Goal: Task Accomplishment & Management: Use online tool/utility

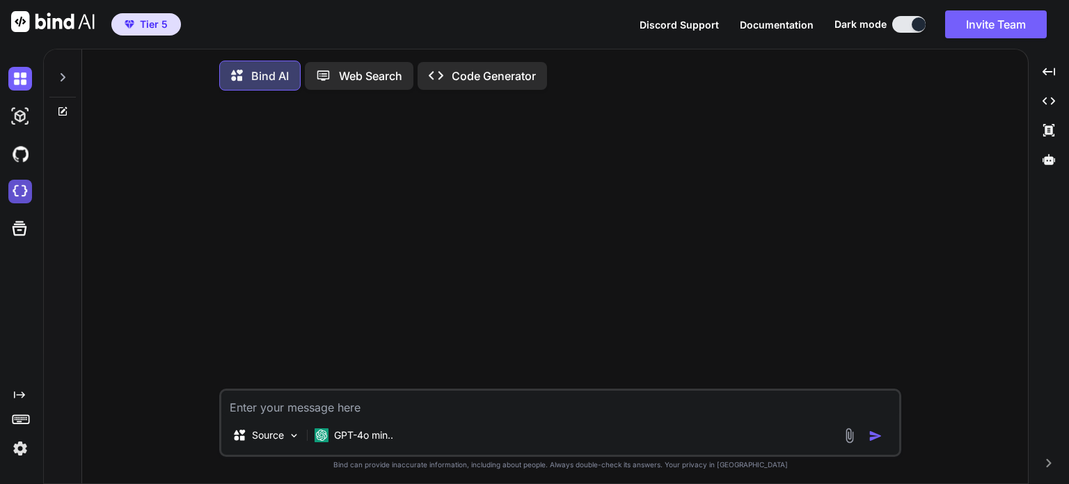
click at [22, 191] on img at bounding box center [20, 192] width 24 height 24
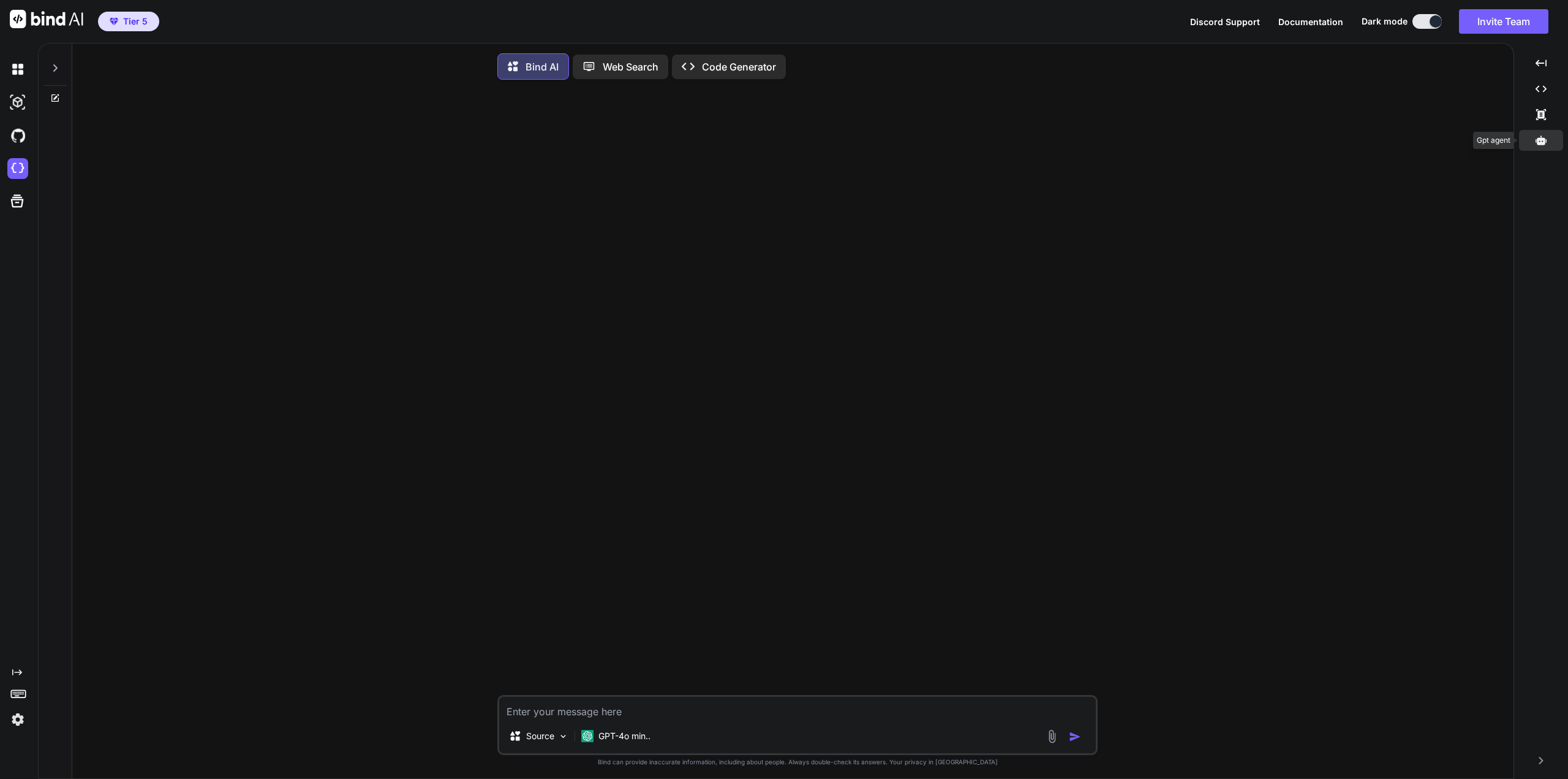
click at [941, 149] on div at bounding box center [1541, 141] width 44 height 21
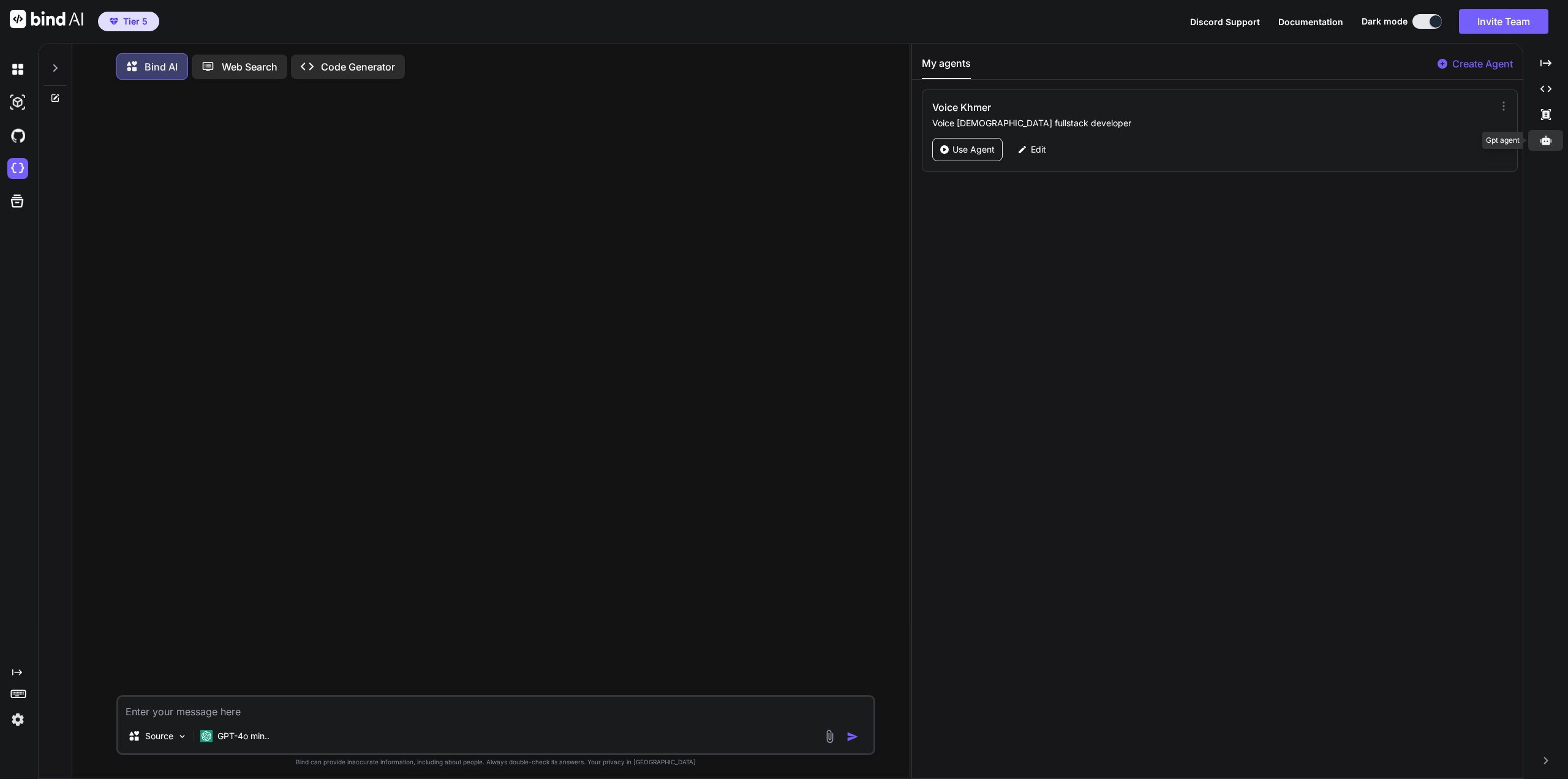
click at [941, 136] on icon at bounding box center [1546, 140] width 11 height 11
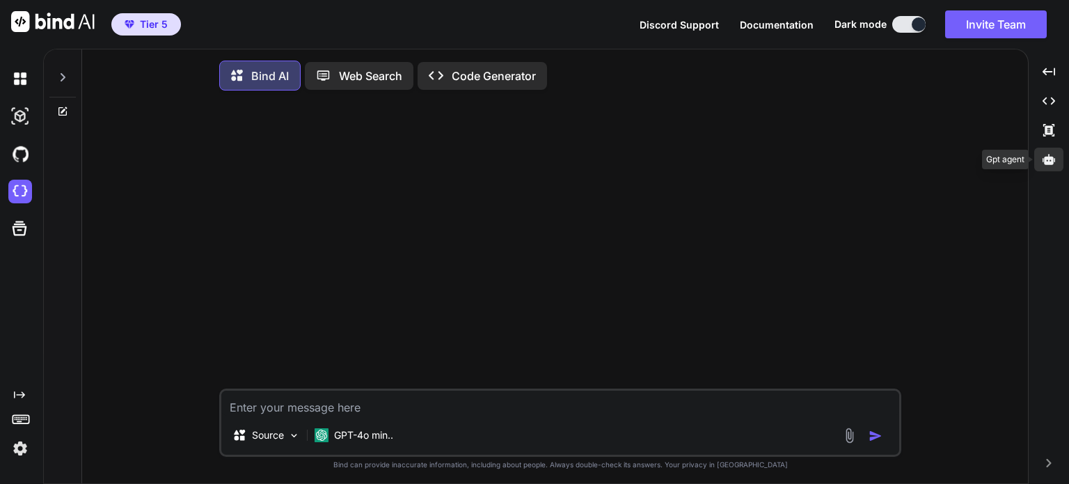
click at [1041, 159] on div at bounding box center [1048, 160] width 29 height 24
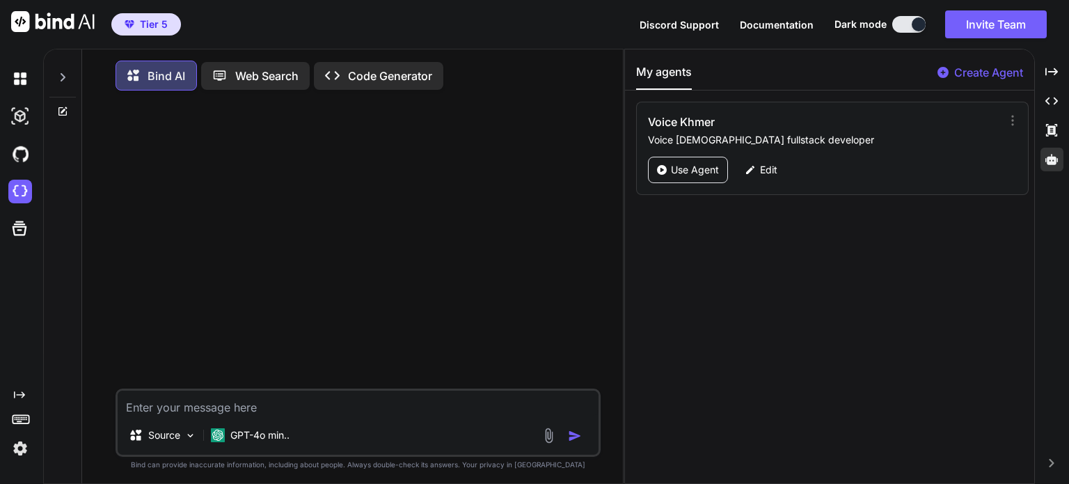
click at [983, 375] on div "My agents Create Agent Voice Khmer Voice Khmer fullstack developer Use Agent Ed…" at bounding box center [829, 266] width 409 height 434
click at [959, 68] on p "Create Agent" at bounding box center [988, 72] width 69 height 17
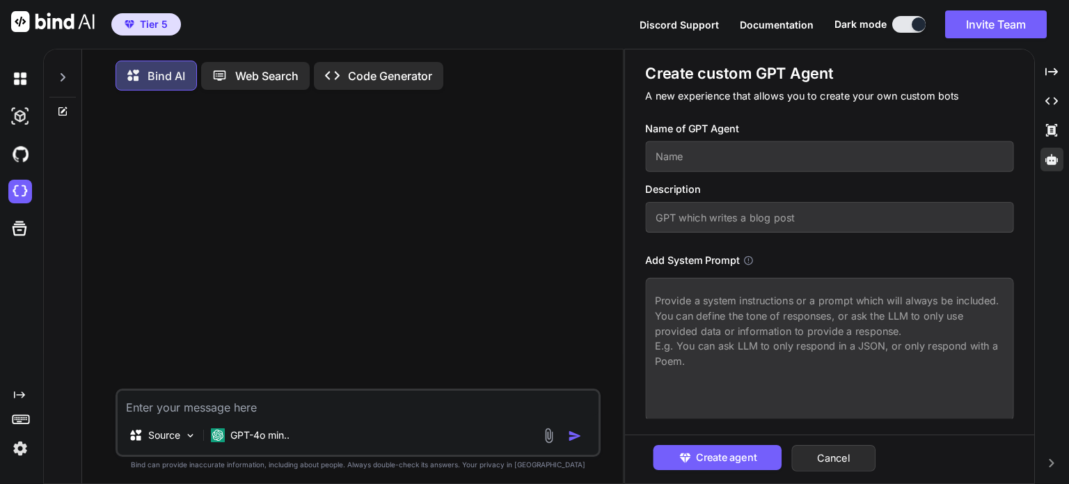
click at [818, 157] on input "text" at bounding box center [829, 156] width 368 height 31
paste input "https://www.carousell.sg/"
type textarea "x"
type input "https://www.carousell.sg/"
drag, startPoint x: 721, startPoint y: 155, endPoint x: 636, endPoint y: 158, distance: 85.7
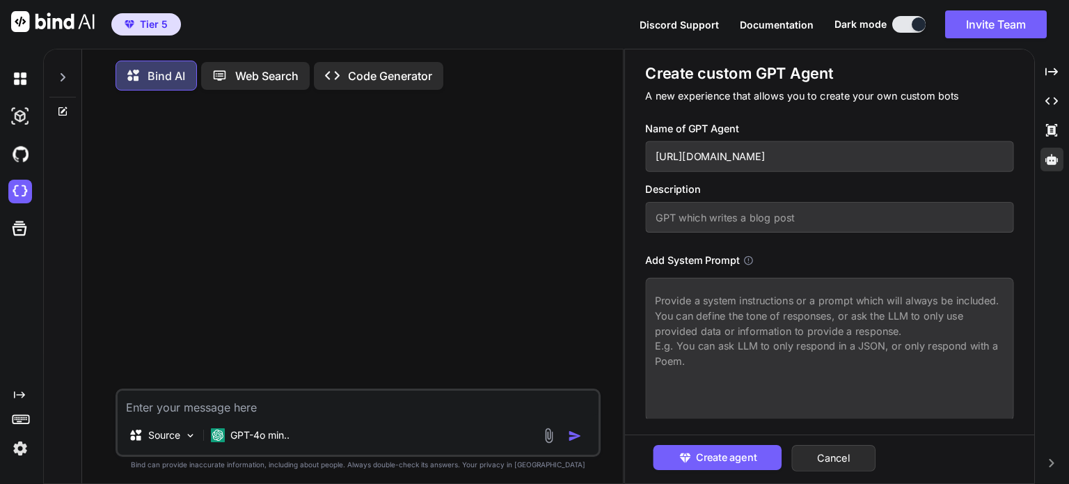
click at [636, 158] on div "Create custom GPT Agent A new experience that allows you to create your own cus…" at bounding box center [829, 253] width 409 height 409
type textarea "x"
type input "Carousell.sg/"
click at [760, 154] on input "Carousell.sg/" at bounding box center [829, 156] width 368 height 31
type textarea "x"
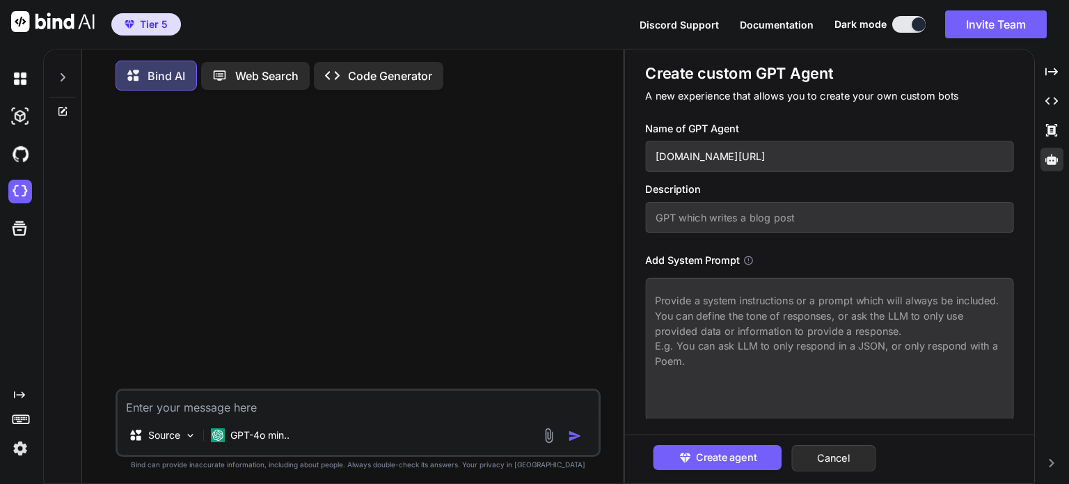
type input "Carousell.sg"
type textarea "x"
type input "Carousell.s"
type textarea "x"
type input "Carousell."
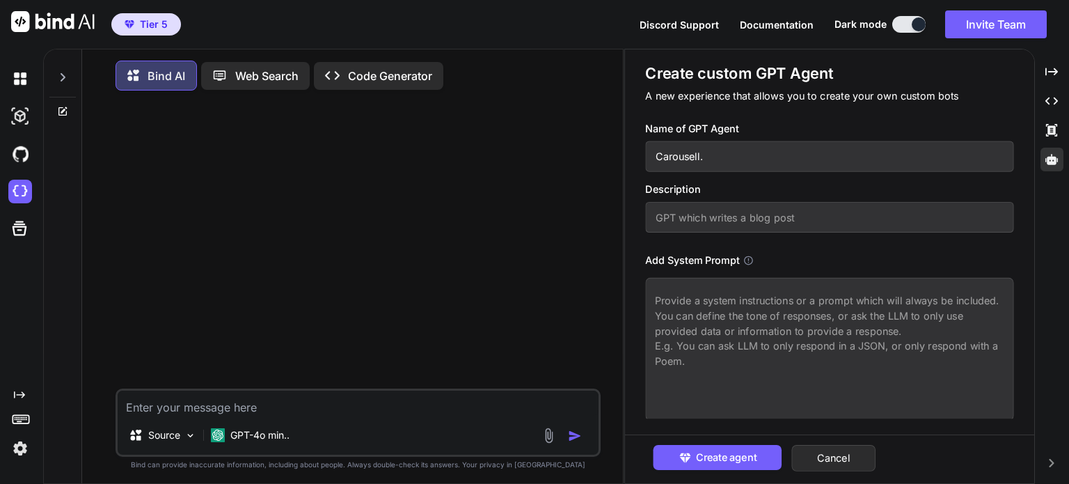
type textarea "x"
type input "Carousell"
type textarea "x"
type input "Carousell"
type textarea "x"
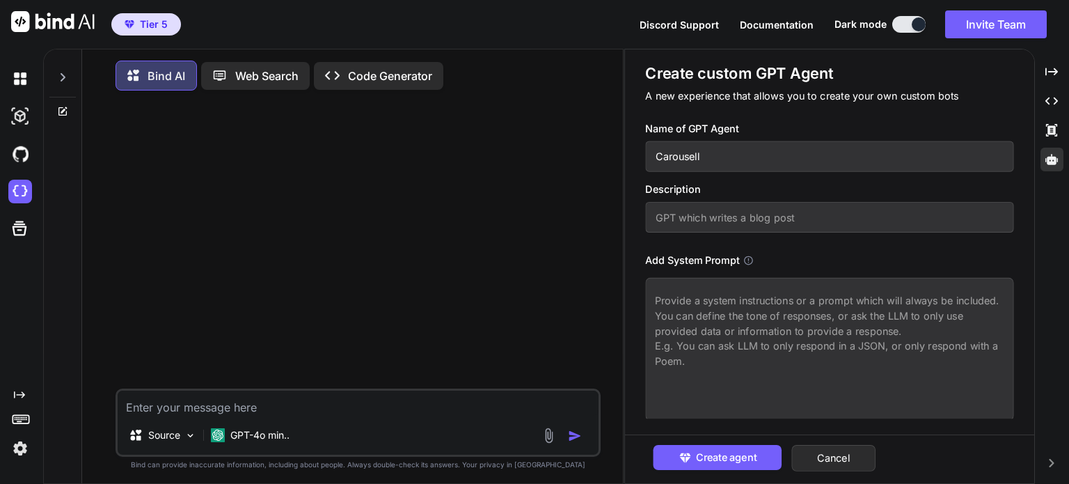
type input "Carousell C"
type textarea "x"
type input "Carousell Cl"
type textarea "x"
type input "Carousell Clo"
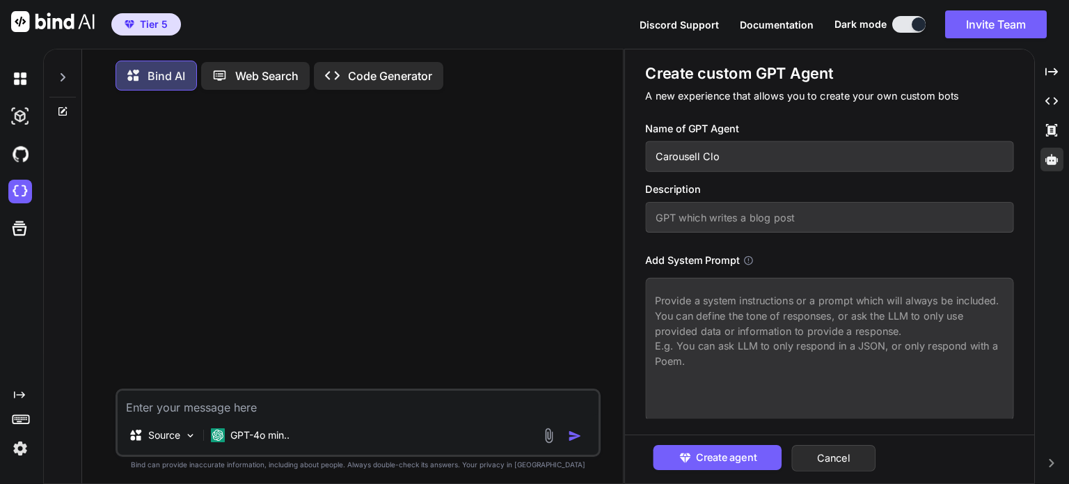
type textarea "x"
type input "Carousell Clon"
type textarea "x"
drag, startPoint x: 724, startPoint y: 154, endPoint x: 618, endPoint y: 157, distance: 105.9
click at [618, 157] on div "Bind AI Web Search Created with Pixso. Code Generator Source GPT-4o min.. Creat…" at bounding box center [556, 266] width 1026 height 435
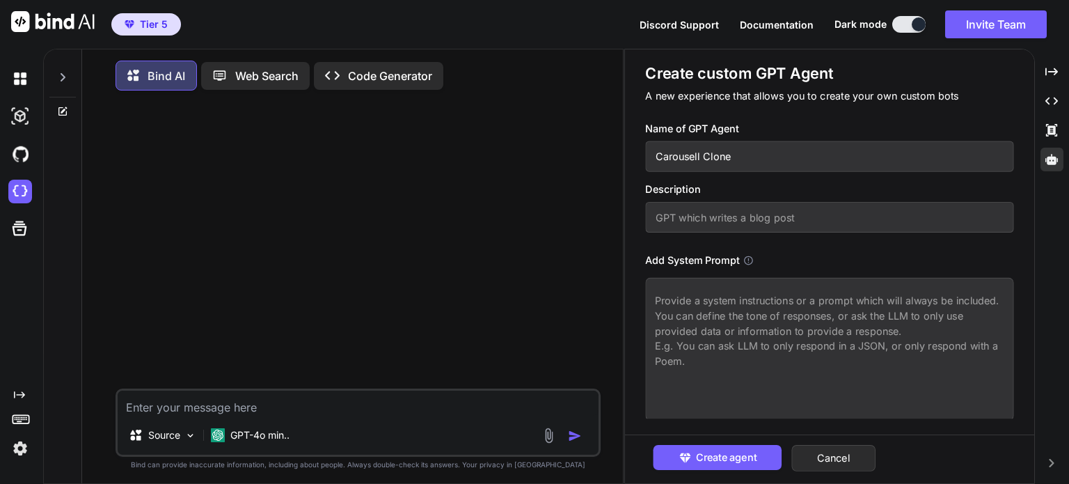
type input "Carousell Clone"
click at [743, 223] on input "text" at bounding box center [829, 217] width 368 height 31
paste input "Carousell Clone"
type textarea "x"
type input "Carousell Clone"
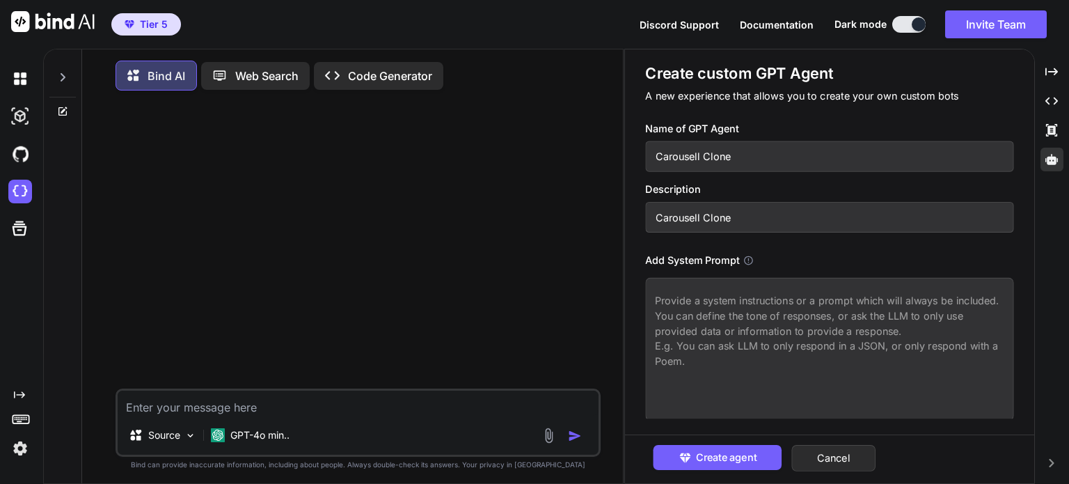
click at [725, 315] on textarea at bounding box center [829, 349] width 368 height 143
type textarea "x"
type textarea "T"
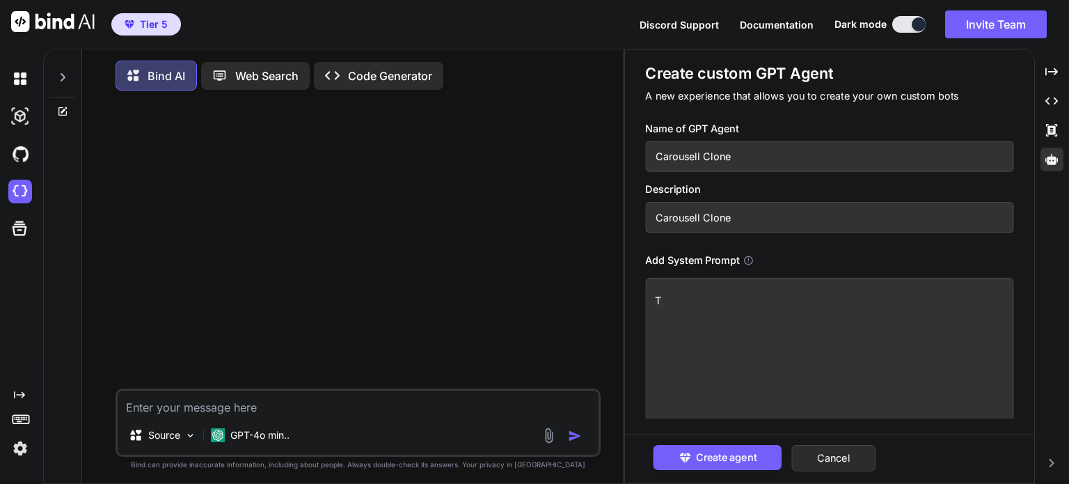
type textarea "x"
type textarea "To"
type textarea "x"
type textarea "To"
type textarea "x"
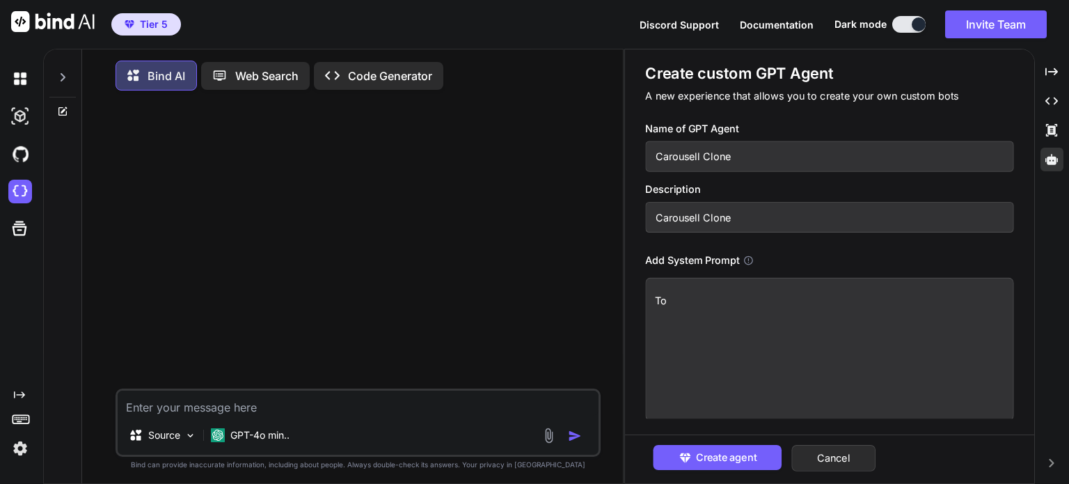
type textarea "To C"
type textarea "x"
type textarea "To Cl"
type textarea "x"
type textarea "To Clo"
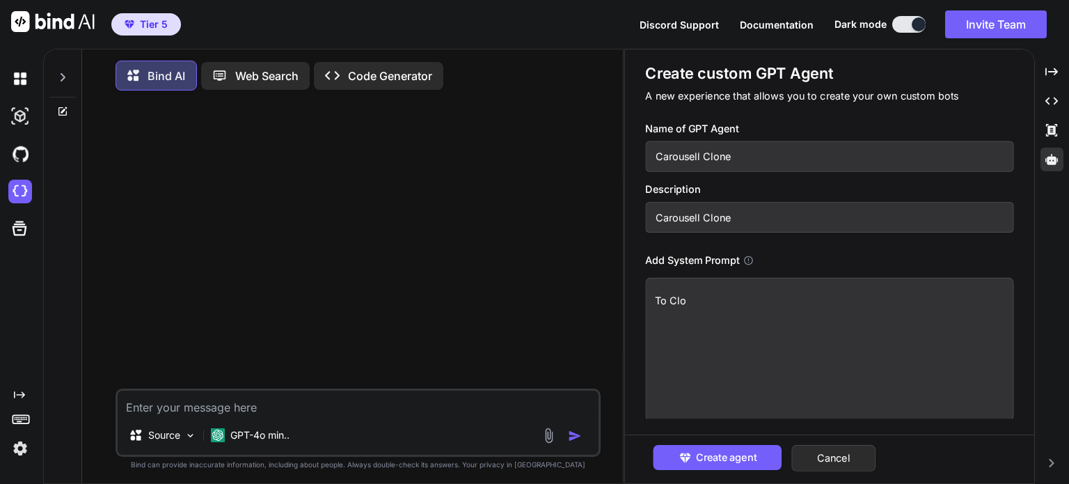
type textarea "x"
type textarea "To Clon"
type textarea "x"
type textarea "To Clone"
type textarea "x"
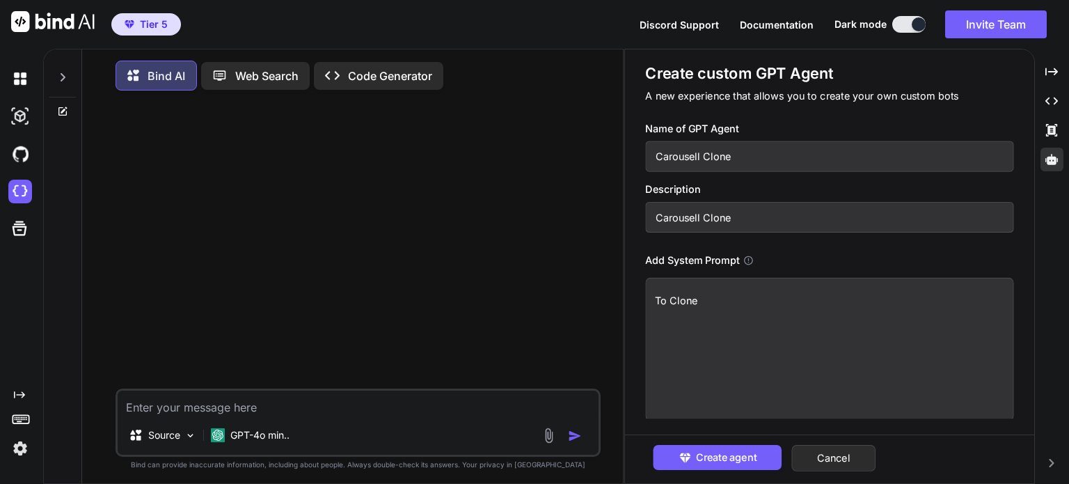
type textarea "To Clone"
type textarea "x"
type textarea "To Clone C"
type textarea "x"
type textarea "To Clone Cl"
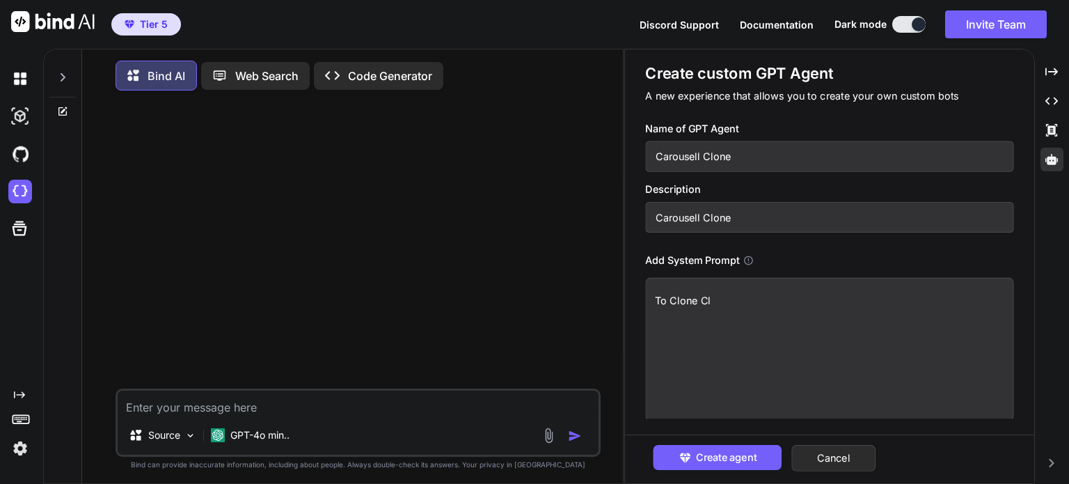
type textarea "x"
type textarea "To Clone Clo"
type textarea "x"
type textarea "To Clone Clon"
type textarea "x"
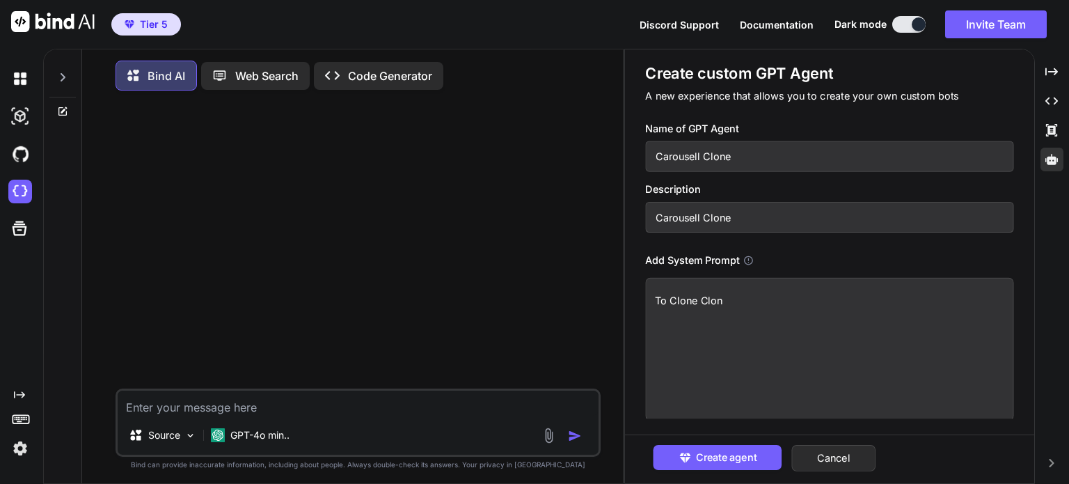
type textarea "To Clone Clone"
type textarea "x"
type textarea "To Clone Clone"
type textarea "x"
type textarea "To Clone Clone"
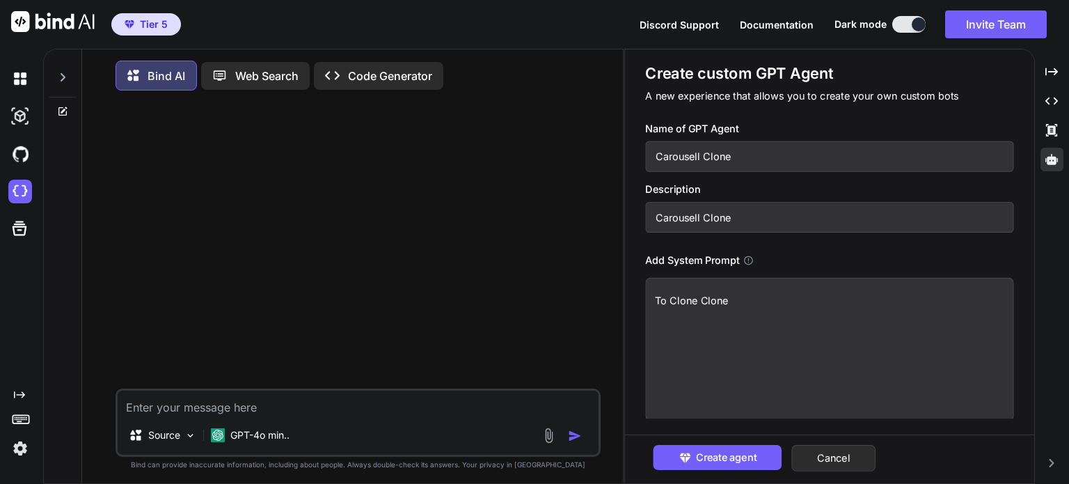
type textarea "x"
type textarea "To Clone Clon"
type textarea "x"
type textarea "To Clone Clo"
type textarea "x"
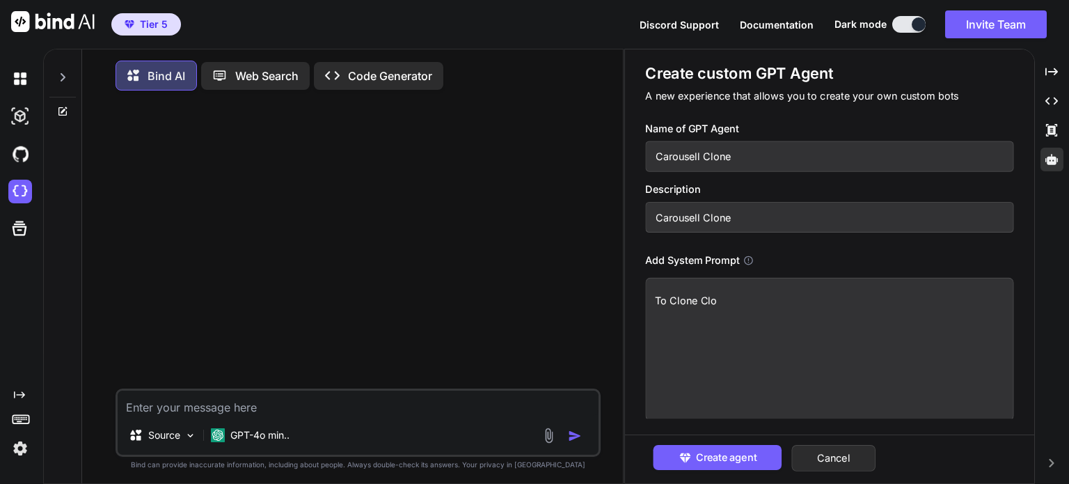
type textarea "To Clone Cl"
type textarea "x"
type textarea "To Clone C"
type textarea "x"
type textarea "To Clone"
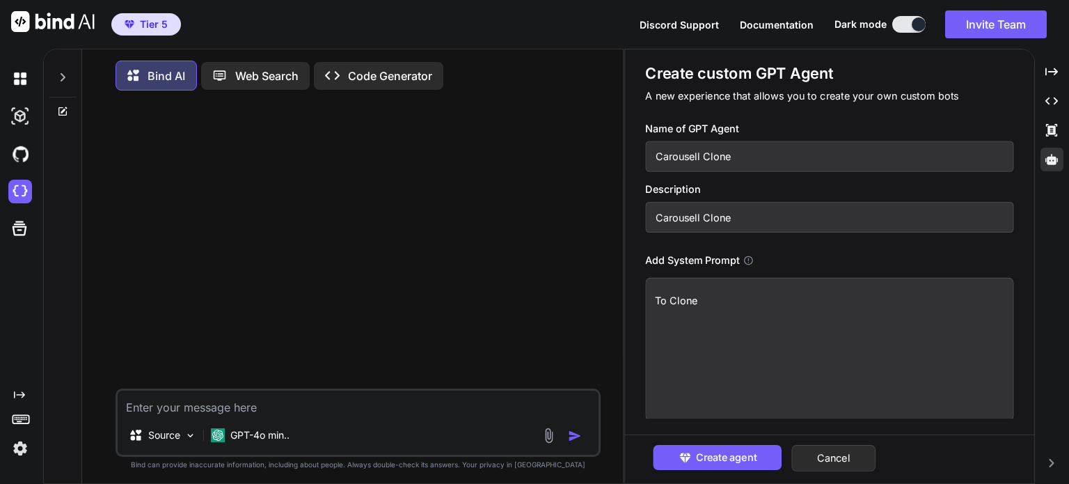
type textarea "x"
type textarea "To Clone p"
type textarea "x"
type textarea "To Clone pr"
type textarea "x"
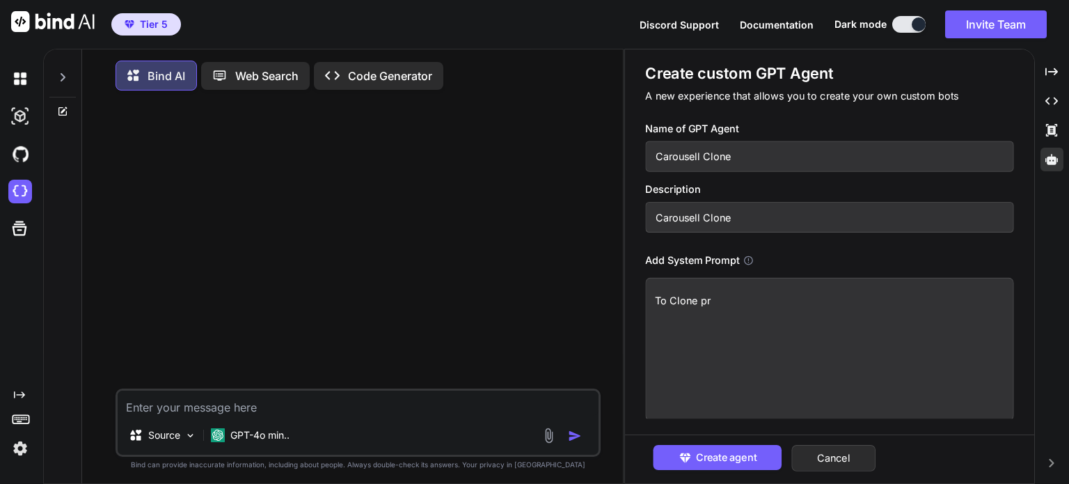
type textarea "To Clone pru"
type textarea "x"
type textarea "To Clone pr"
type textarea "x"
type textarea "To Clone pro"
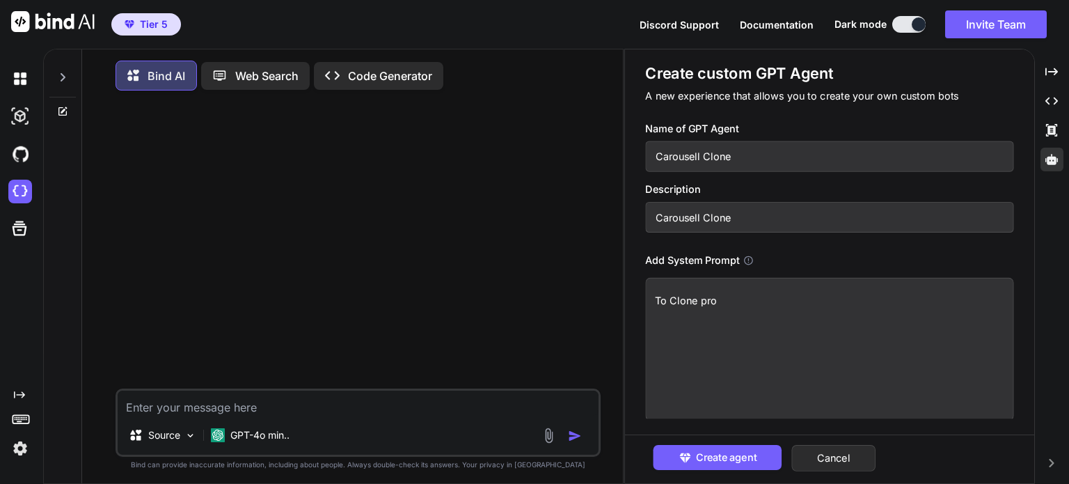
type textarea "x"
type textarea "To Clone prod"
type textarea "x"
type textarea "To Clone produ"
type textarea "x"
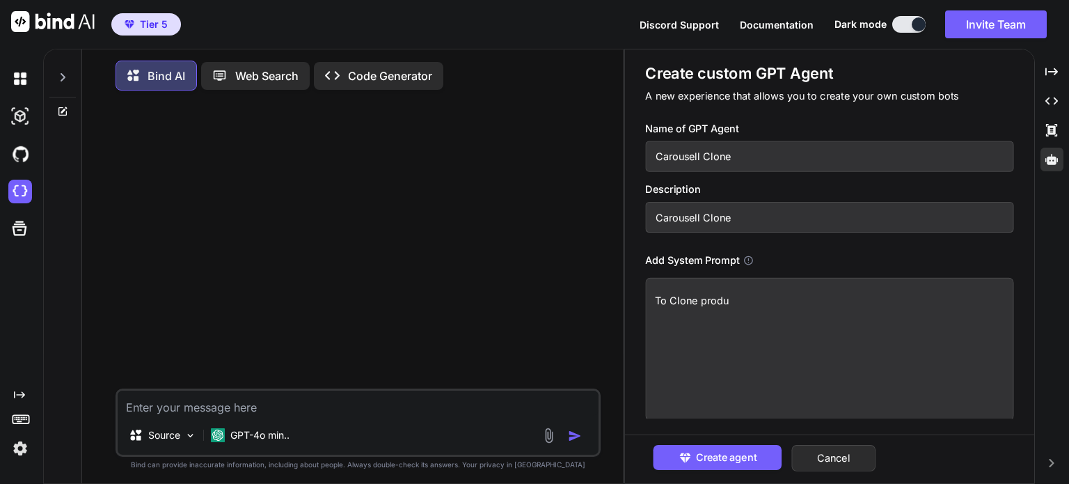
type textarea "To Clone produc"
type textarea "x"
type textarea "To Clone product"
type textarea "x"
type textarea "To Clone producti"
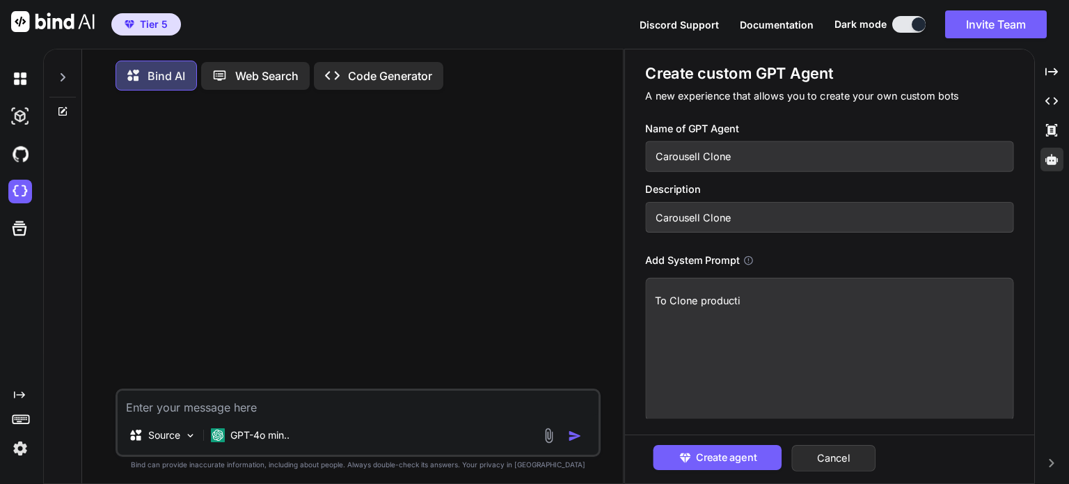
type textarea "x"
type textarea "To Clone productio"
type textarea "x"
type textarea "To Clone production"
type textarea "x"
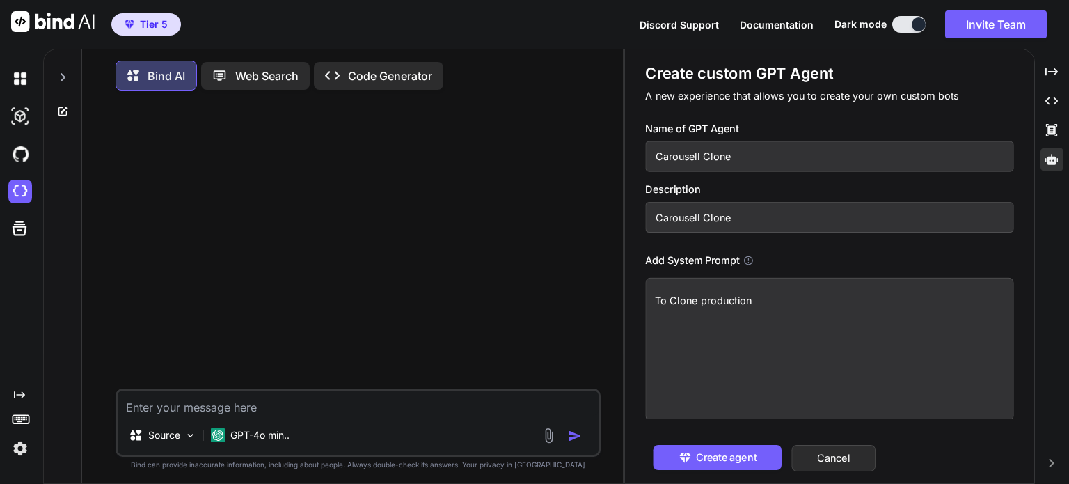
type textarea "To Clone production"
type textarea "x"
type textarea "To Clone production r"
type textarea "x"
type textarea "To Clone production re"
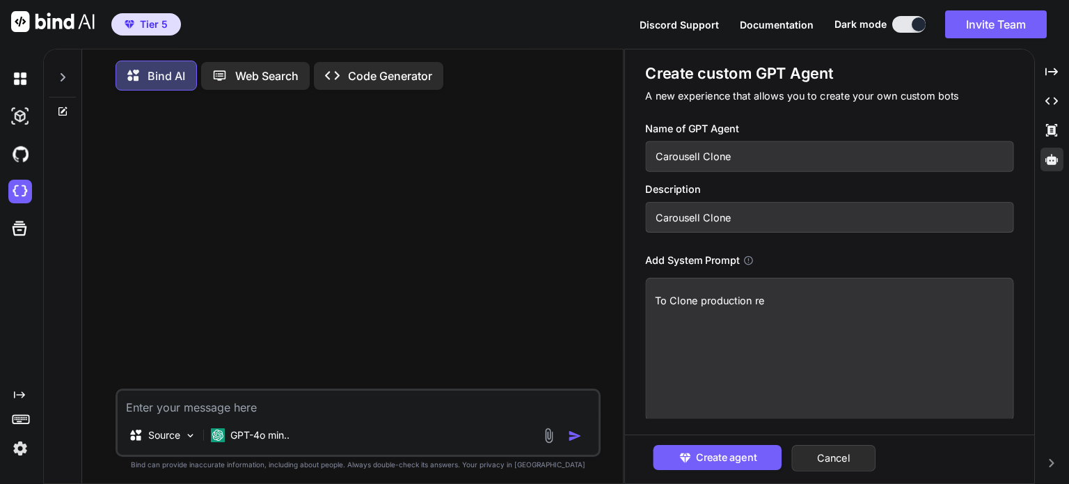
type textarea "x"
type textarea "To Clone production rea"
type textarea "x"
type textarea "To Clone production read"
type textarea "x"
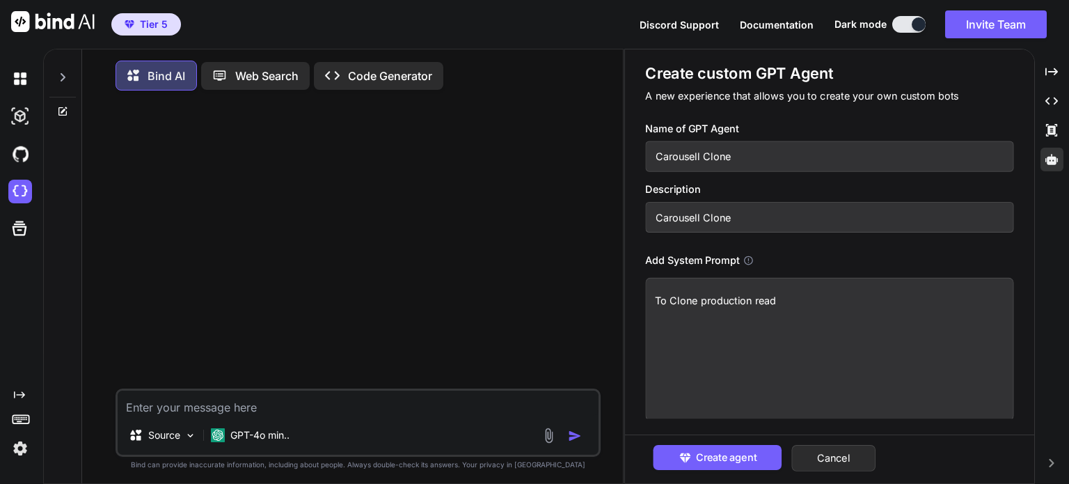
type textarea "To Clone production ready"
type textarea "x"
type textarea "To Clone production ready"
type textarea "x"
type textarea "To Clone production ready o"
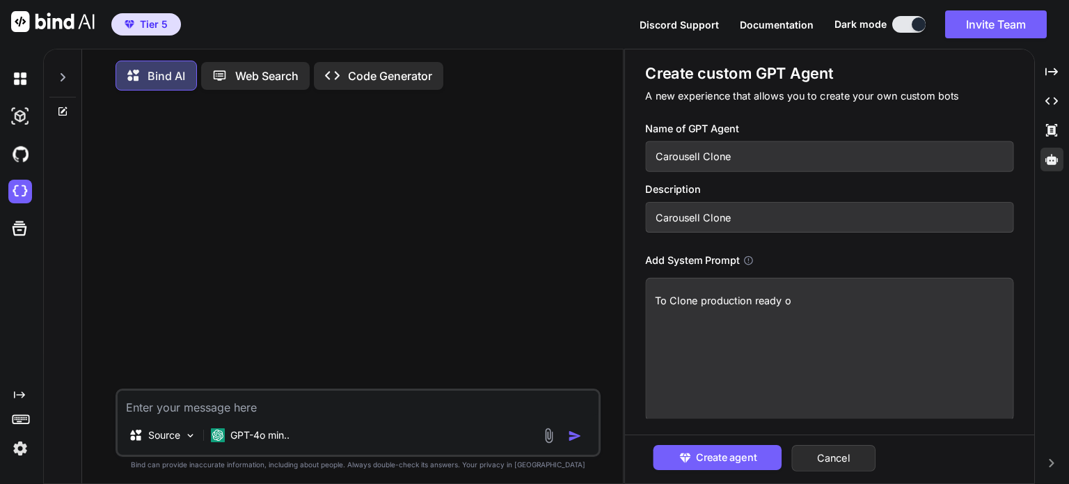
type textarea "x"
type textarea "To Clone production ready of"
type textarea "x"
type textarea "To Clone production ready of"
type textarea "x"
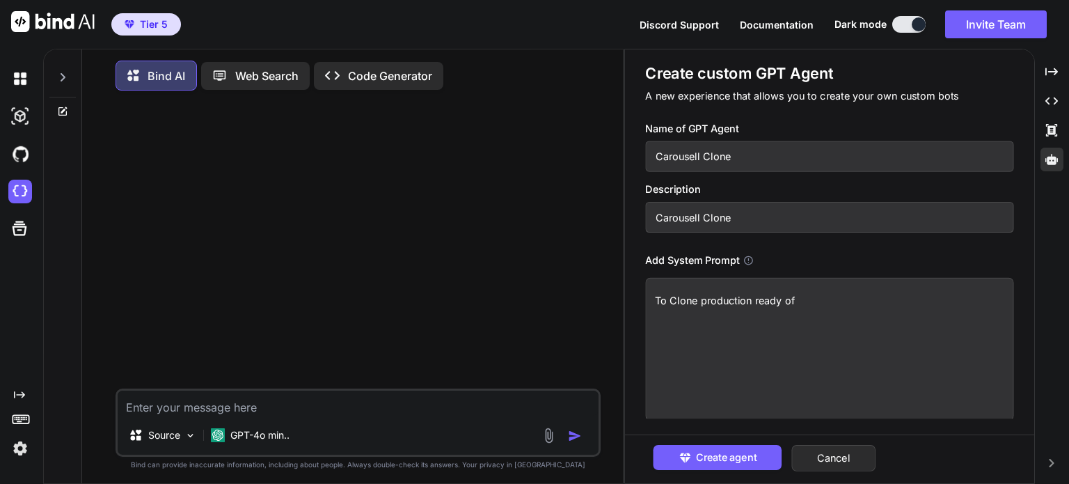
type textarea "To Clone production ready of w"
type textarea "x"
type textarea "To Clone production ready of we"
type textarea "x"
type textarea "To Clone production ready of w"
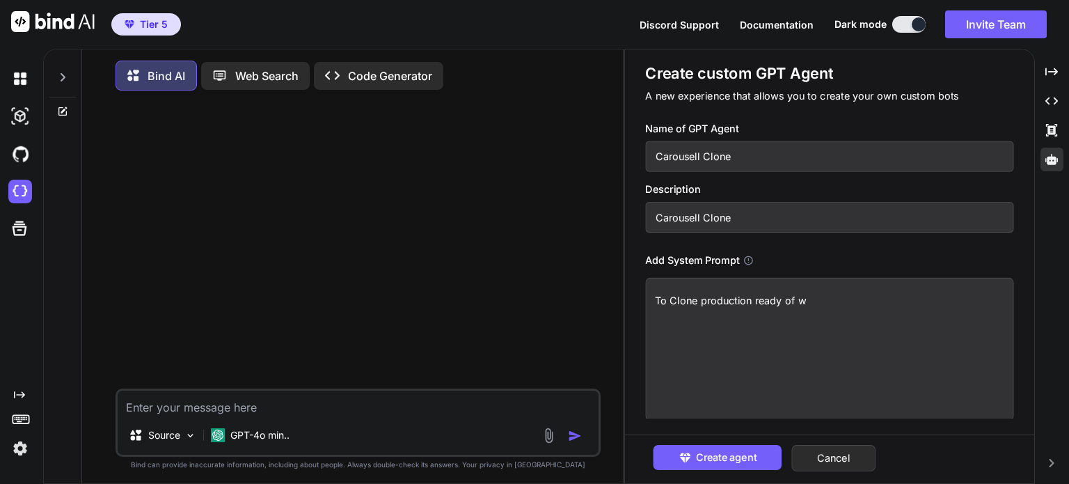
type textarea "x"
type textarea "To Clone production ready of"
type textarea "x"
type textarea "To Clone production ready of"
paste textarea "https://www.carousell.sg/"
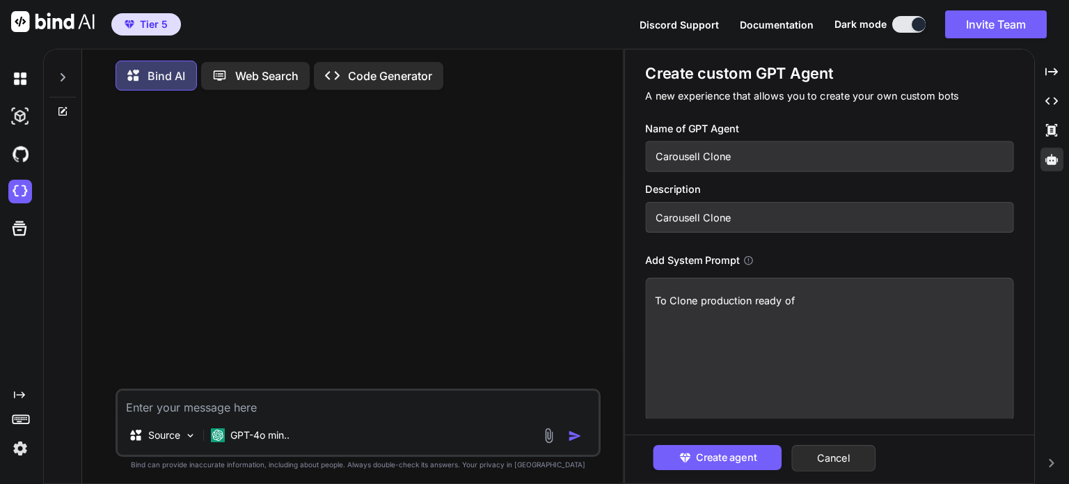
type textarea "x"
type textarea "To Clone production ready of https://www.carousell.sg/"
click at [762, 455] on button "Create agent" at bounding box center [718, 457] width 129 height 25
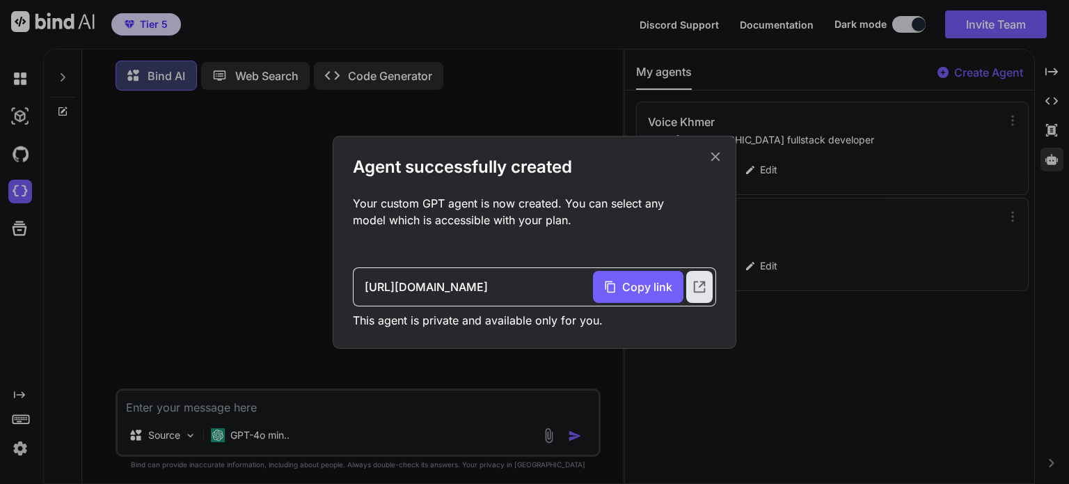
click at [716, 155] on icon at bounding box center [715, 156] width 15 height 15
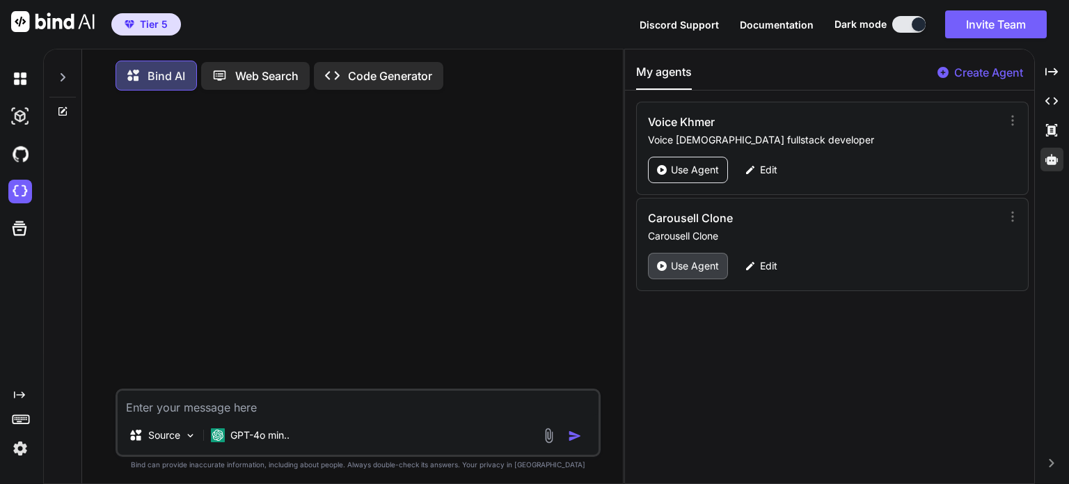
click at [699, 269] on p "Use Agent" at bounding box center [695, 266] width 48 height 14
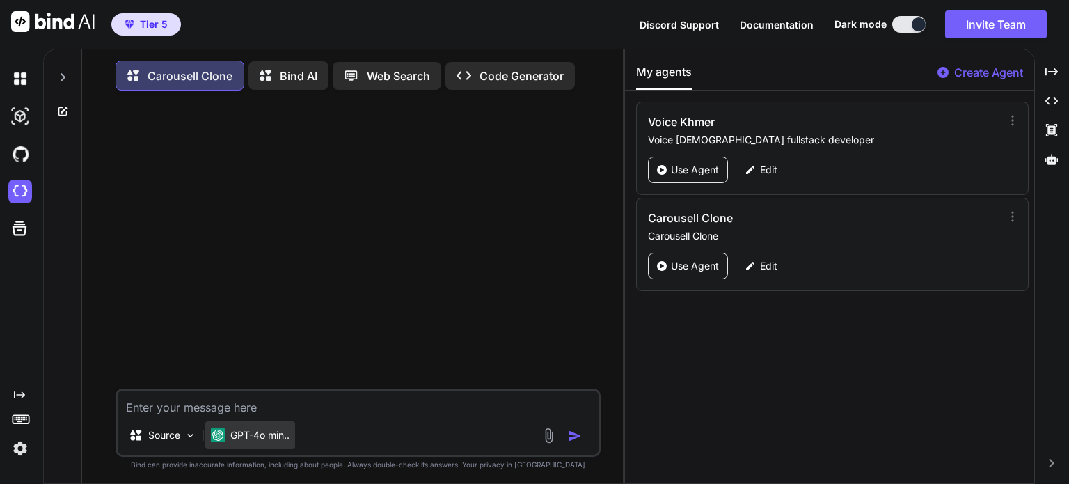
click at [276, 442] on p "GPT-4o min.." at bounding box center [259, 435] width 59 height 14
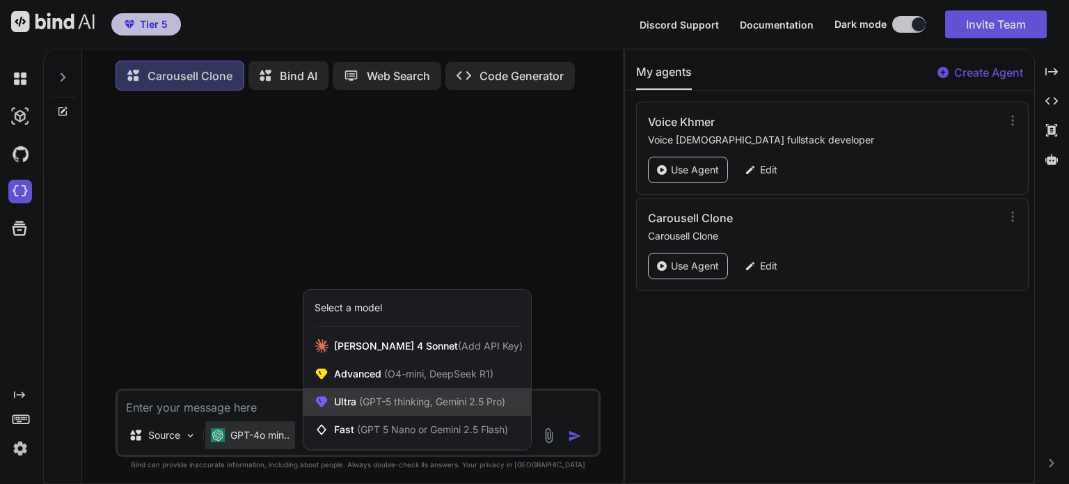
click at [436, 407] on span "(GPT-5 thinking, Gemini 2.5 Pro)" at bounding box center [430, 401] width 149 height 12
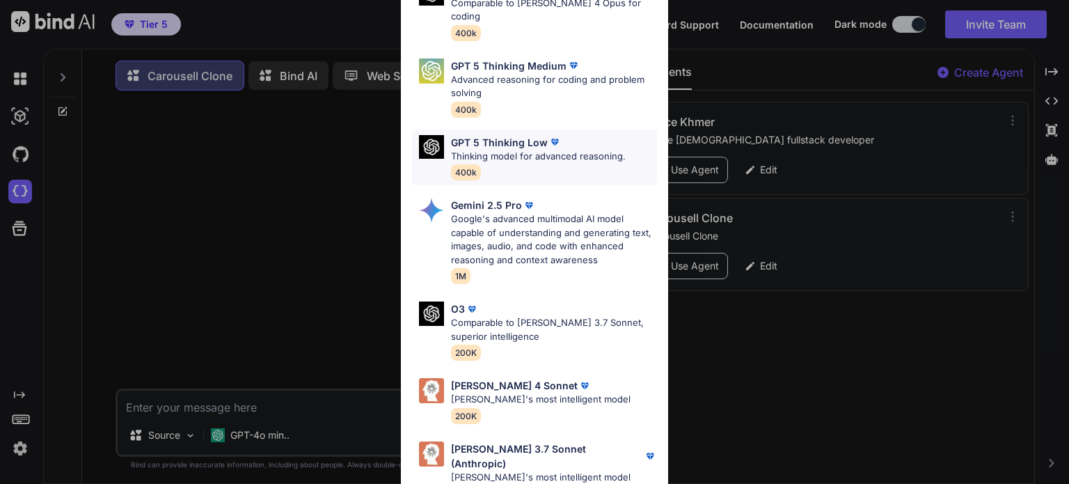
scroll to position [153, 0]
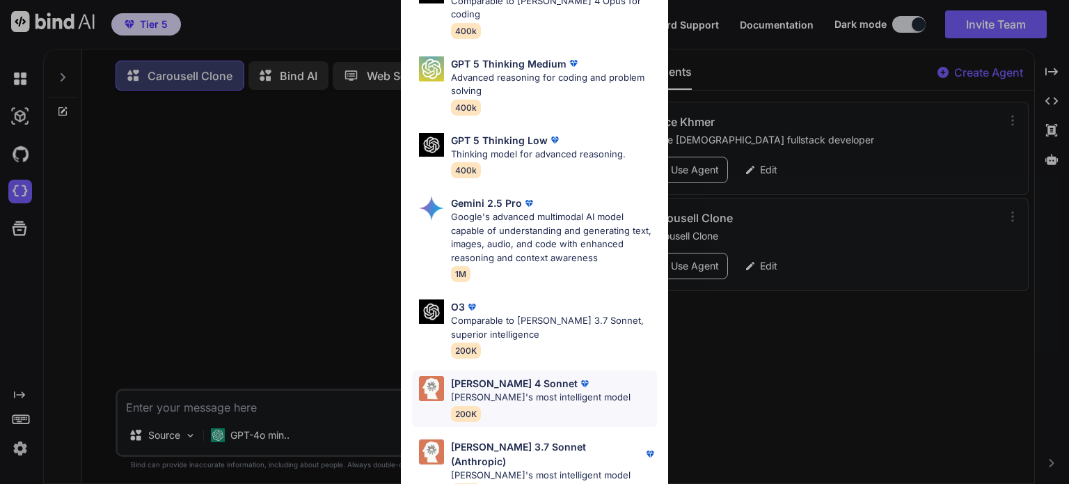
click at [521, 391] on p "Claude's most intelligent model" at bounding box center [541, 398] width 180 height 14
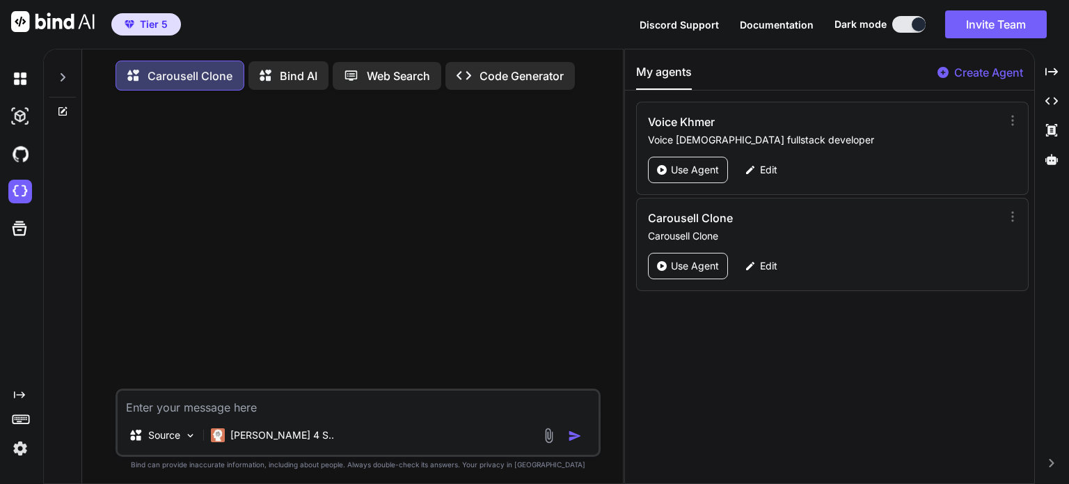
click at [306, 411] on textarea at bounding box center [358, 403] width 481 height 25
type textarea "x"
type textarea "i"
type textarea "x"
type textarea "i"
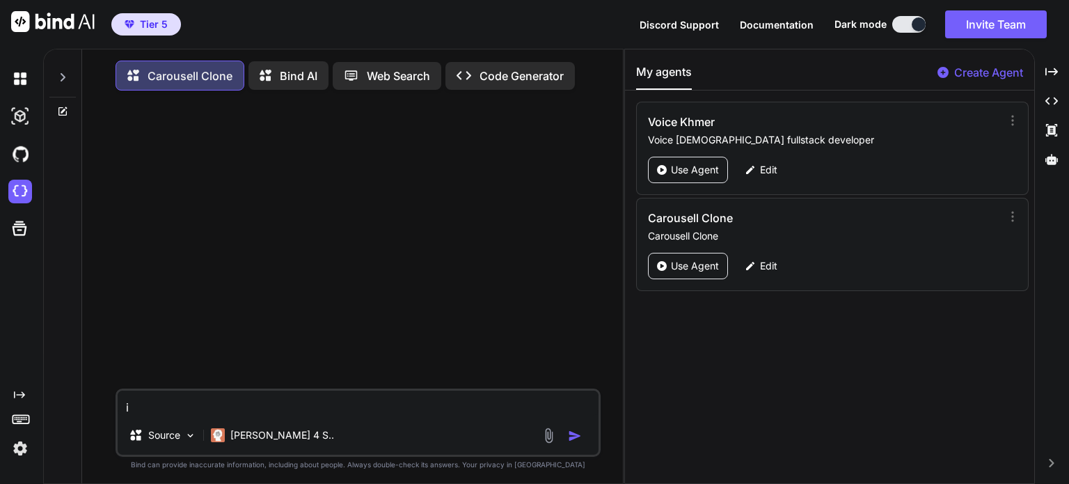
type textarea "x"
type textarea "i n"
type textarea "x"
type textarea "i ne"
type textarea "x"
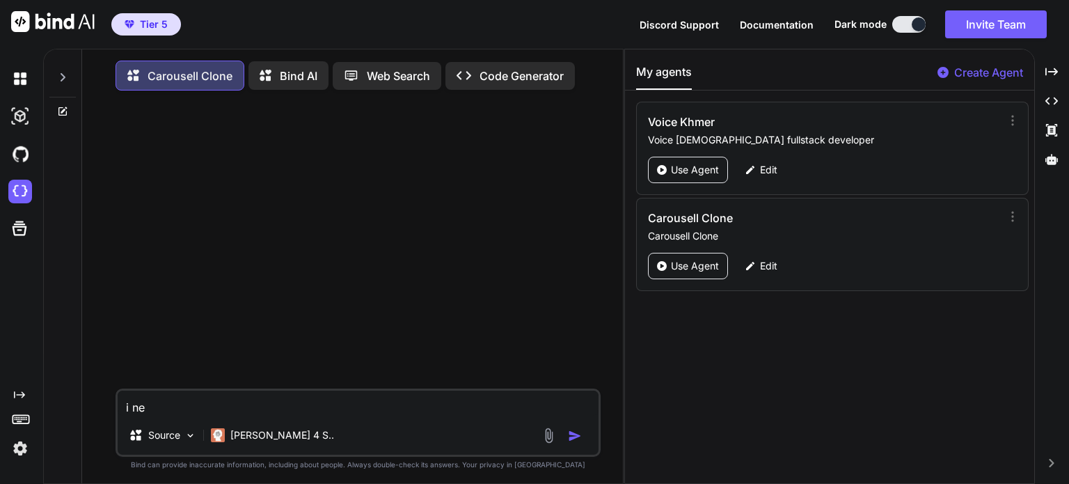
type textarea "i nee"
type textarea "x"
type textarea "i need"
type textarea "x"
type textarea "i need"
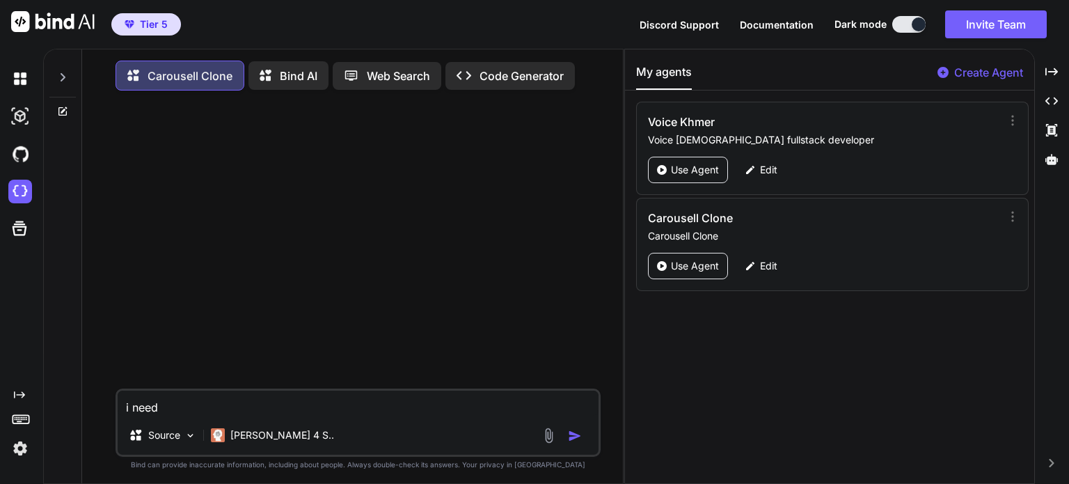
type textarea "x"
type textarea "i need t"
type textarea "x"
type textarea "i need t"
type textarea "x"
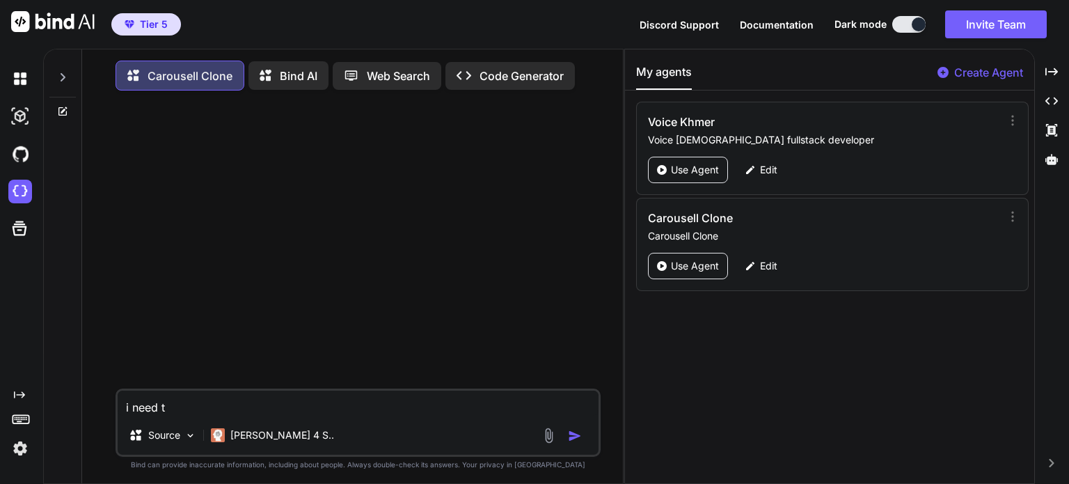
type textarea "i need t"
type textarea "x"
type textarea "i need to"
type textarea "x"
type textarea "i need to"
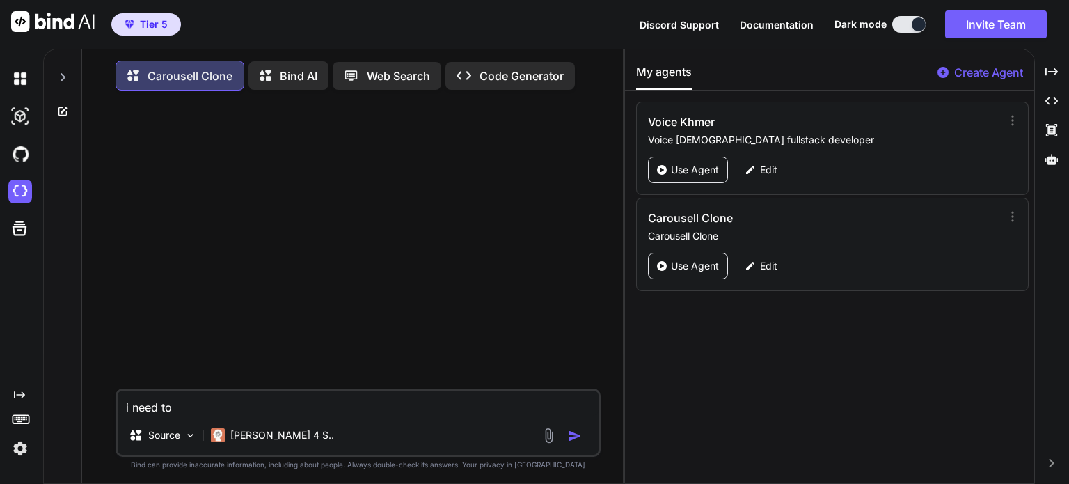
type textarea "x"
type textarea "i need to c"
type textarea "x"
type textarea "i need to cl"
type textarea "x"
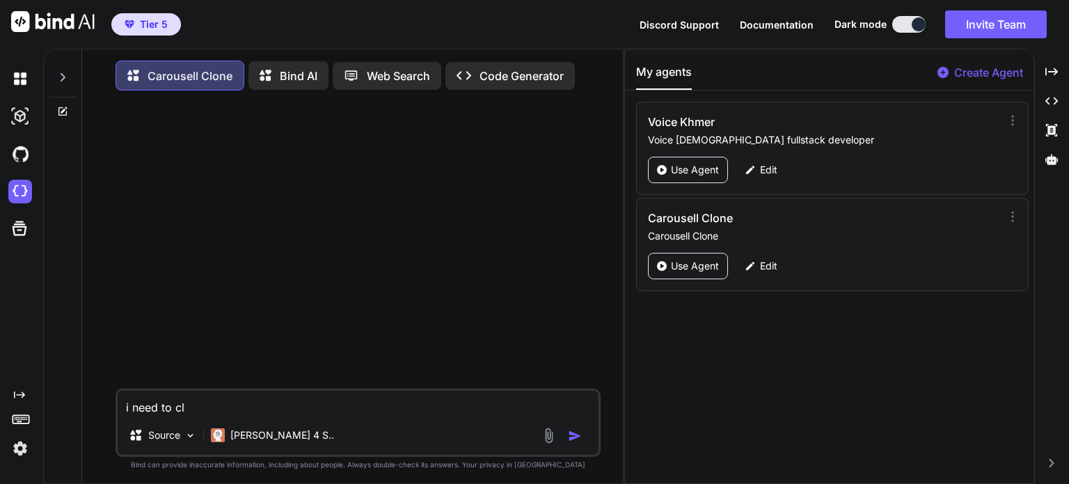
type textarea "i need to clo"
type textarea "x"
type textarea "i need to clon"
type textarea "x"
type textarea "i need to clone"
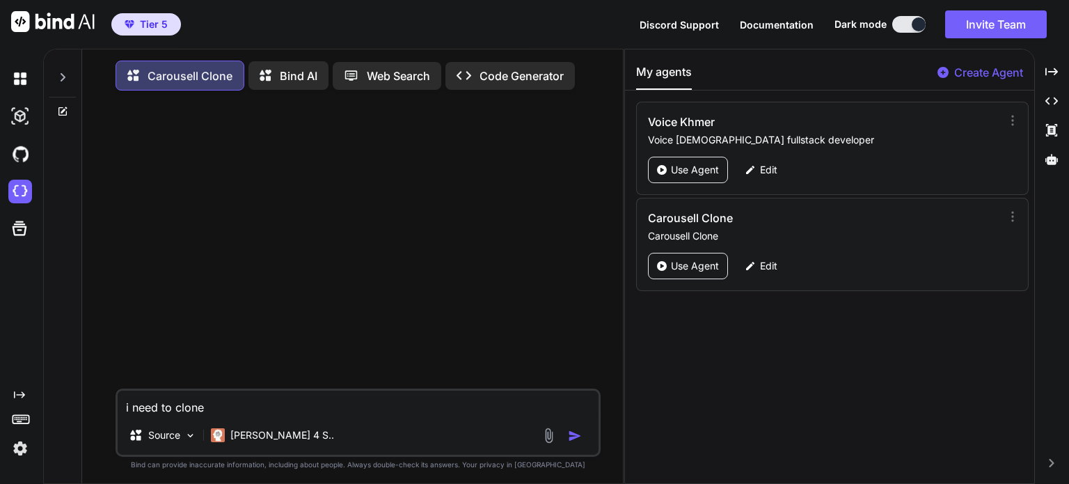
type textarea "x"
type textarea "i need to clone"
type textarea "x"
type textarea "i need to clone r"
type textarea "x"
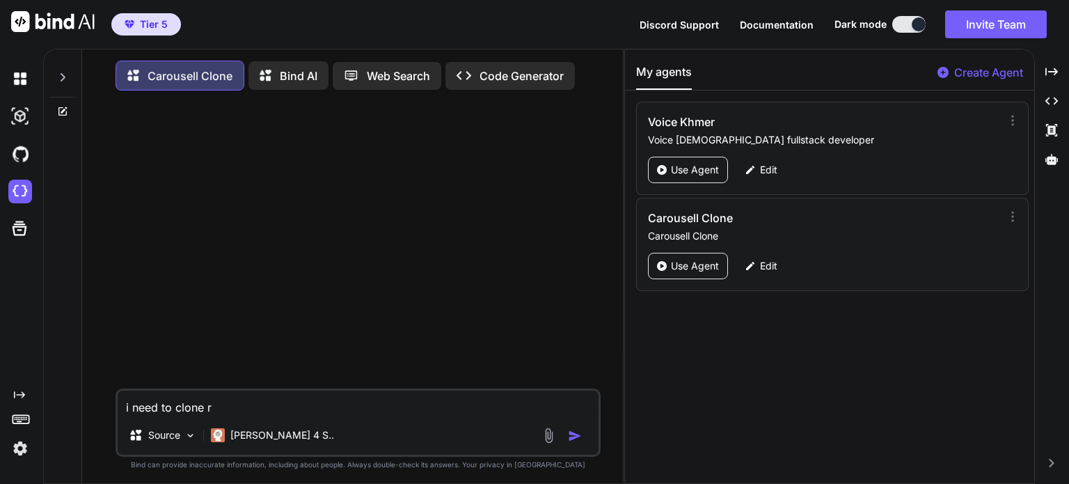
type textarea "i need to clone ro"
type textarea "x"
type textarea "i need to clone r"
type textarea "x"
type textarea "i need to clone"
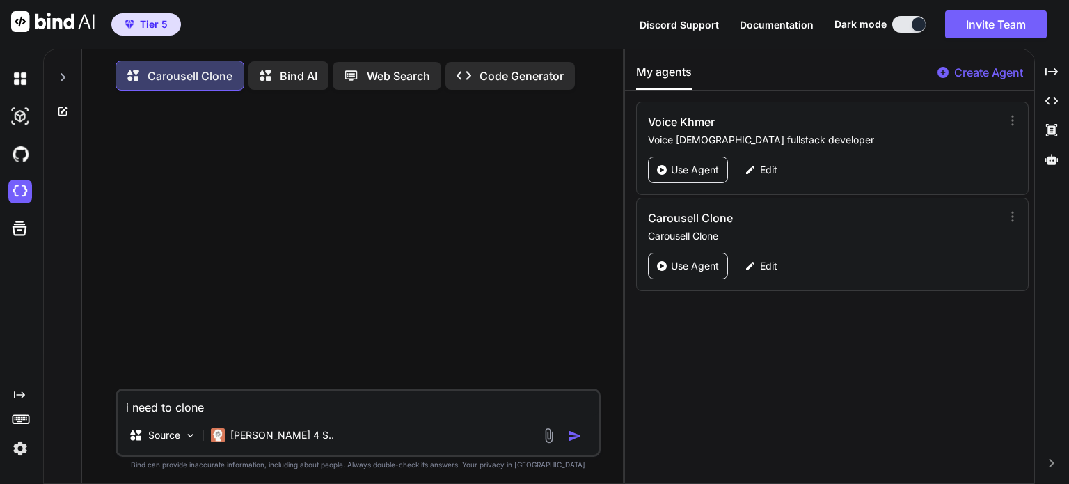
type textarea "x"
type textarea "i need to clone p"
type textarea "x"
type textarea "i need to clone pr"
type textarea "x"
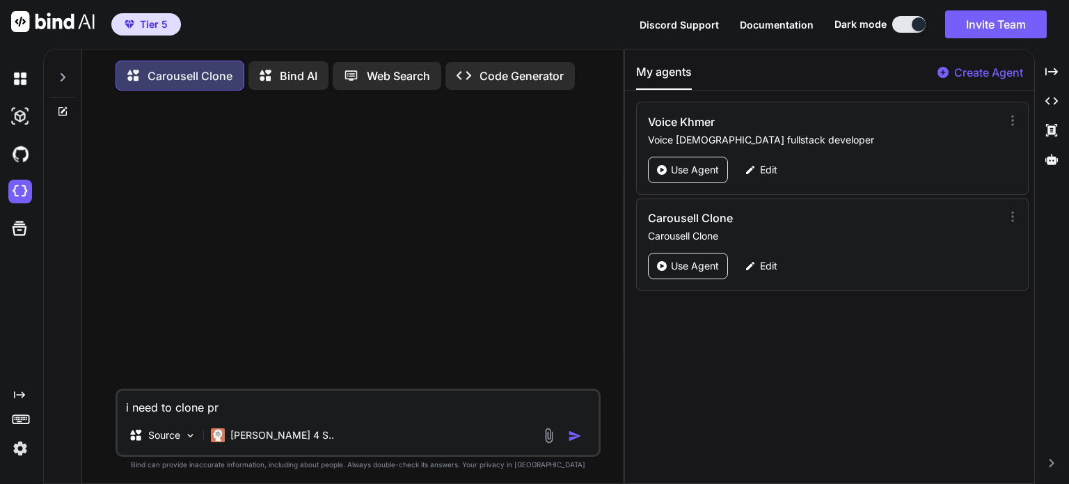
type textarea "i need to clone pro"
type textarea "x"
type textarea "i need to clone prou"
type textarea "x"
type textarea "i need to clone pro"
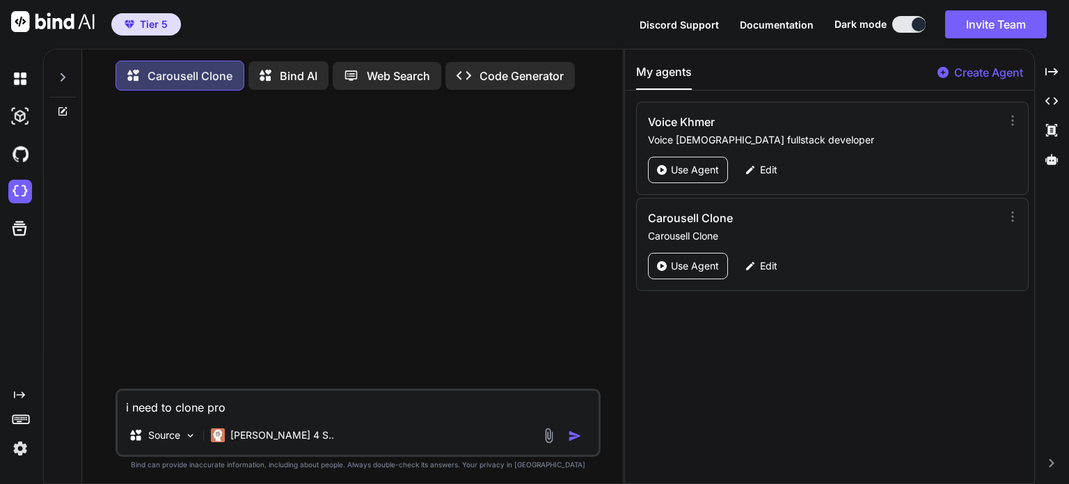
type textarea "x"
type textarea "i need to clone prod"
type textarea "x"
type textarea "i need to clone prodc"
type textarea "x"
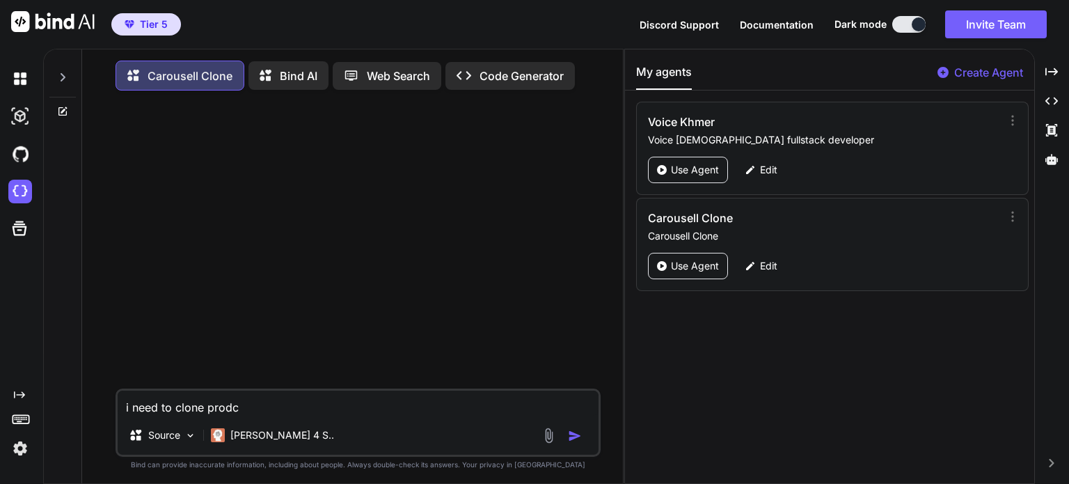
type textarea "i need to clone prodcu"
type textarea "x"
type textarea "i need to clone prodcut"
type textarea "x"
type textarea "i need to clone prodcu"
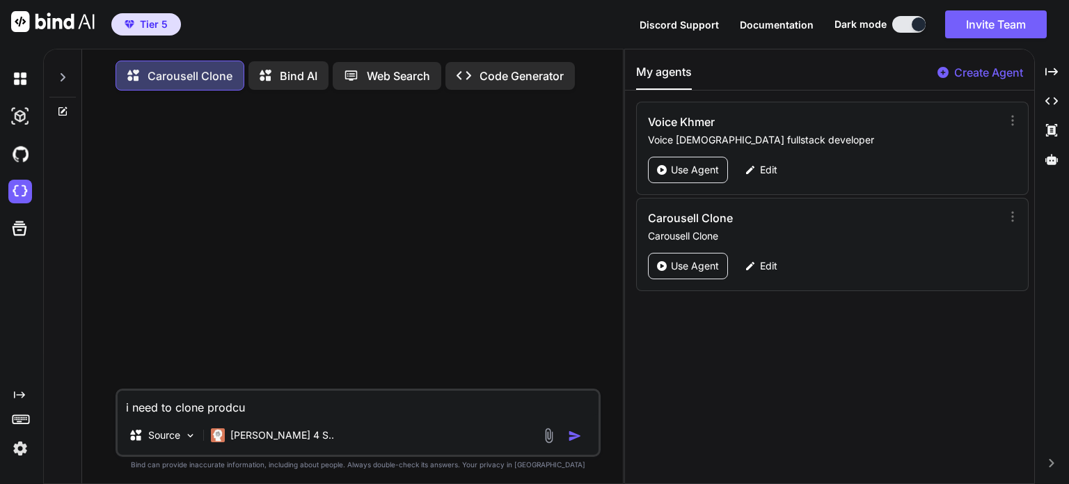
type textarea "x"
type textarea "i need to clone prodc"
type textarea "x"
type textarea "i need to clone prod"
type textarea "x"
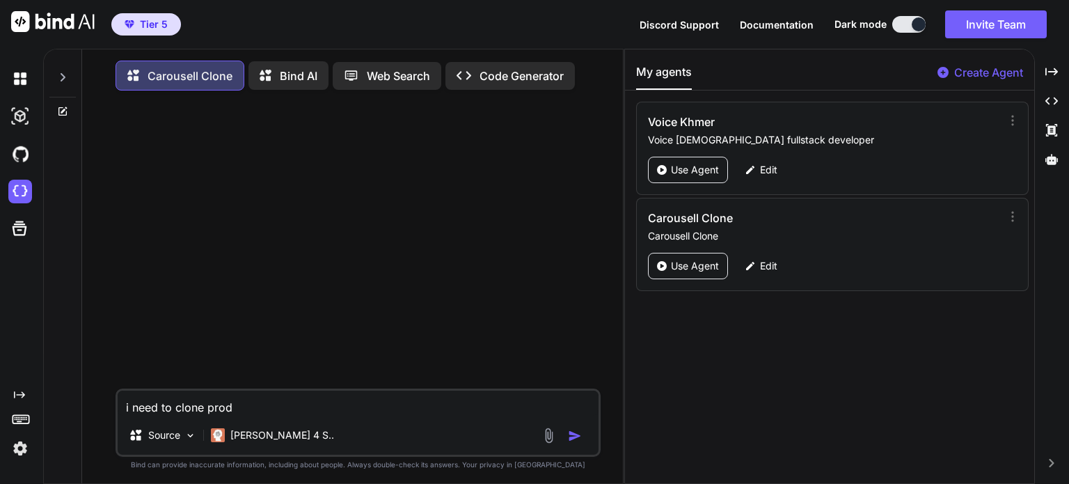
type textarea "i need to clone produ"
type textarea "x"
type textarea "i need to clone produc"
type textarea "x"
type textarea "i need to clone product"
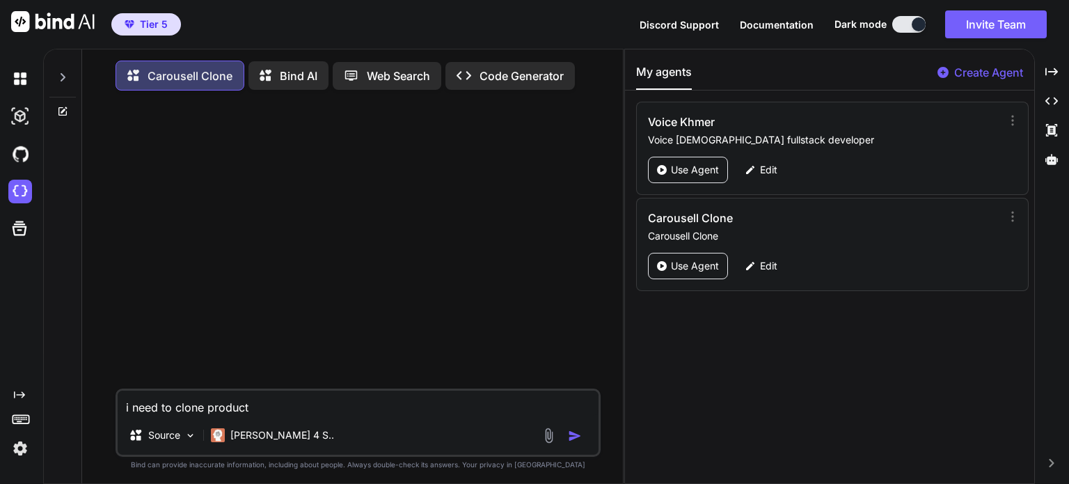
type textarea "x"
type textarea "i need to clone producto"
paste textarea "https://www.carousell.sg/"
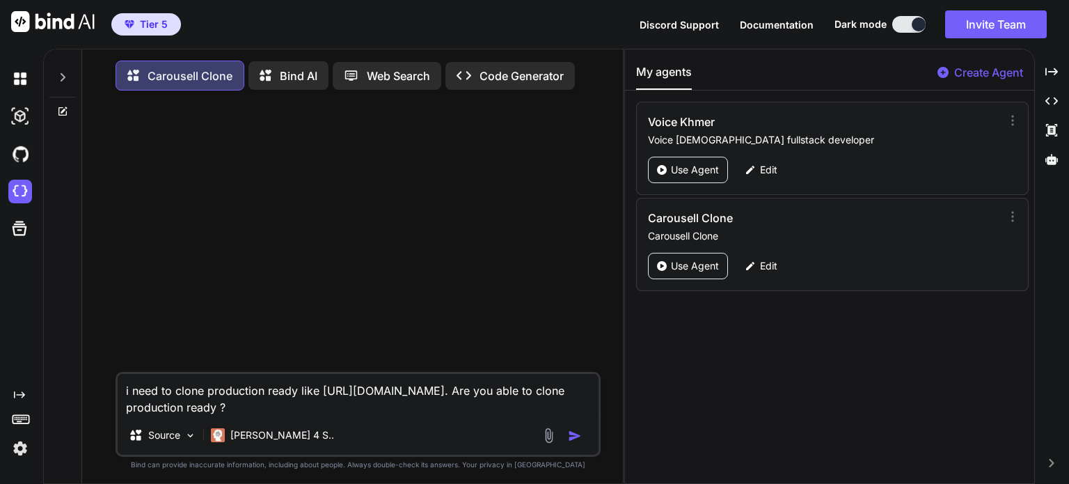
click at [574, 439] on img "button" at bounding box center [575, 436] width 14 height 14
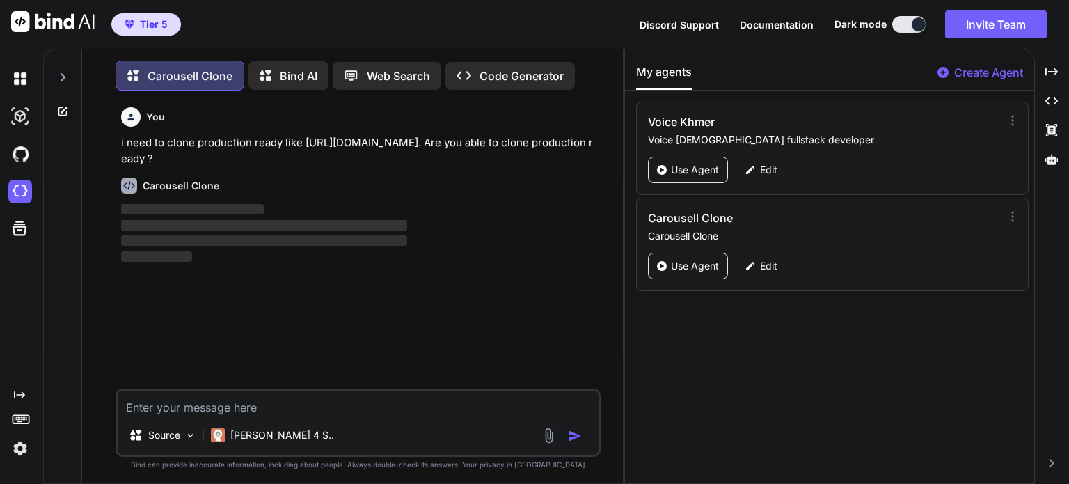
scroll to position [6, 0]
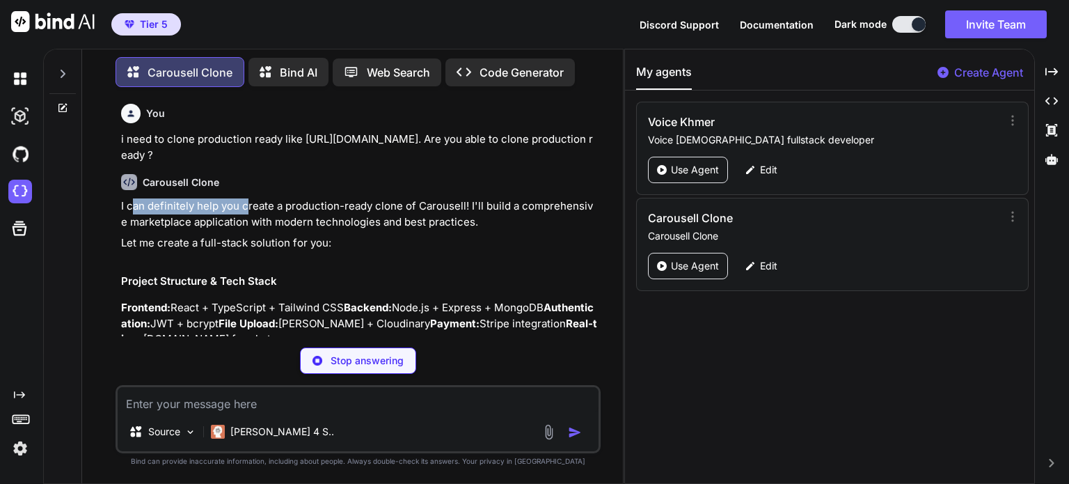
drag, startPoint x: 134, startPoint y: 207, endPoint x: 262, endPoint y: 211, distance: 128.2
click at [250, 204] on p "I can definitely help you create a production-ready clone of Carousell! I'll bu…" at bounding box center [359, 213] width 477 height 31
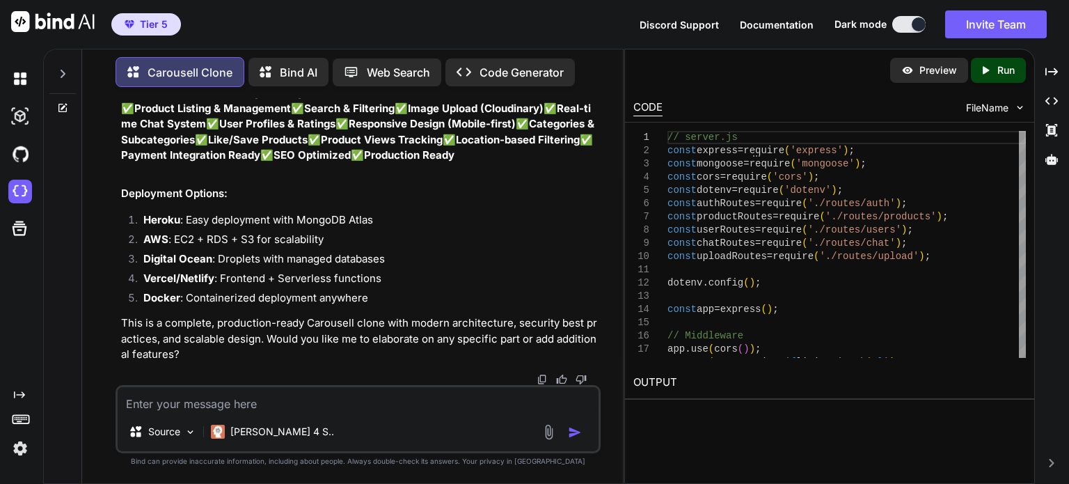
scroll to position [16817, 0]
click at [412, 410] on textarea at bounding box center [358, 399] width 481 height 25
click at [411, 396] on textarea at bounding box center [358, 399] width 481 height 25
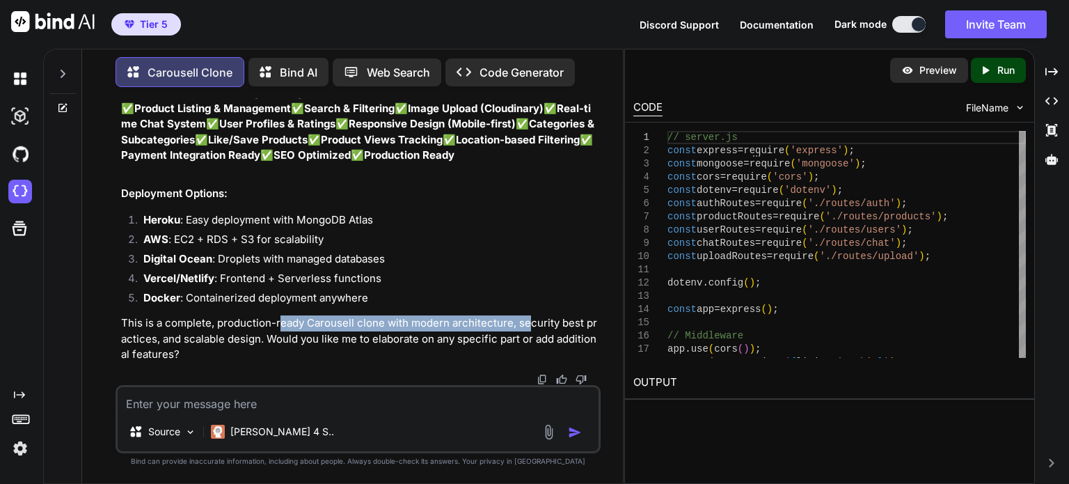
drag, startPoint x: 295, startPoint y: 318, endPoint x: 523, endPoint y: 318, distance: 228.3
click at [523, 318] on p "This is a complete, production-ready Carousell clone with modern architecture, …" at bounding box center [359, 338] width 477 height 47
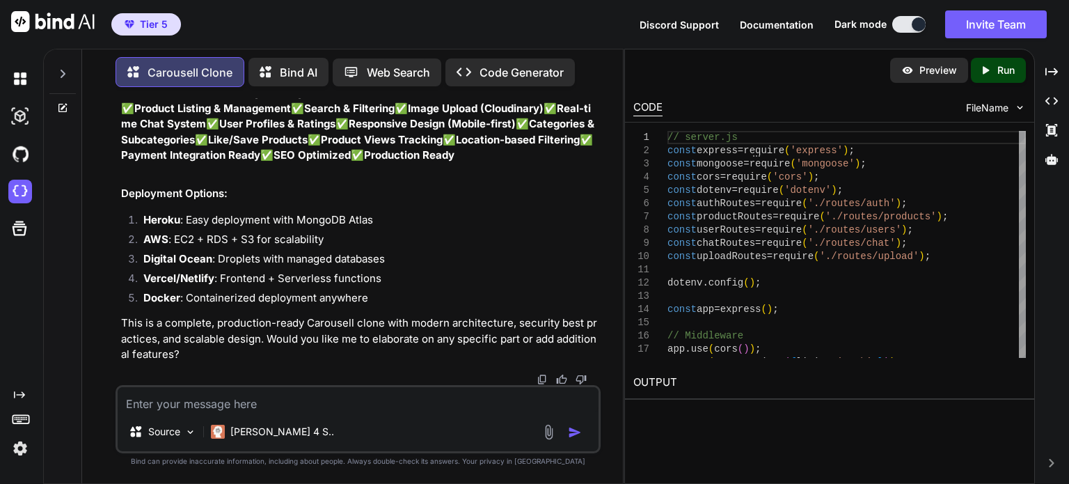
click at [189, 401] on textarea at bounding box center [358, 399] width 481 height 25
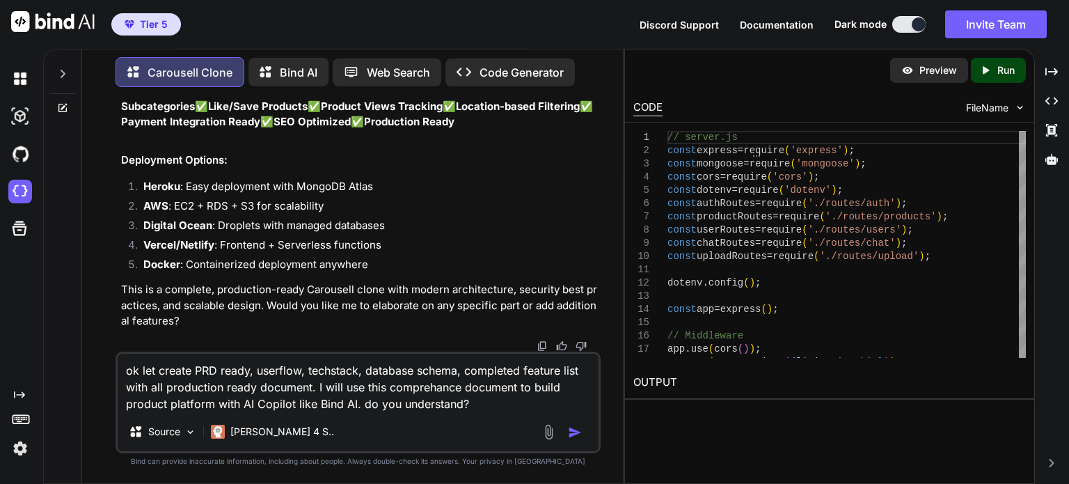
click at [569, 430] on img "button" at bounding box center [575, 432] width 14 height 14
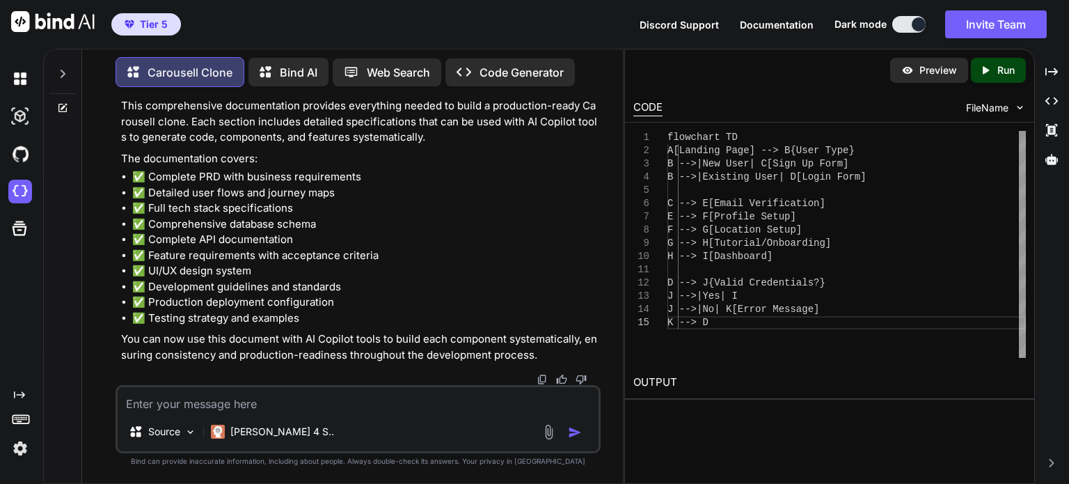
scroll to position [40258, 0]
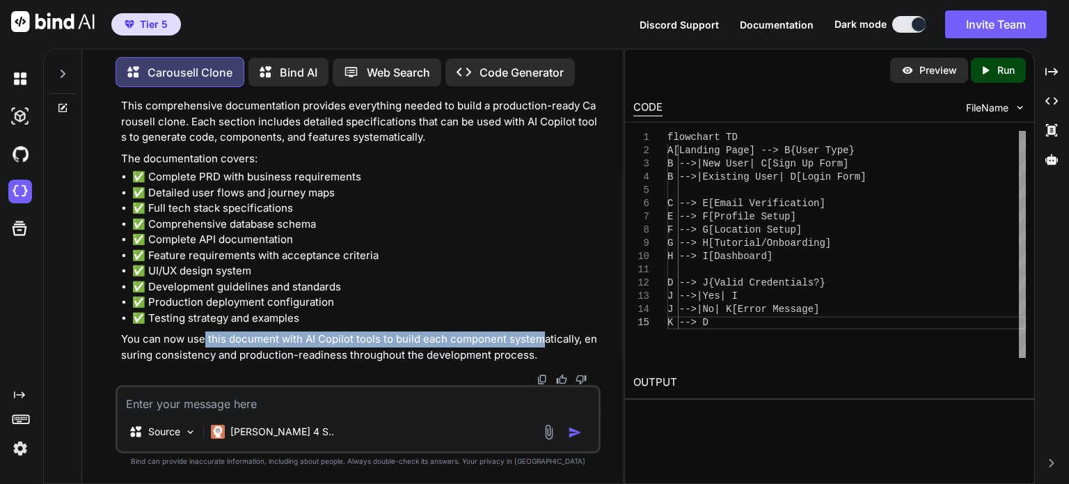
drag, startPoint x: 234, startPoint y: 342, endPoint x: 370, endPoint y: 352, distance: 136.8
click at [540, 339] on p "You can now use this document with AI Copilot tools to build each component sys…" at bounding box center [359, 346] width 477 height 31
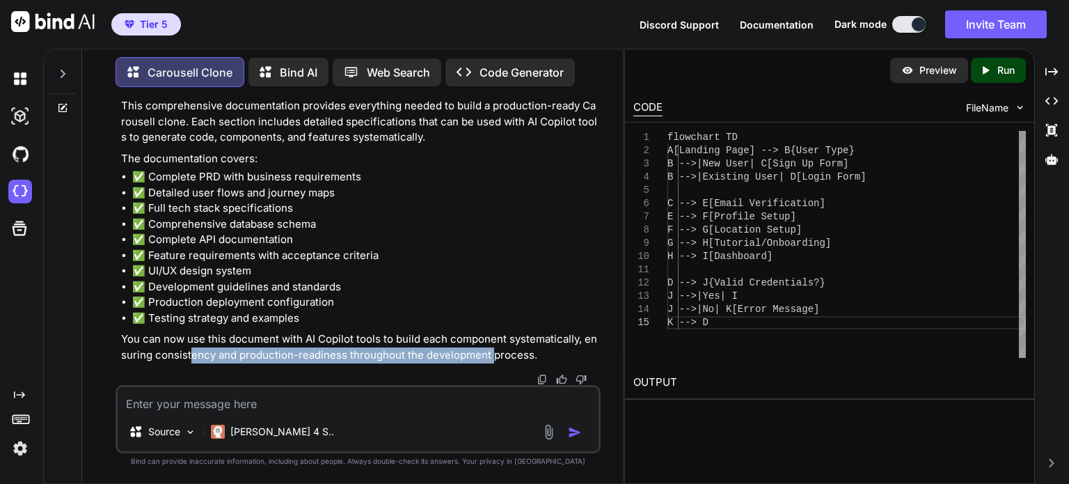
drag, startPoint x: 192, startPoint y: 354, endPoint x: 489, endPoint y: 352, distance: 296.6
click at [489, 352] on p "You can now use this document with AI Copilot tools to build each component sys…" at bounding box center [359, 346] width 477 height 31
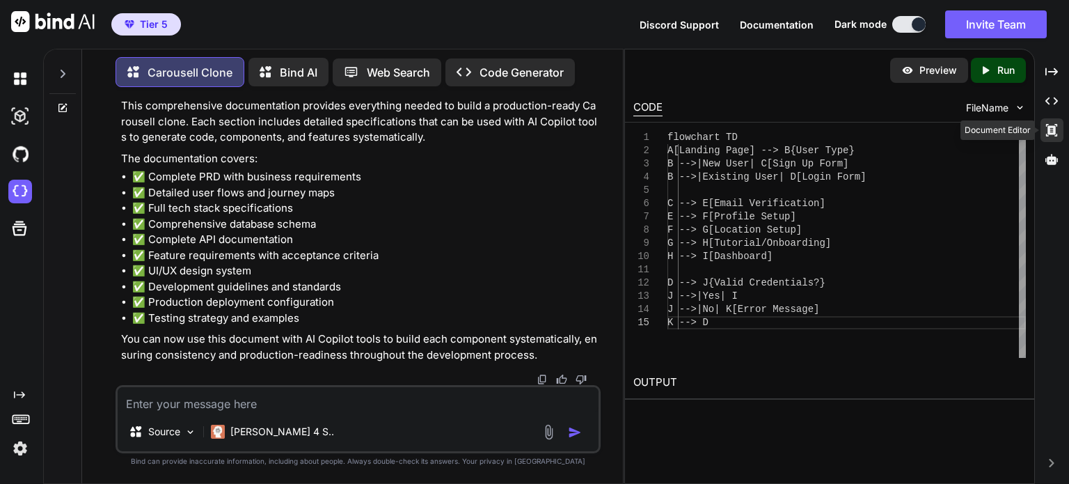
click at [1050, 128] on icon at bounding box center [1051, 130] width 11 height 13
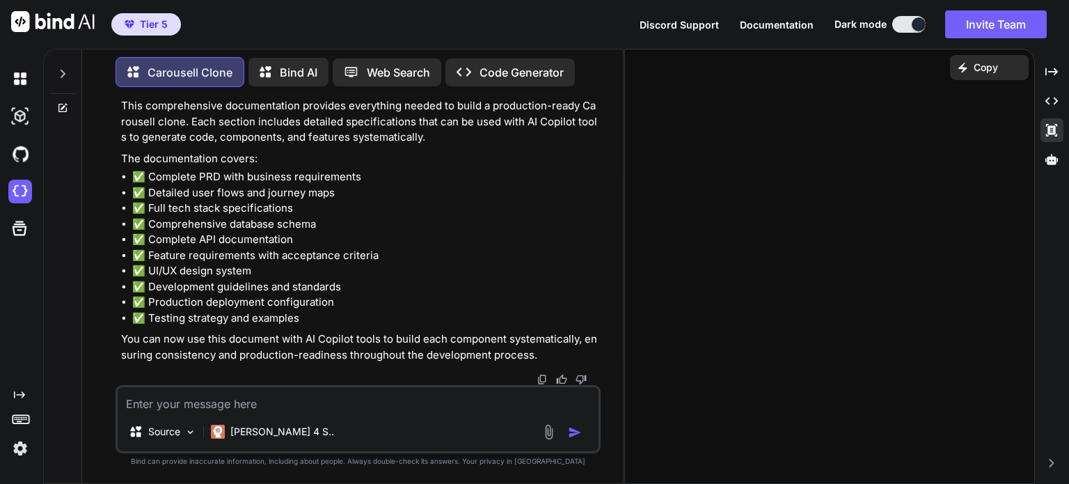
click at [540, 382] on img at bounding box center [542, 379] width 11 height 11
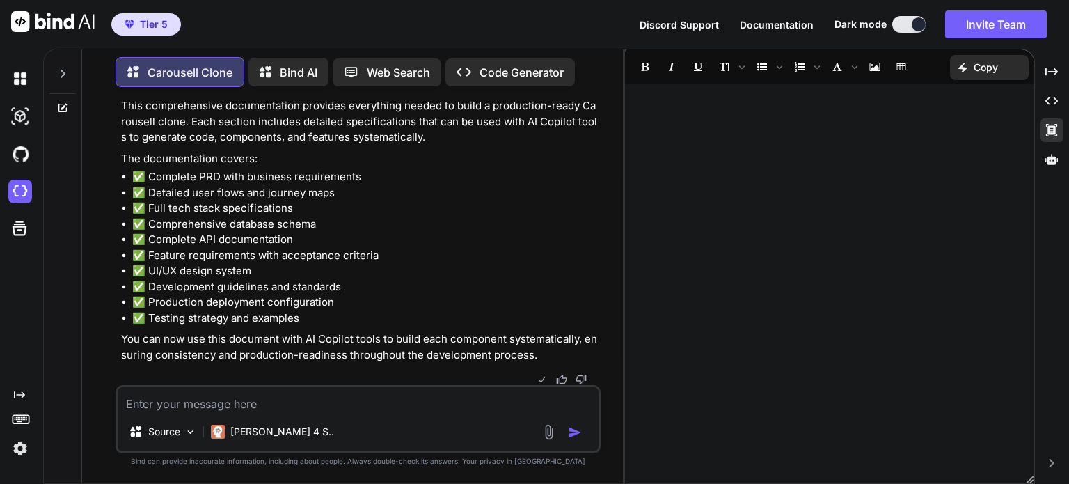
click at [796, 129] on div at bounding box center [829, 284] width 409 height 386
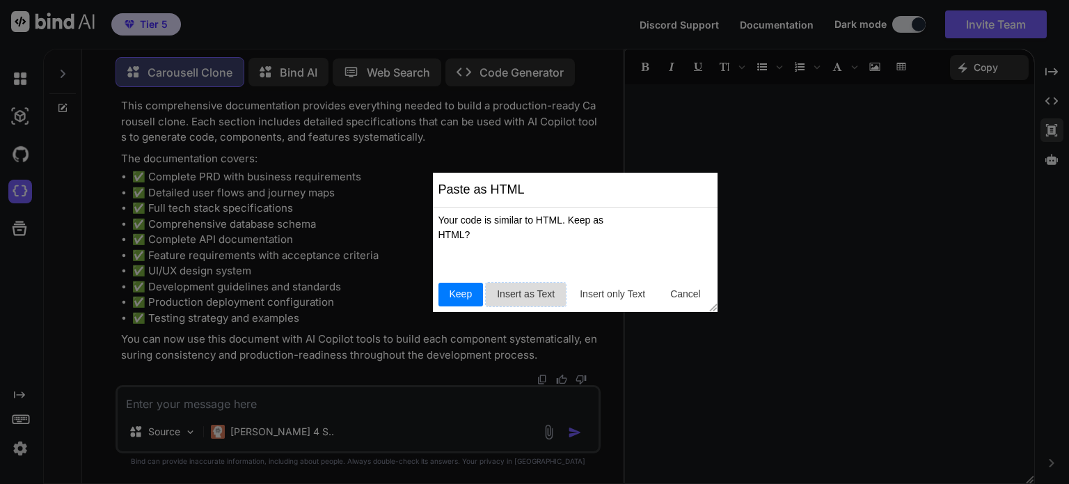
click at [512, 298] on span "Insert as Text" at bounding box center [525, 294] width 69 height 15
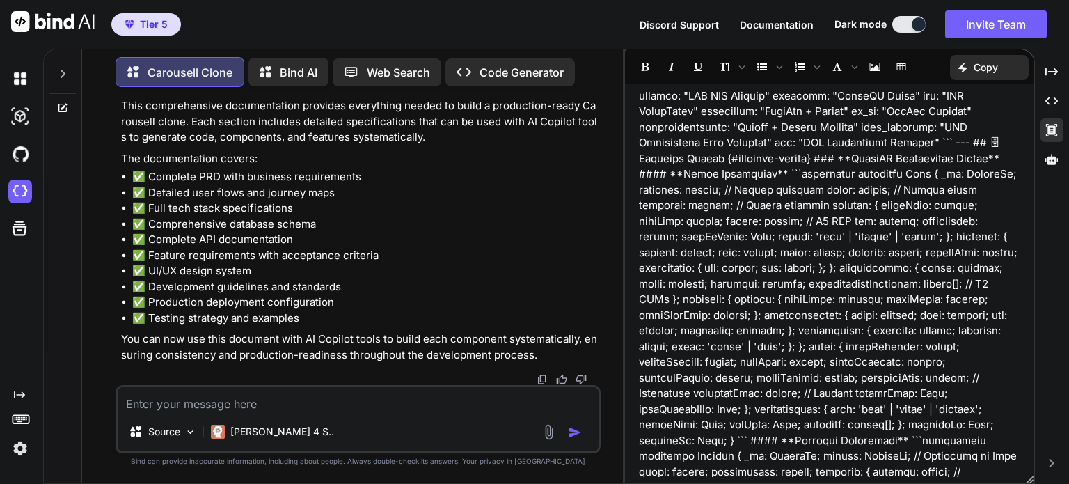
scroll to position [38031, 0]
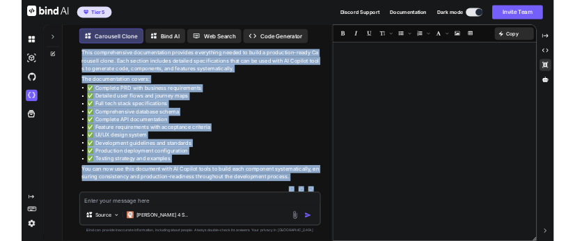
scroll to position [40258, 0]
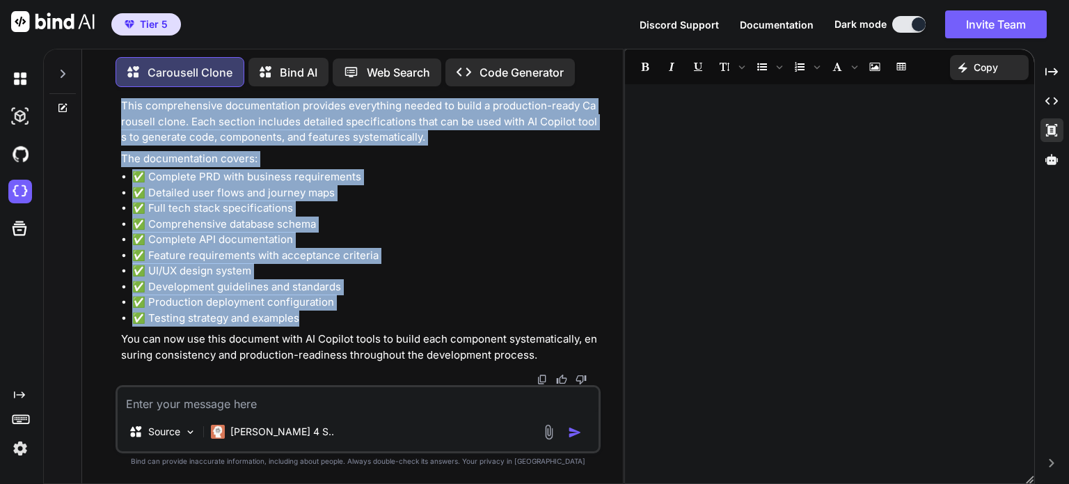
drag, startPoint x: 117, startPoint y: 162, endPoint x: 368, endPoint y: 315, distance: 294.7
click at [368, 315] on div "You i need to clone production ready like https://www.carousell.sg/. Are you ab…" at bounding box center [359, 241] width 482 height 287
copy div "🎯 Product Requirements Document (PRD) {#prd} Project Overview Product Name: Car…"
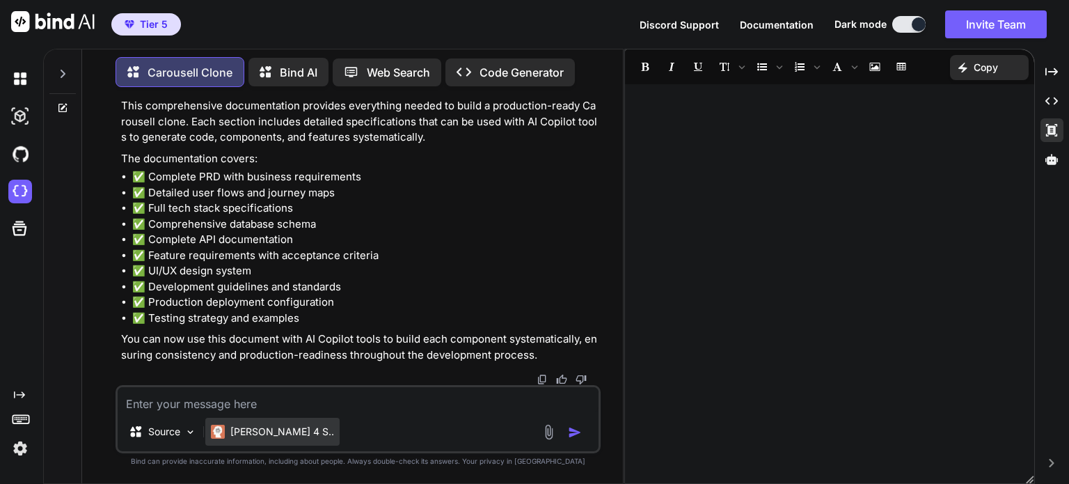
click at [269, 436] on p "Claude 4 S.." at bounding box center [282, 432] width 104 height 14
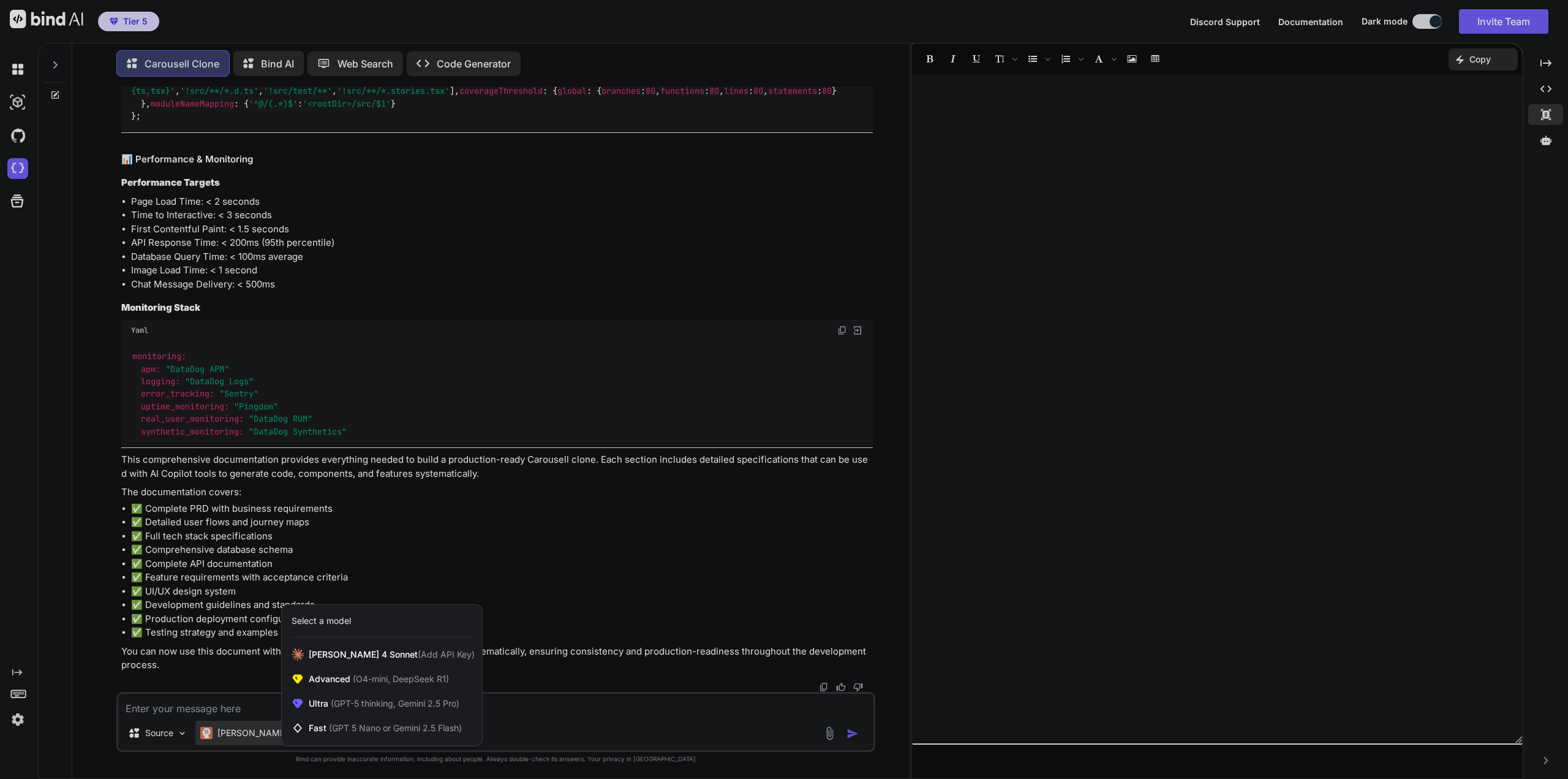
scroll to position [34566, 0]
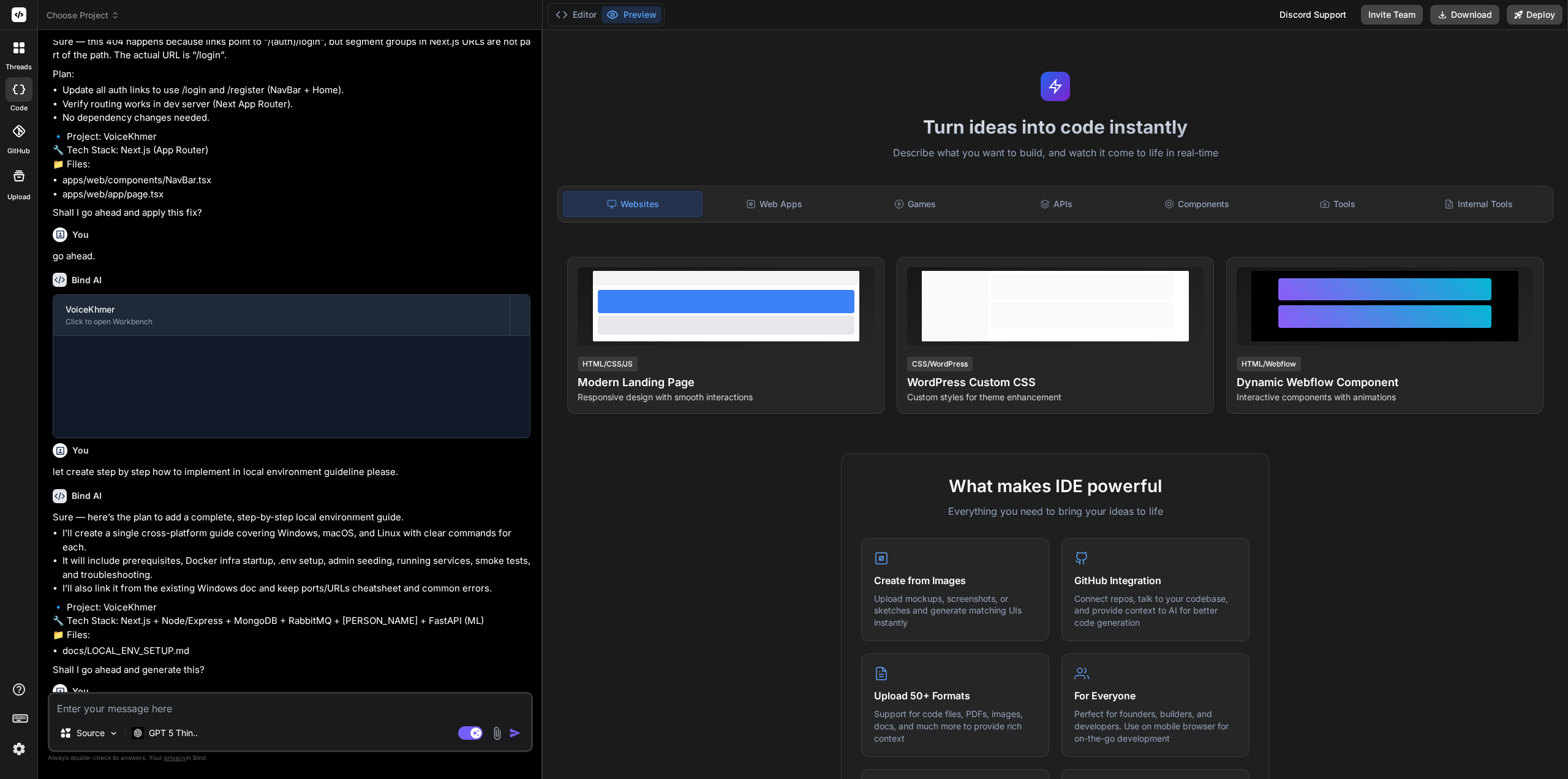
scroll to position [509, 0]
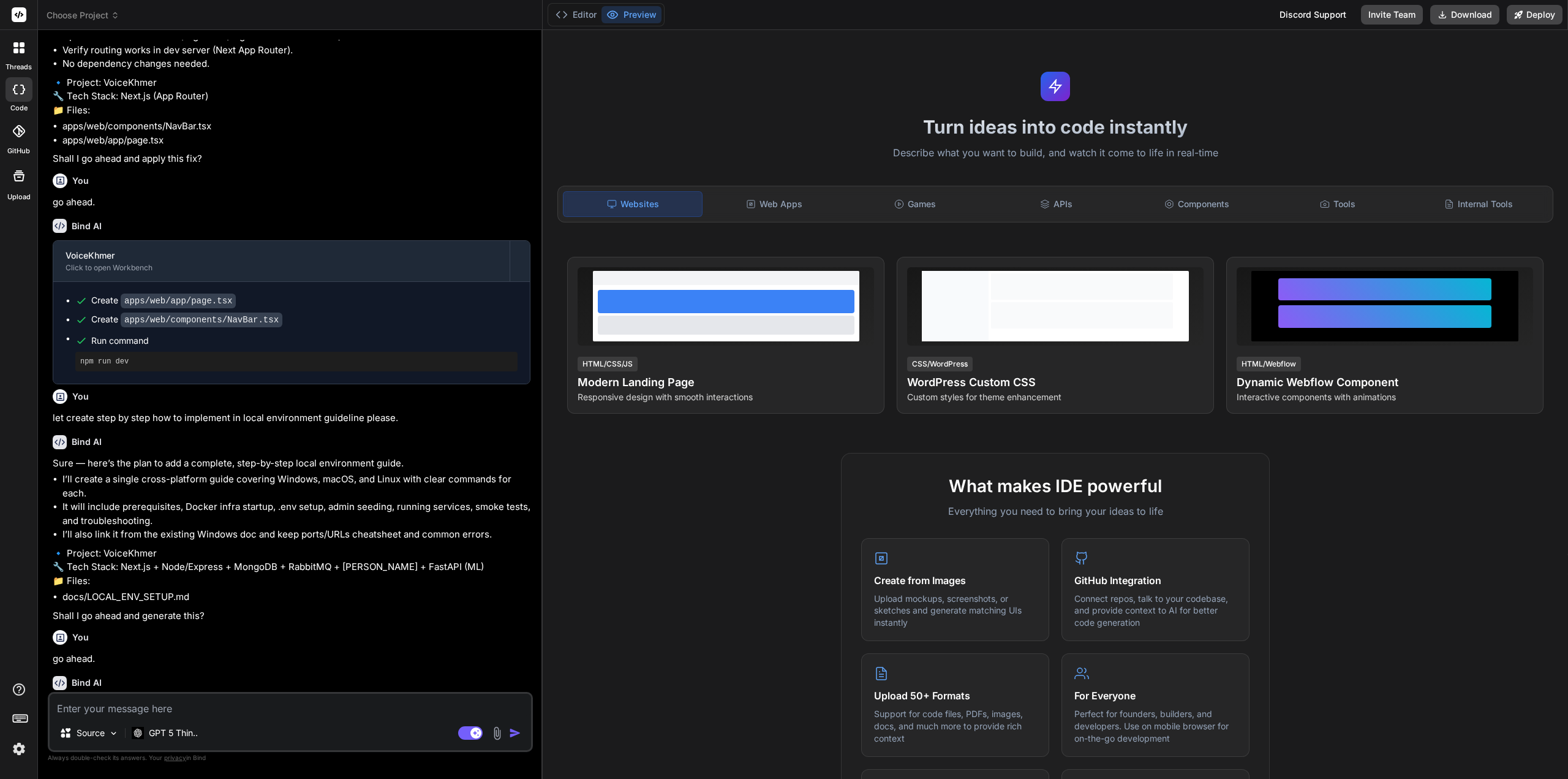
click at [85, 17] on span "Choose Project" at bounding box center [83, 15] width 73 height 12
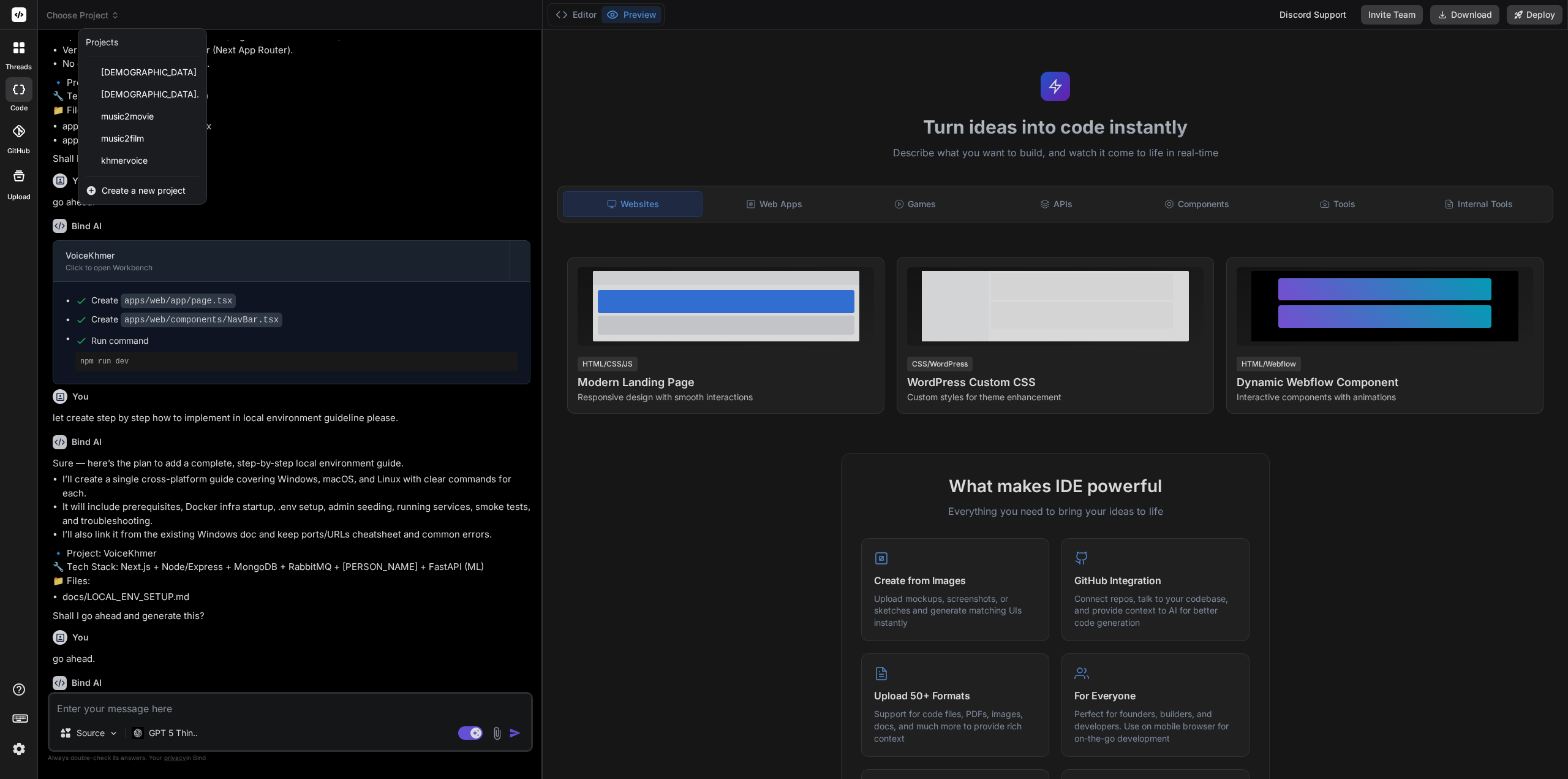
click at [143, 187] on span "Create a new project" at bounding box center [143, 191] width 84 height 12
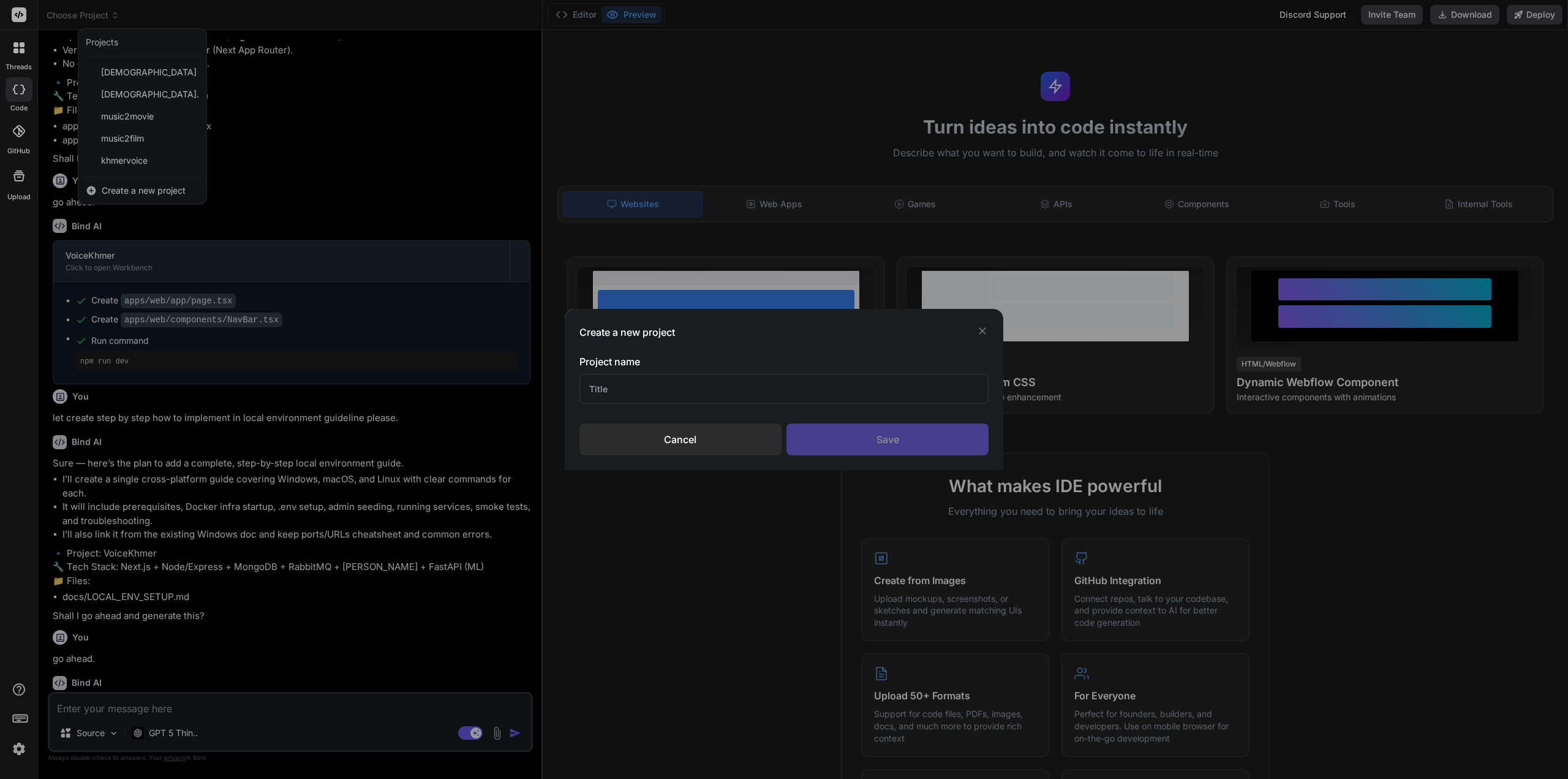
click at [760, 386] on input "text" at bounding box center [785, 389] width 410 height 30
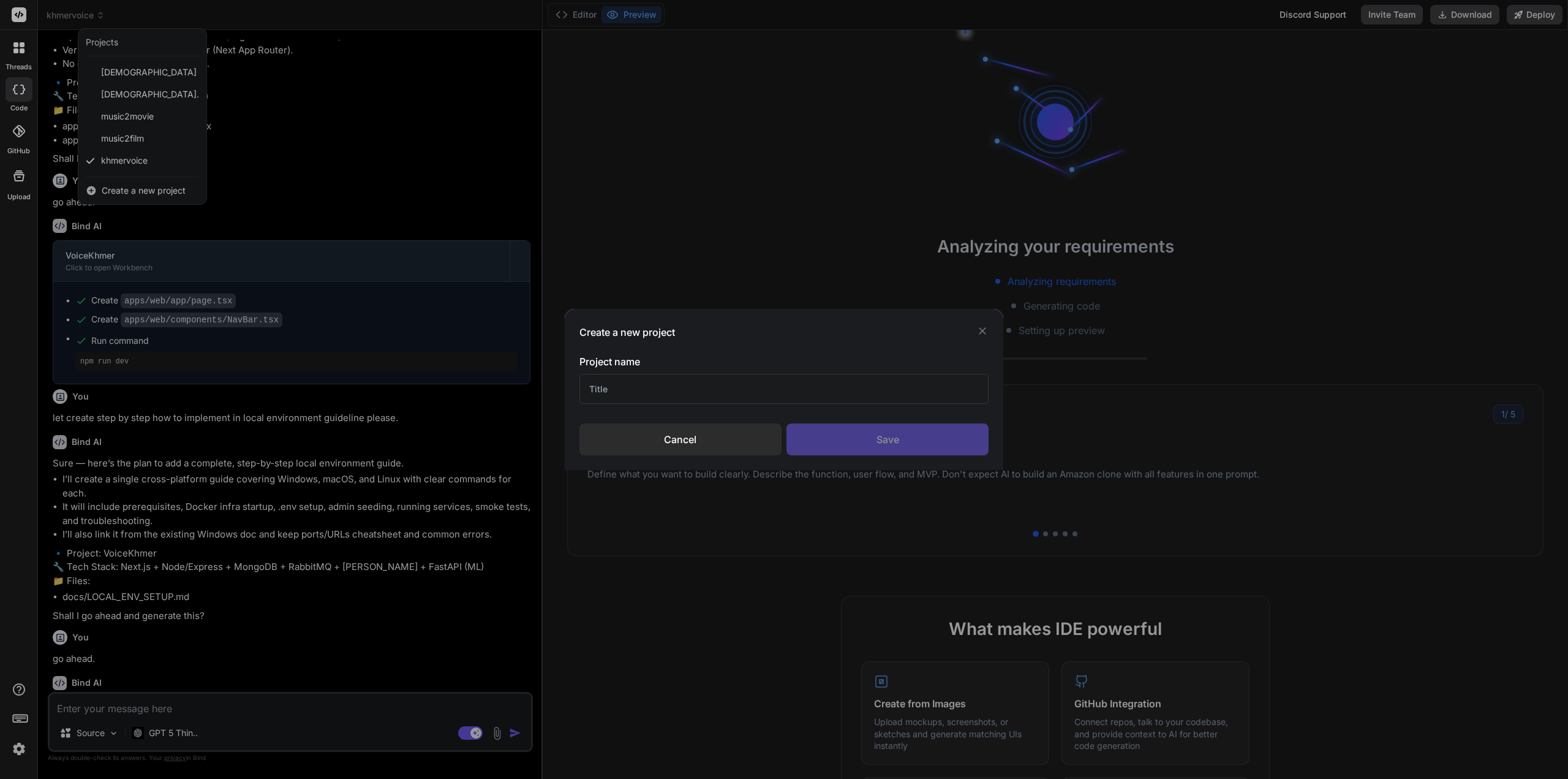
type textarea "x"
paste input "https://www.carousell.sg/"
drag, startPoint x: 693, startPoint y: 388, endPoint x: 683, endPoint y: 390, distance: 10.2
click at [683, 390] on input "https://www.carousell.sg/ Clone" at bounding box center [785, 389] width 410 height 30
type input "https://www.carousell Clone"
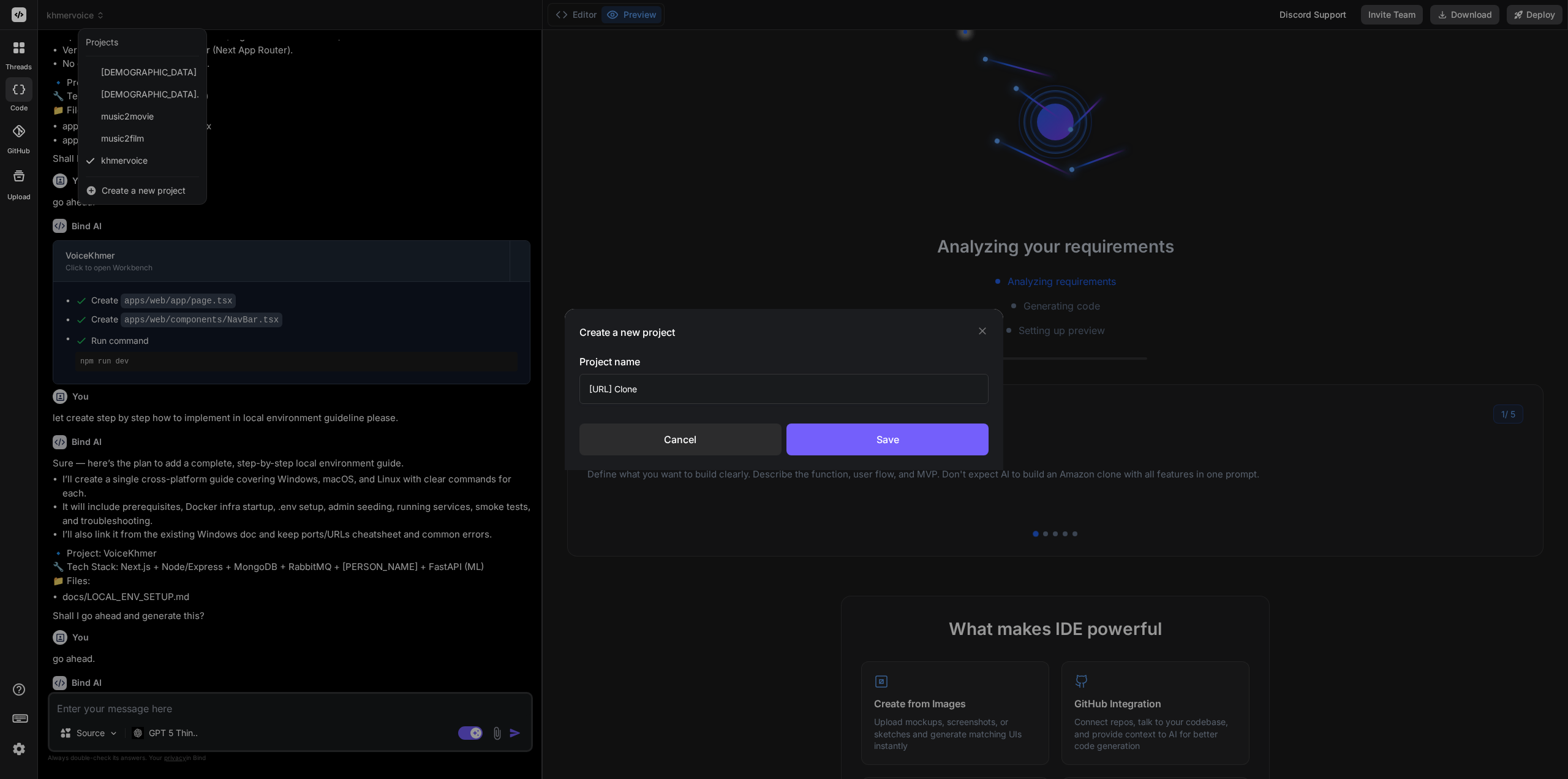
drag, startPoint x: 646, startPoint y: 389, endPoint x: 529, endPoint y: 393, distance: 117.1
click at [529, 393] on div "Create a new project Project name https://www.carousell Clone Cancel Save" at bounding box center [784, 389] width 1568 height 779
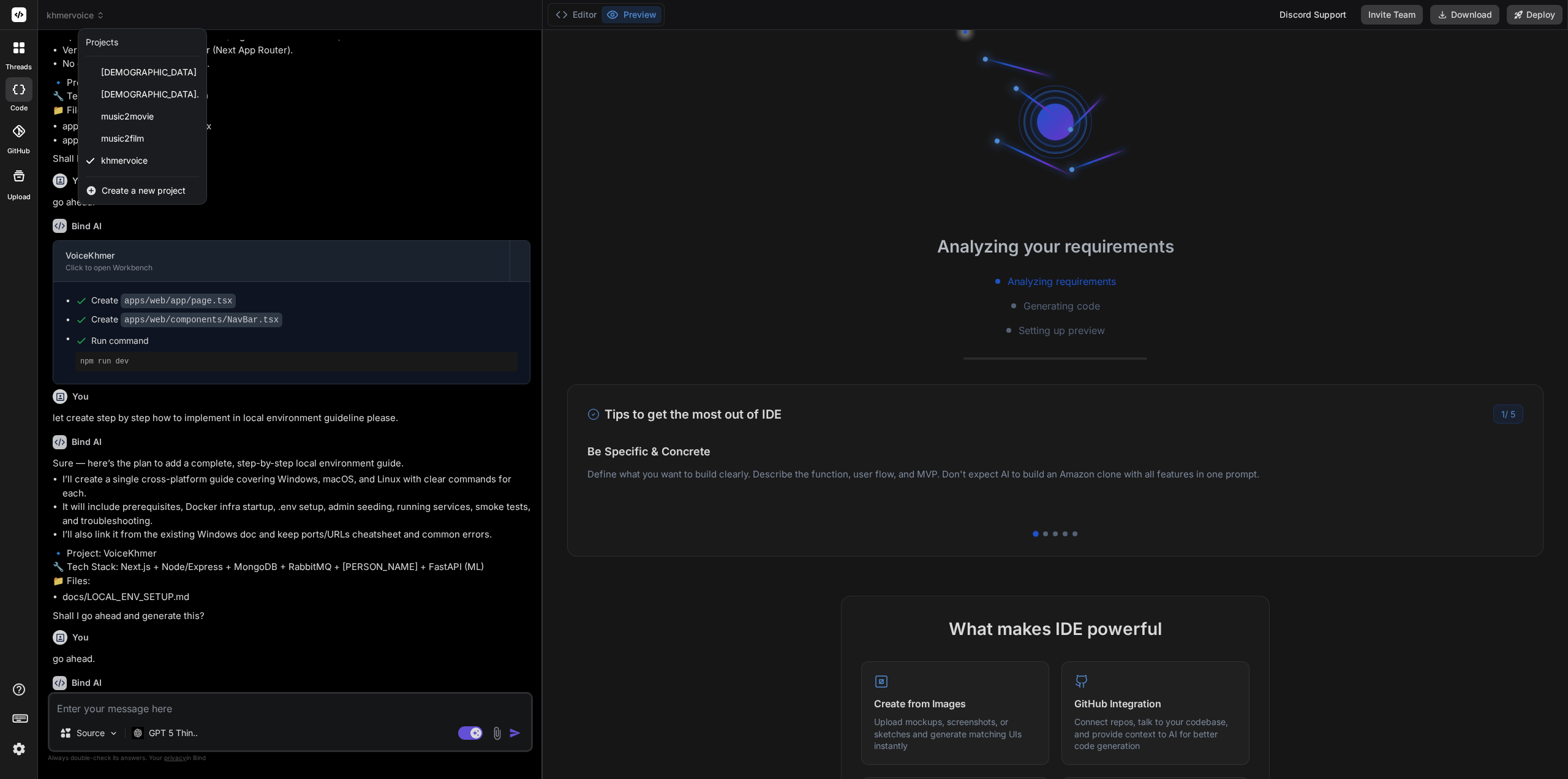
click at [136, 190] on span "Create a new project" at bounding box center [143, 191] width 84 height 12
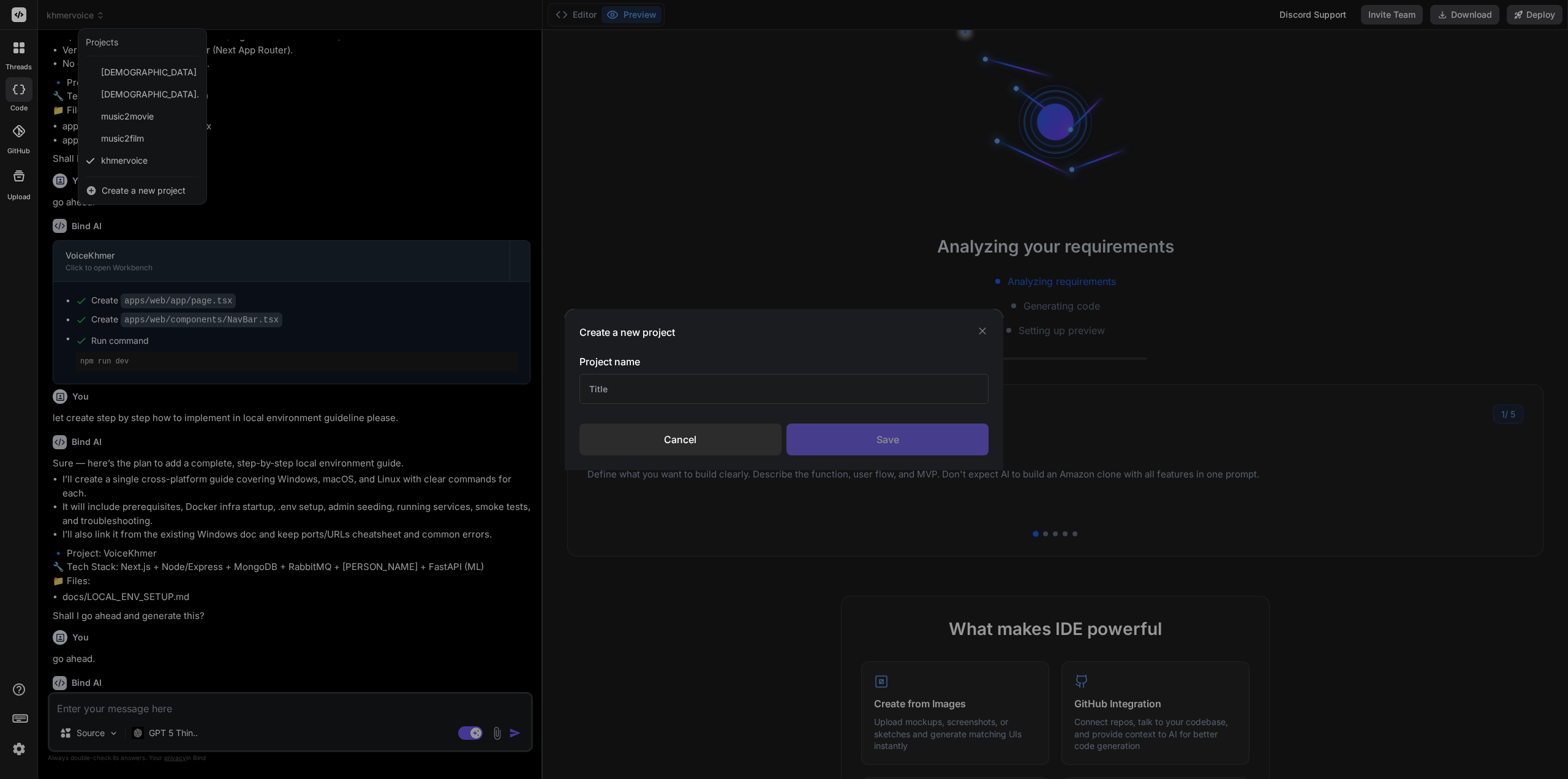
click at [759, 388] on input "text" at bounding box center [785, 389] width 410 height 30
paste input "https://www.carousell.sg/"
type input "Carousell Clone"
click at [898, 425] on div "Save" at bounding box center [888, 439] width 202 height 32
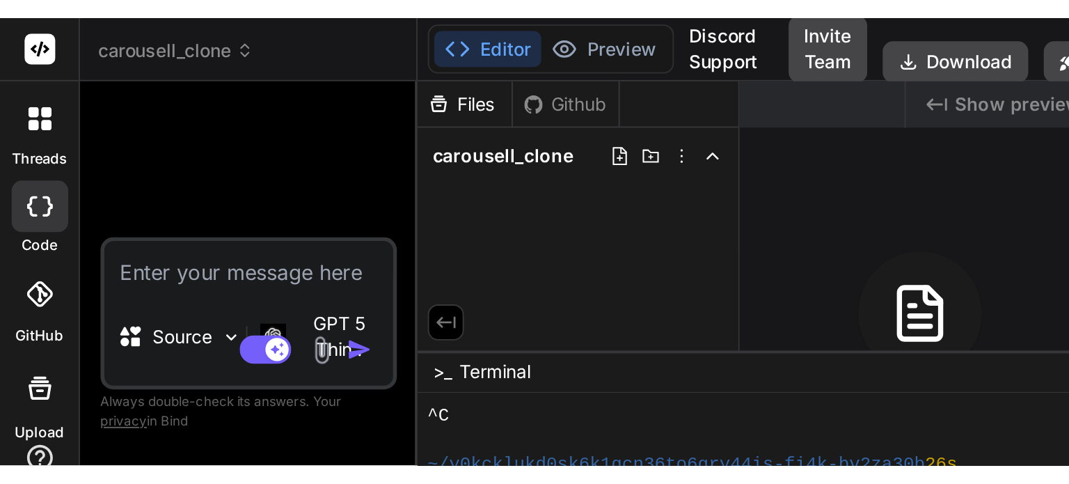
scroll to position [134, 0]
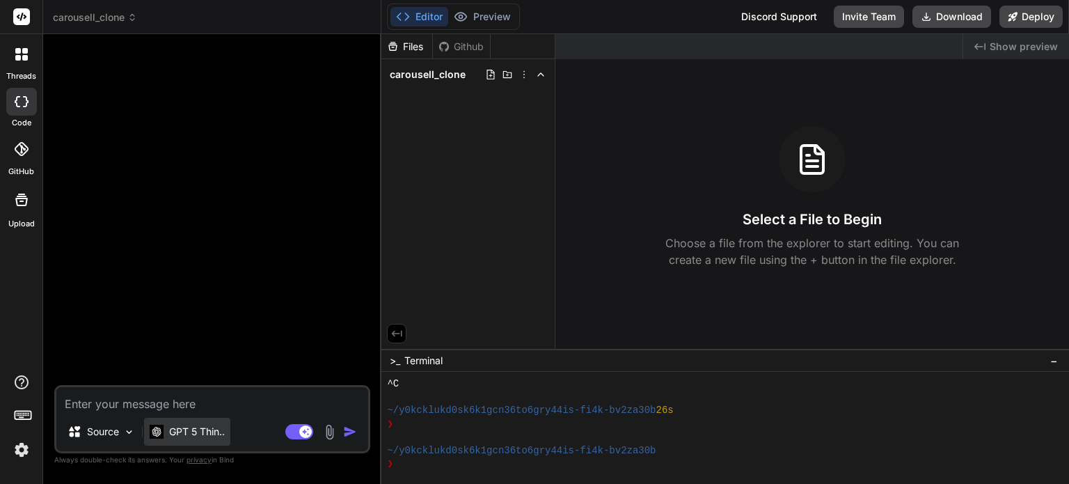
click at [200, 434] on p "GPT 5 Thin.." at bounding box center [197, 432] width 56 height 14
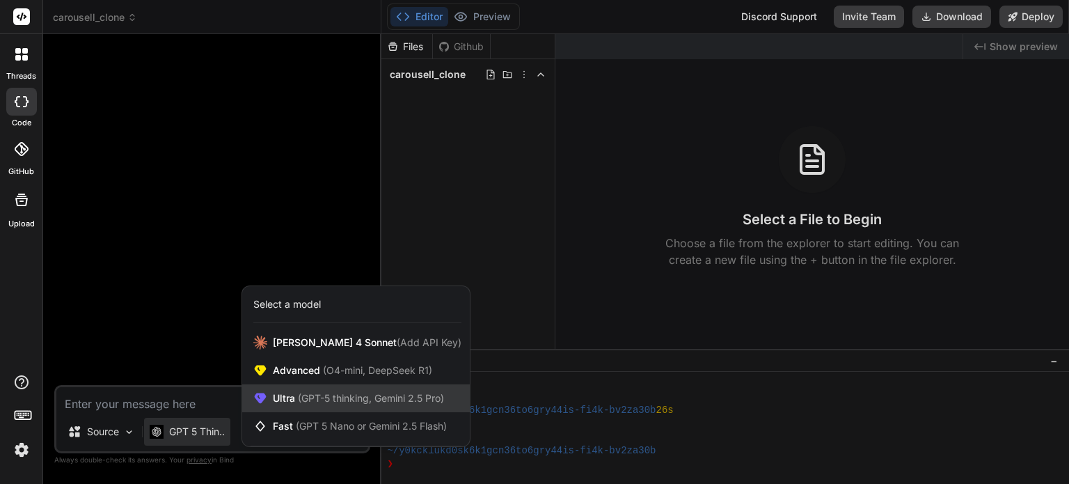
click at [307, 397] on span "(GPT-5 thinking, Gemini 2.5 Pro)" at bounding box center [369, 398] width 149 height 12
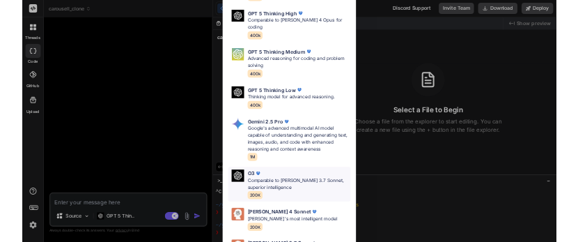
scroll to position [153, 0]
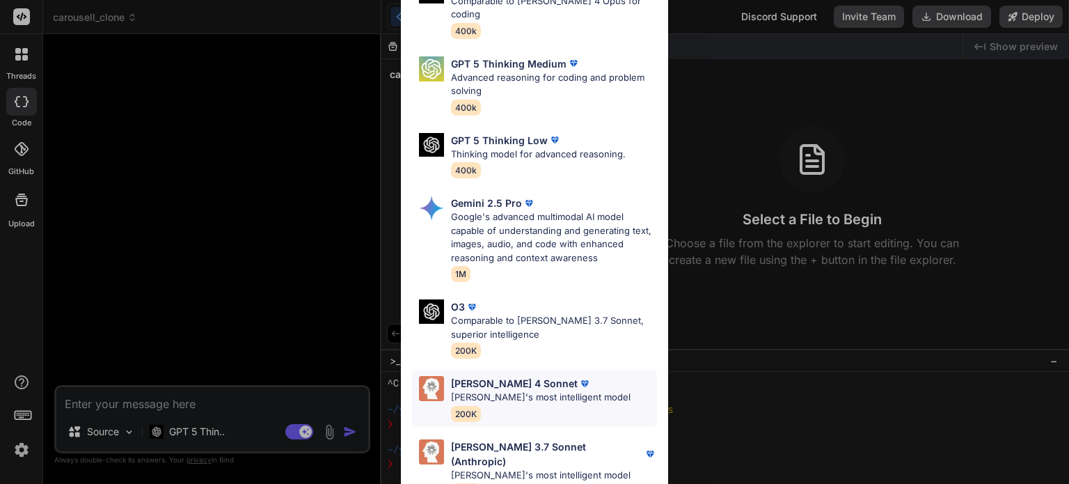
click at [535, 370] on div "Claude 4 Sonnet Claude's most intelligent model 200K" at bounding box center [534, 398] width 245 height 56
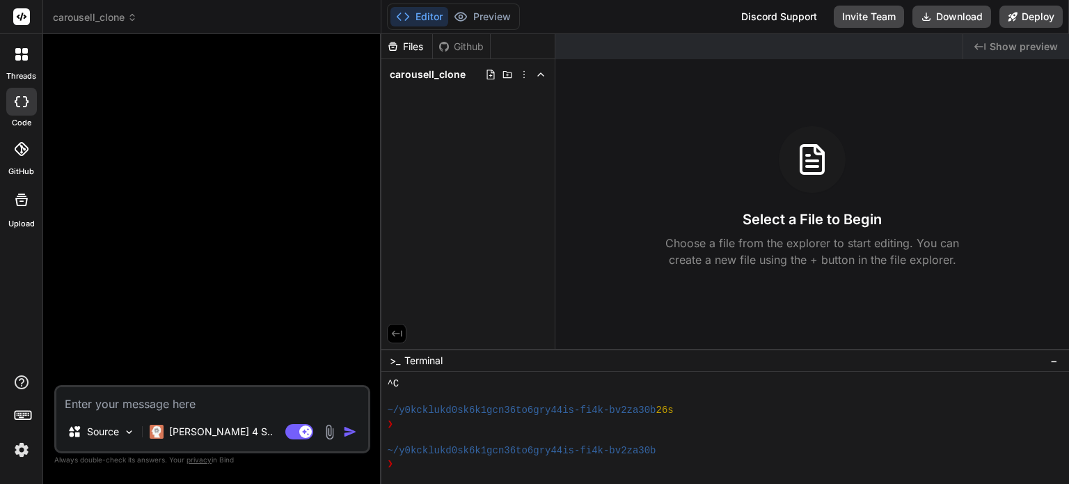
click at [209, 394] on textarea at bounding box center [212, 399] width 312 height 25
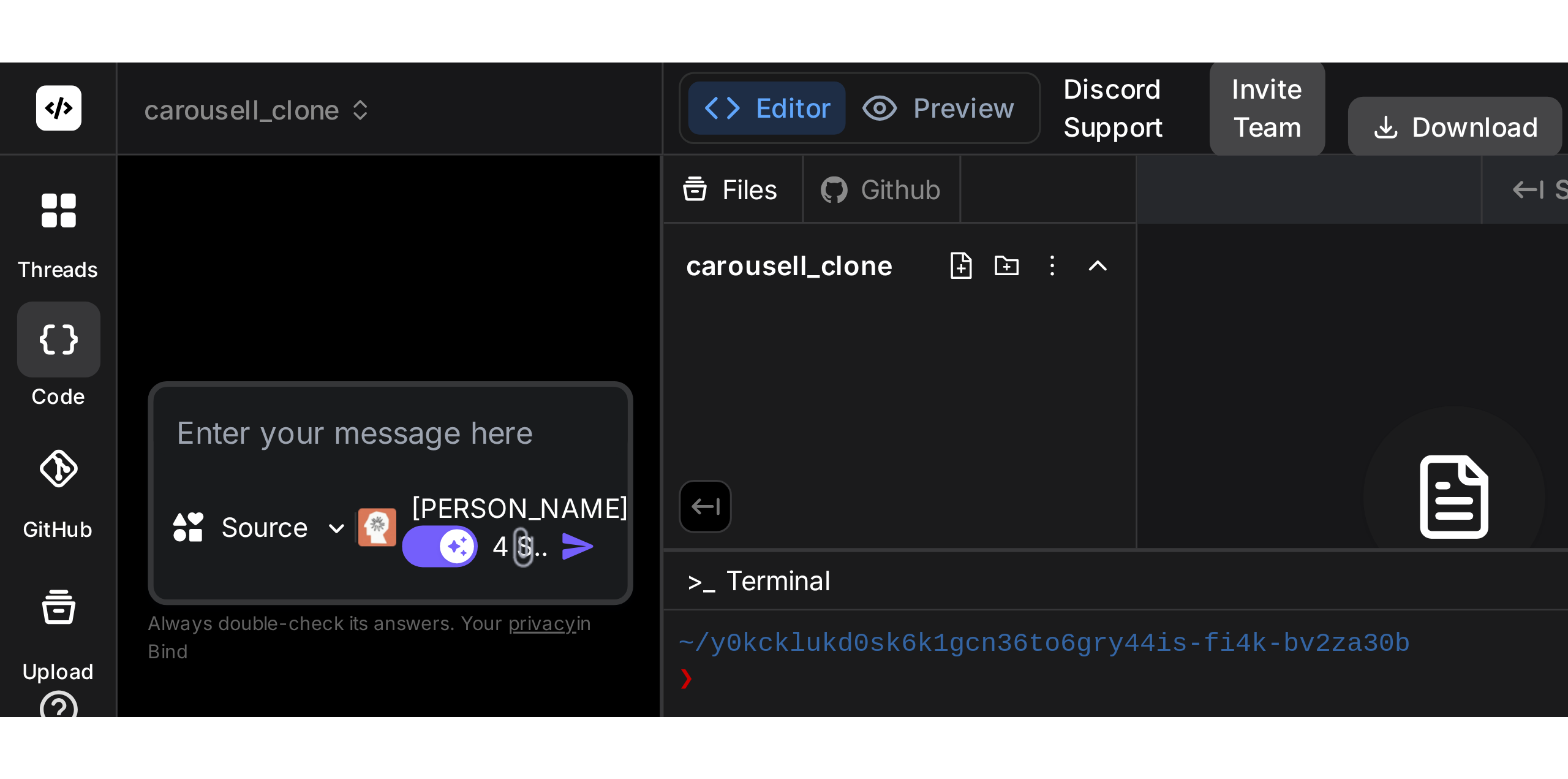
scroll to position [11, 0]
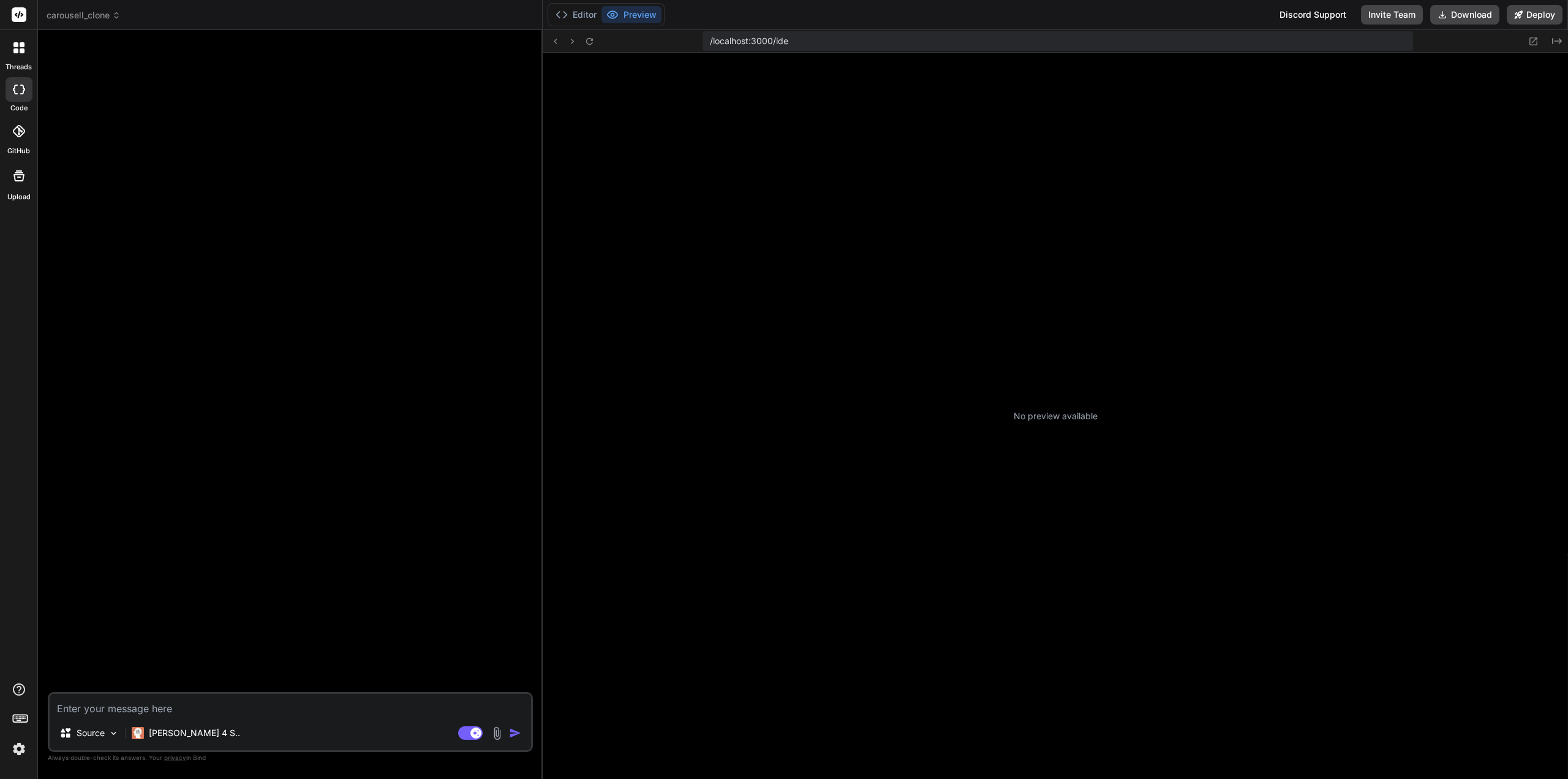
type textarea "x"
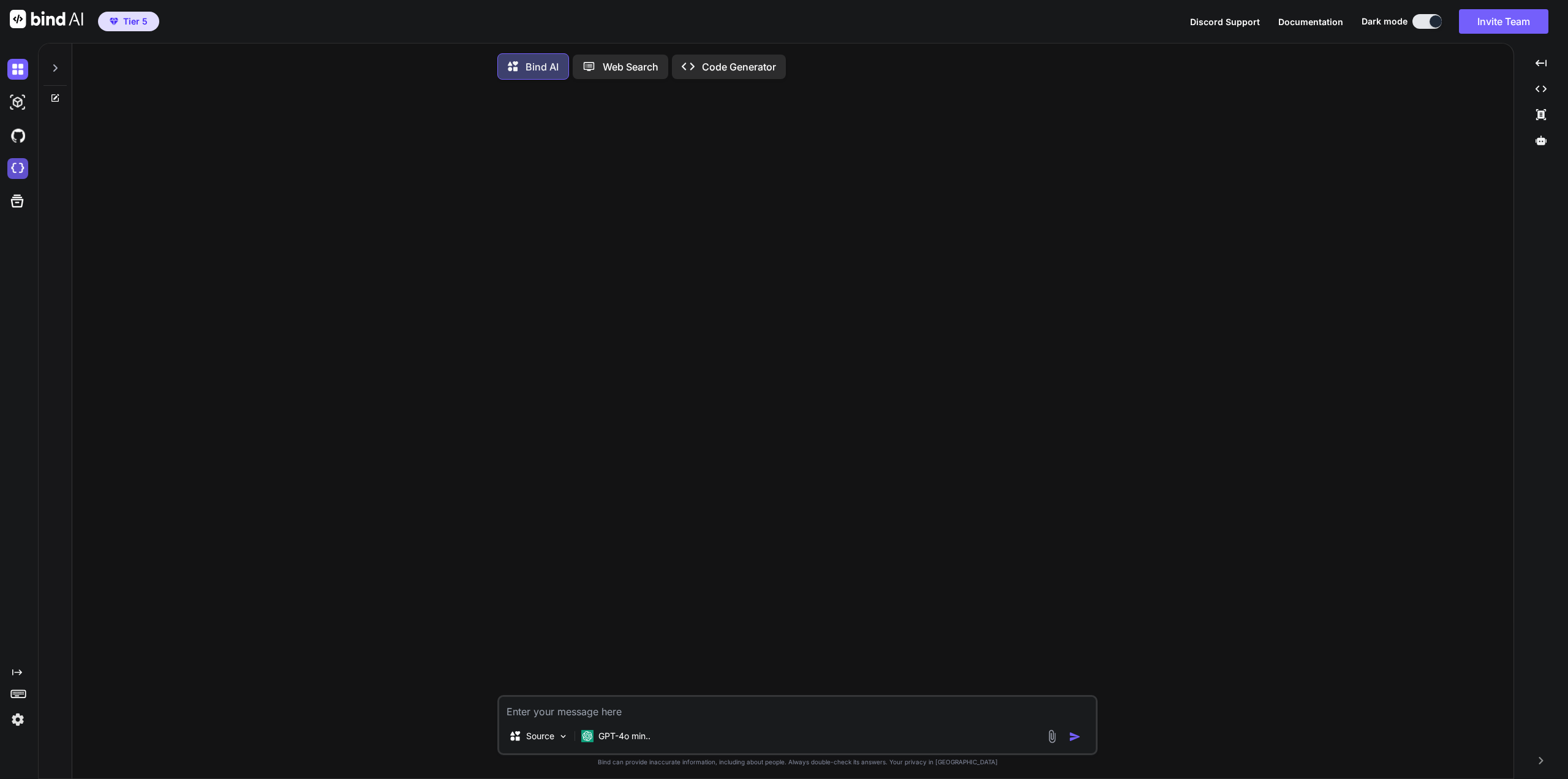
click at [19, 162] on img at bounding box center [18, 169] width 21 height 21
type textarea "x"
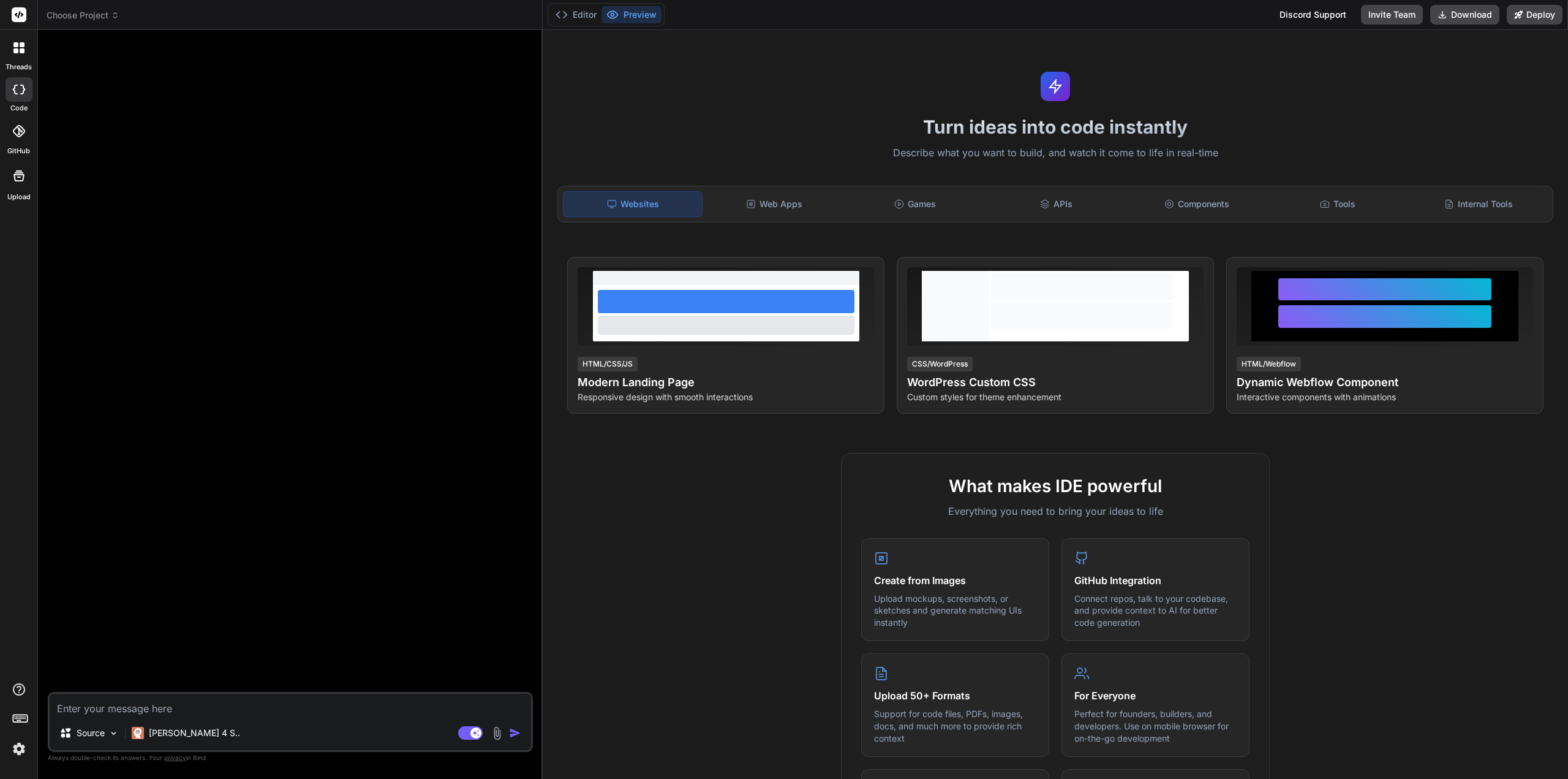
click at [112, 15] on icon at bounding box center [115, 16] width 9 height 9
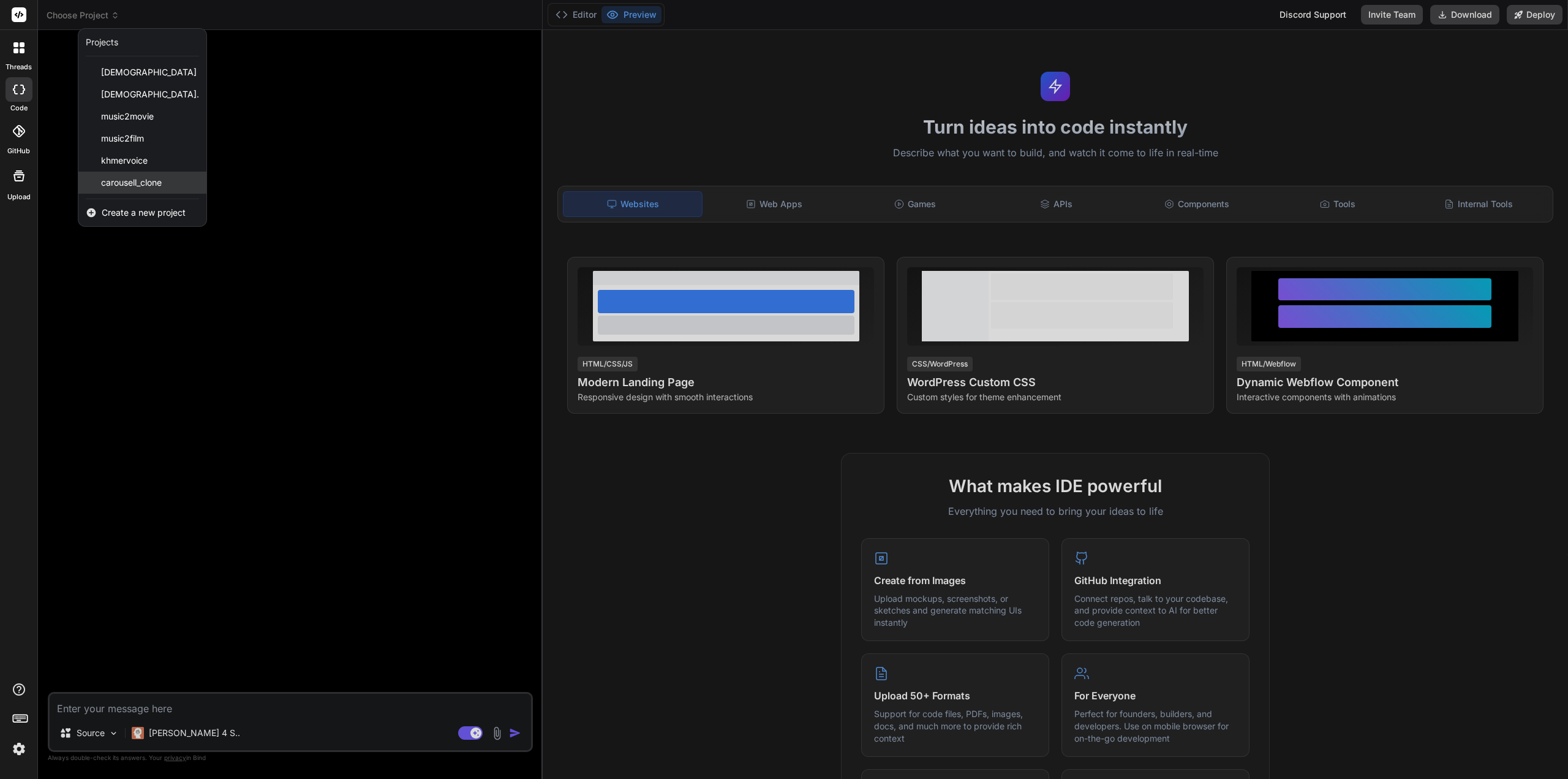
click at [135, 187] on span "carousell_clone" at bounding box center [131, 182] width 61 height 12
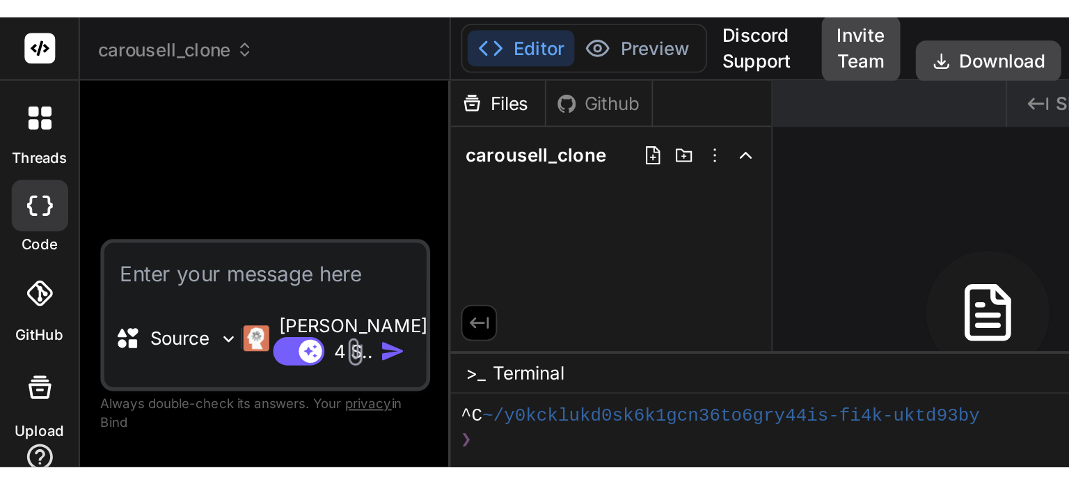
scroll to position [39, 0]
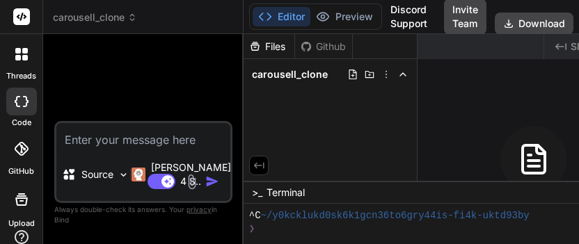
type textarea "x"
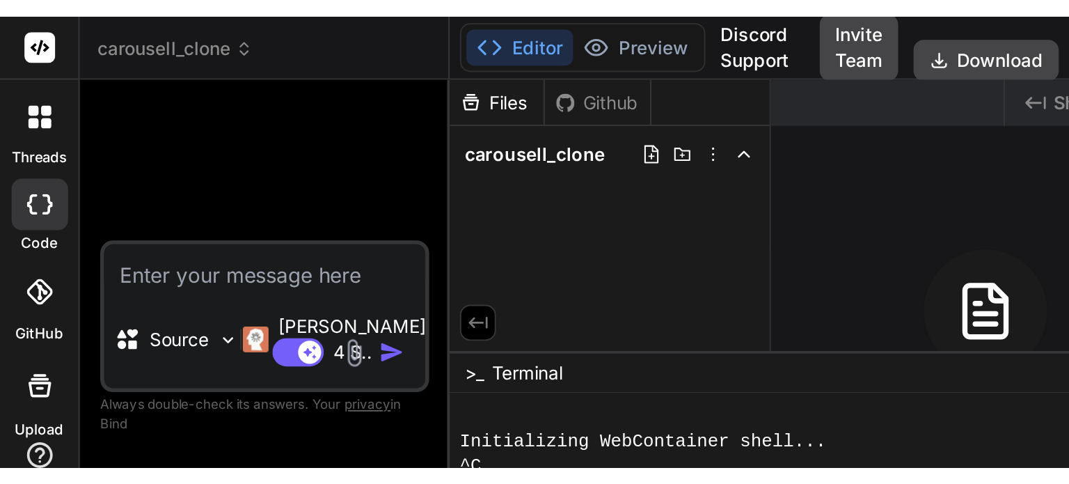
scroll to position [0, 0]
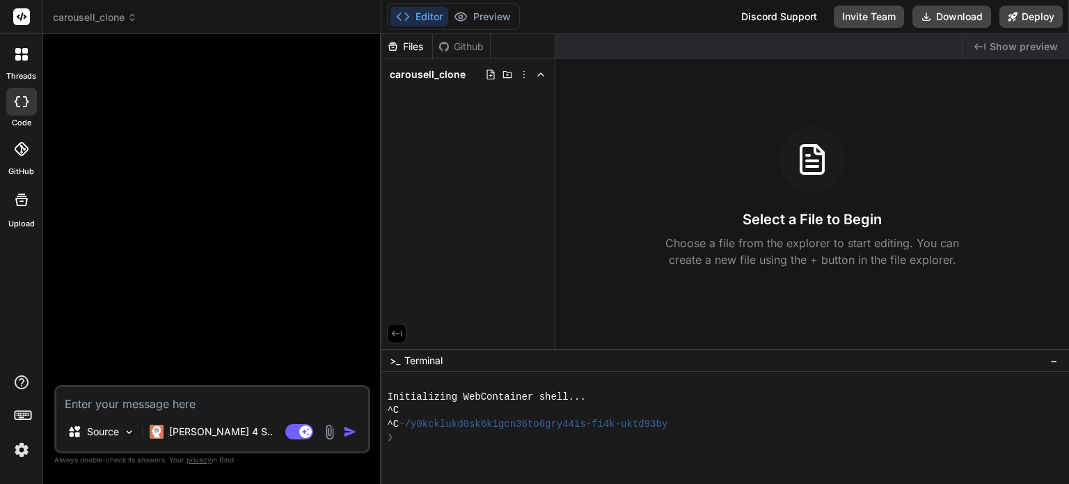
click at [173, 396] on textarea at bounding box center [212, 399] width 312 height 25
type textarea "i"
type textarea "x"
type textarea "i"
type textarea "x"
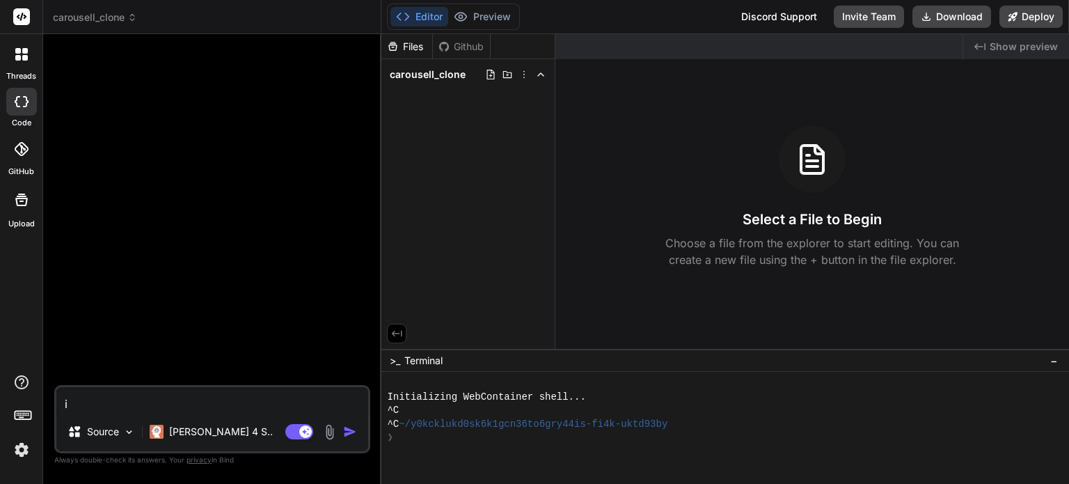
type textarea "i n"
type textarea "x"
type textarea "i ne"
type textarea "x"
type textarea "i nee"
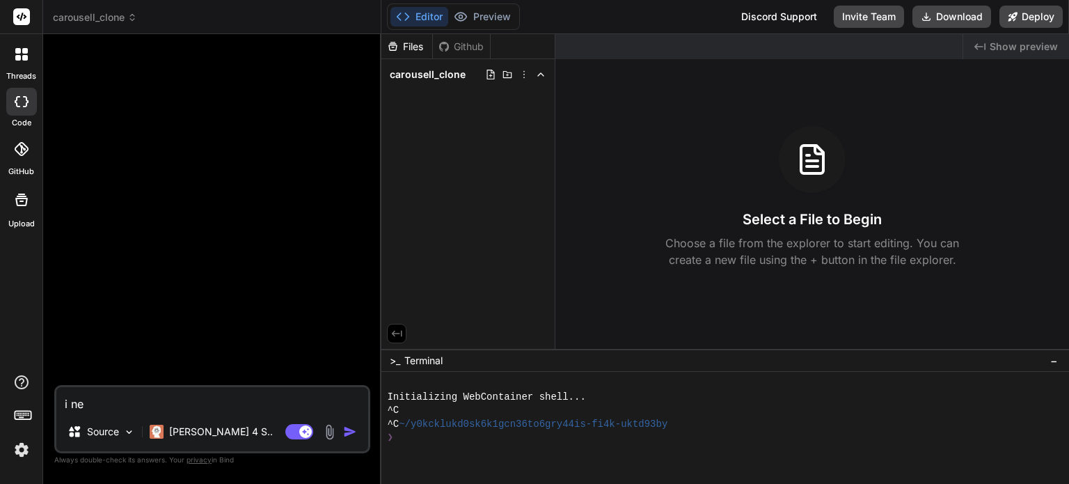
type textarea "x"
type textarea "i need"
type textarea "x"
type textarea "i need"
type textarea "x"
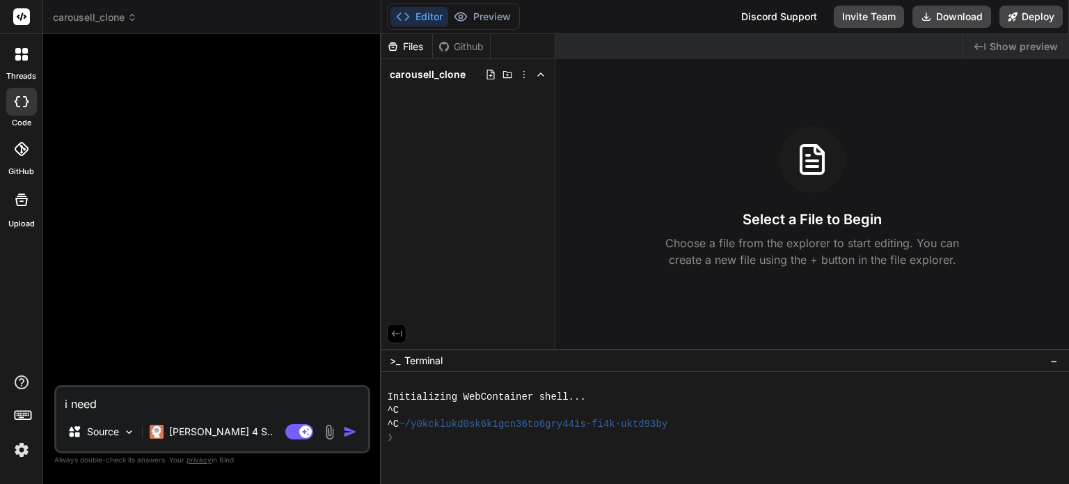
type textarea "i need t"
type textarea "x"
type textarea "i need to"
type textarea "x"
type textarea "i need to"
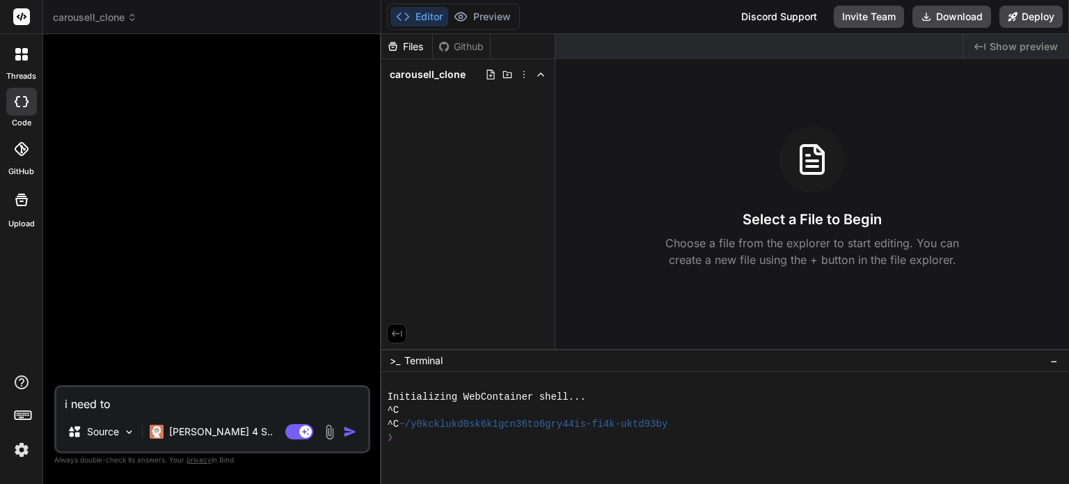
type textarea "x"
type textarea "i need to c"
type textarea "x"
type textarea "i need to cl"
type textarea "x"
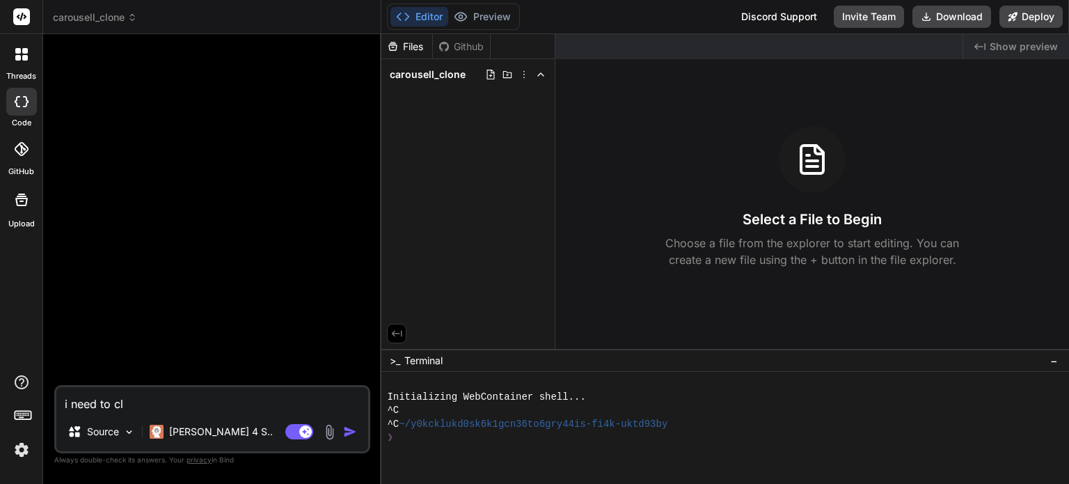
type textarea "i need to clo"
type textarea "x"
type textarea "i need to clon"
type textarea "x"
type textarea "i need to clone"
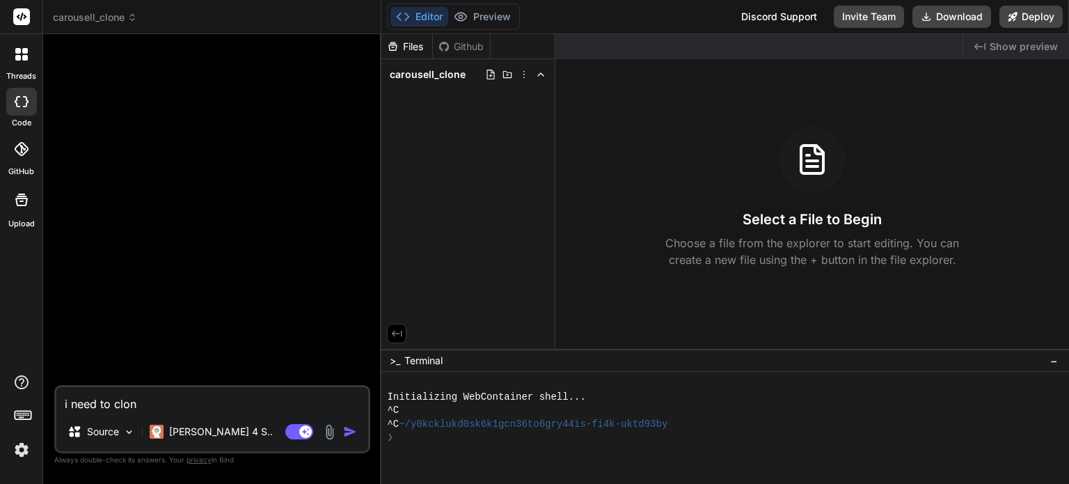
type textarea "x"
type textarea "i need to clone"
type textarea "x"
type textarea "i need to clone p"
type textarea "x"
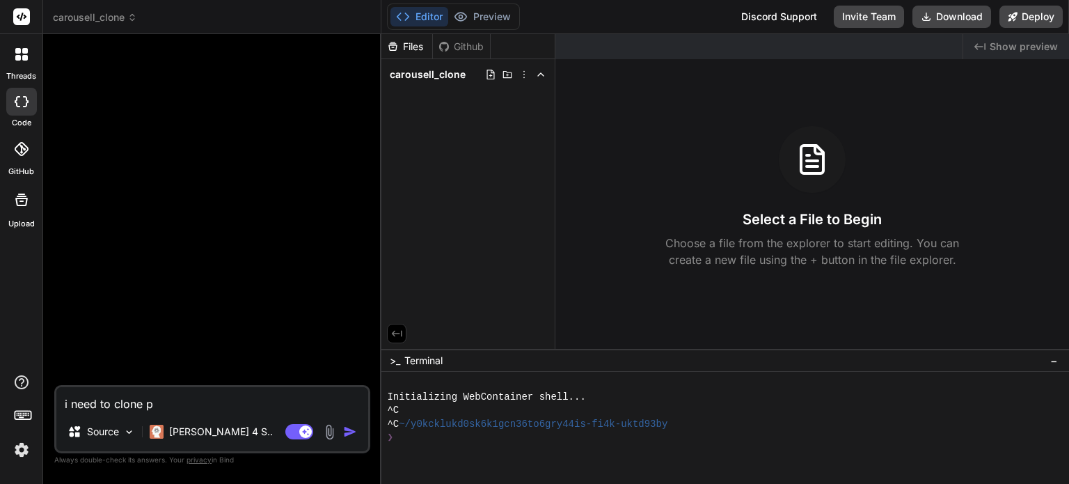
type textarea "i need to clone po"
type textarea "x"
type textarea "i need to clone p"
type textarea "x"
type textarea "i need to clone pr"
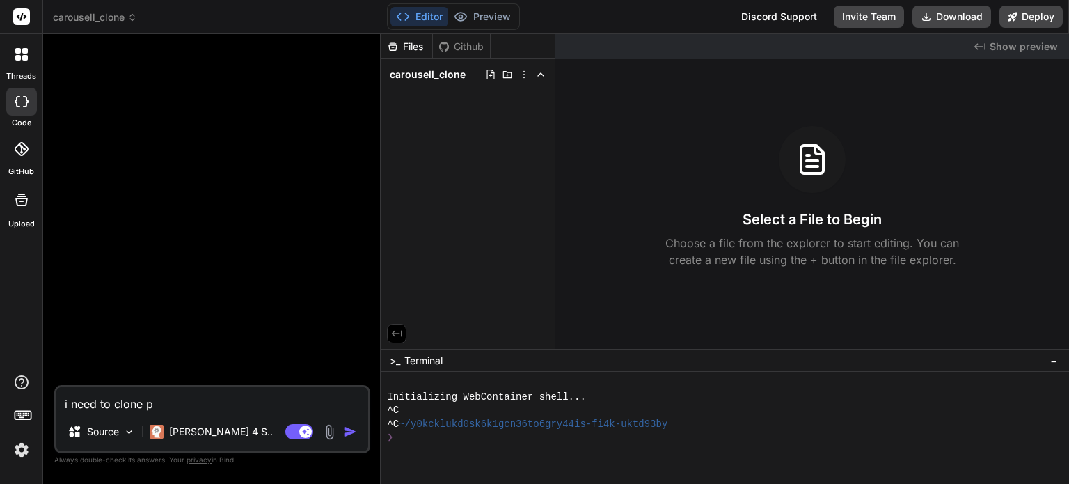
type textarea "x"
type textarea "i need to clone pro"
type textarea "x"
type textarea "i need to clone prod"
type textarea "x"
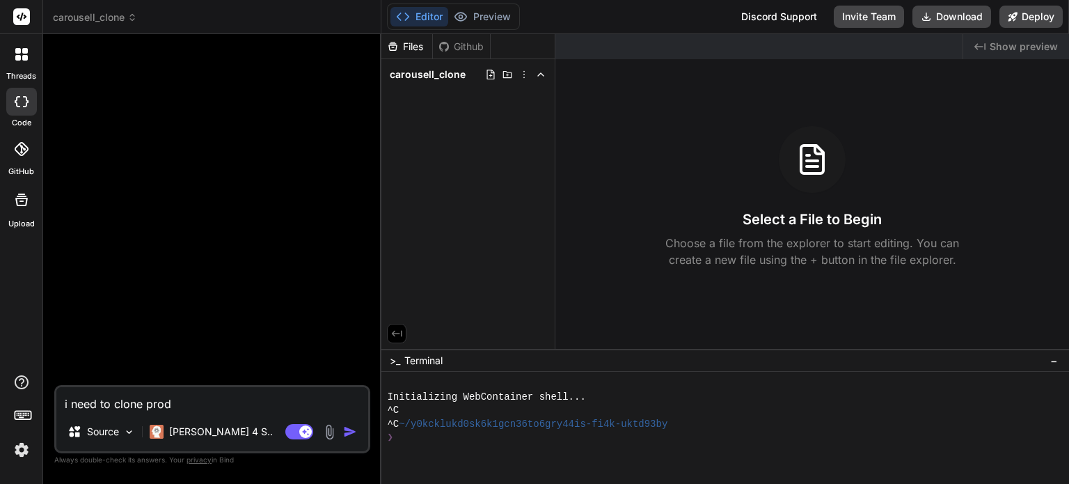
type textarea "i need to clone produ"
type textarea "x"
type textarea "i need to clone produc"
type textarea "x"
type textarea "i need to clone product"
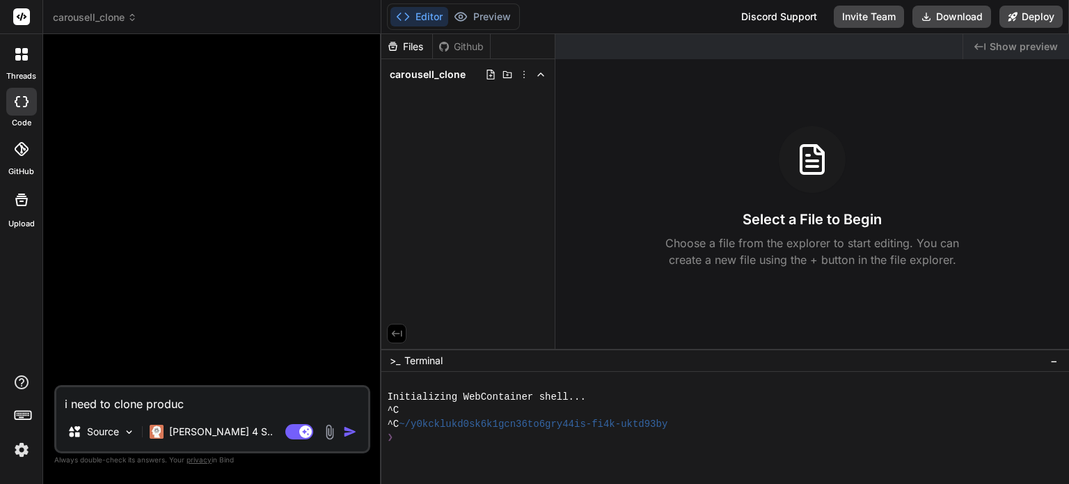
type textarea "x"
type textarea "i need to clone producti"
type textarea "x"
type textarea "i need to clone productio"
type textarea "x"
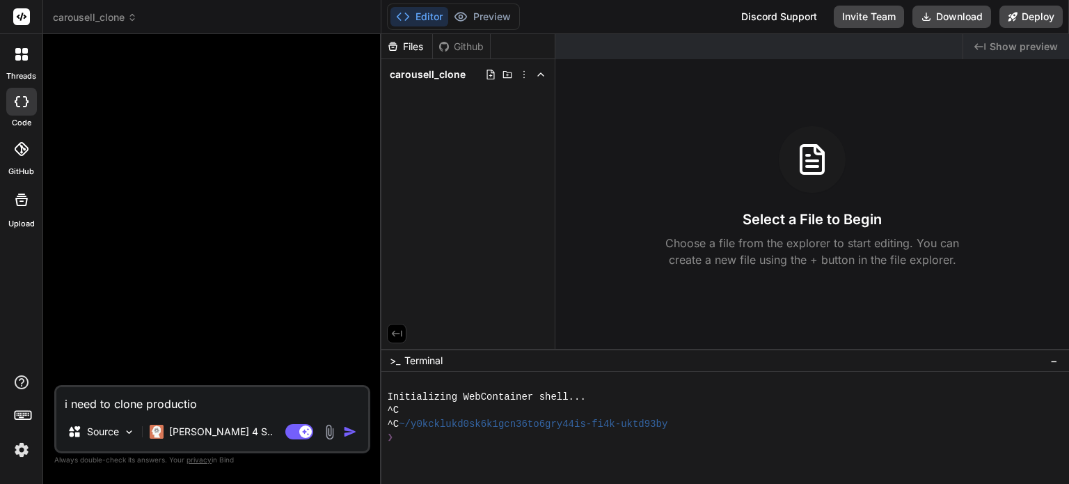
type textarea "i need to clone production"
type textarea "x"
type textarea "i need to clone production"
type textarea "x"
type textarea "i need to clone production r"
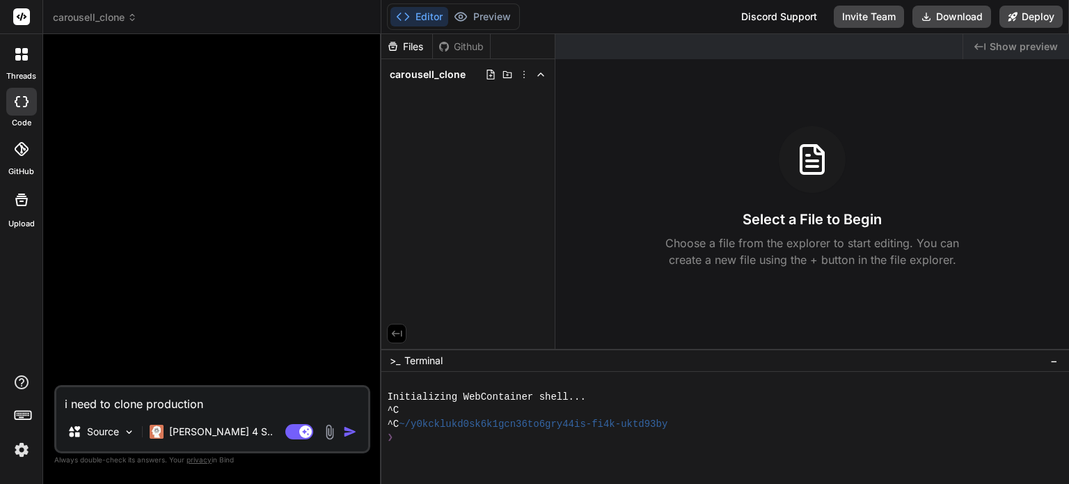
type textarea "x"
type textarea "i need to clone production re"
type textarea "x"
type textarea "i need to clone production rea"
type textarea "x"
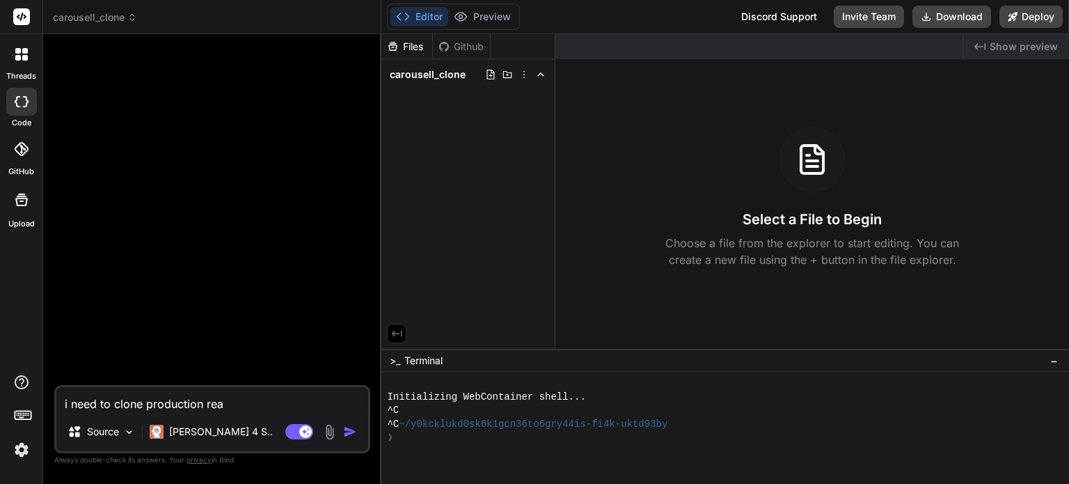
type textarea "i need to clone production read"
type textarea "x"
type textarea "i need to clone production ready"
type textarea "x"
type textarea "i need to clone production ready"
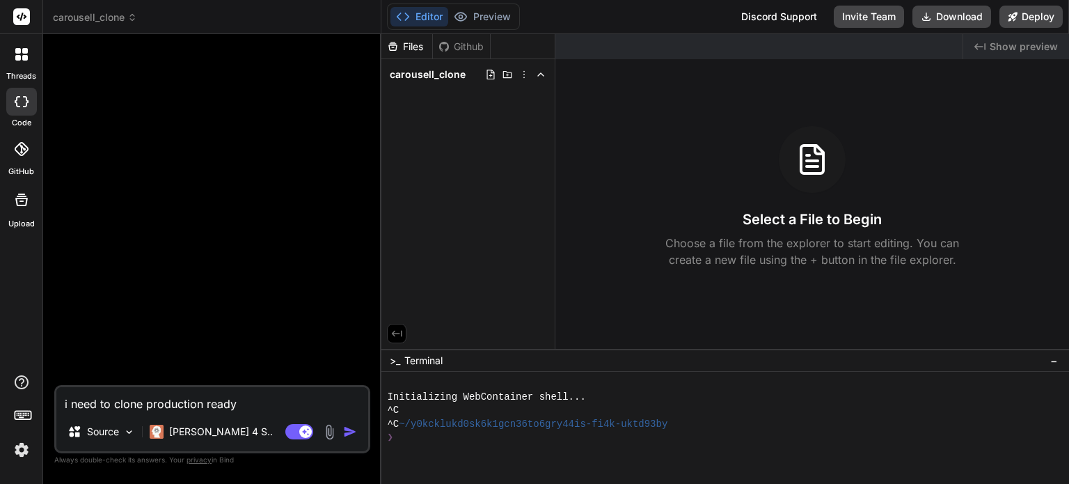
type textarea "x"
type textarea "i need to clone production ready o"
type textarea "x"
type textarea "i need to clone production ready of"
type textarea "x"
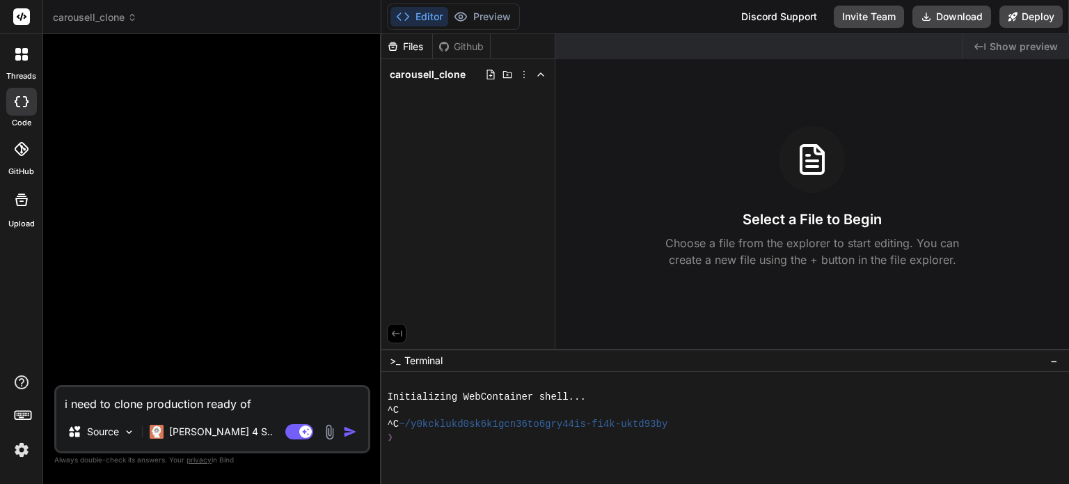
type textarea "i need to clone production ready of"
type textarea "x"
type textarea "i need to clone production ready of"
type textarea "x"
type textarea "i need to clone production ready o"
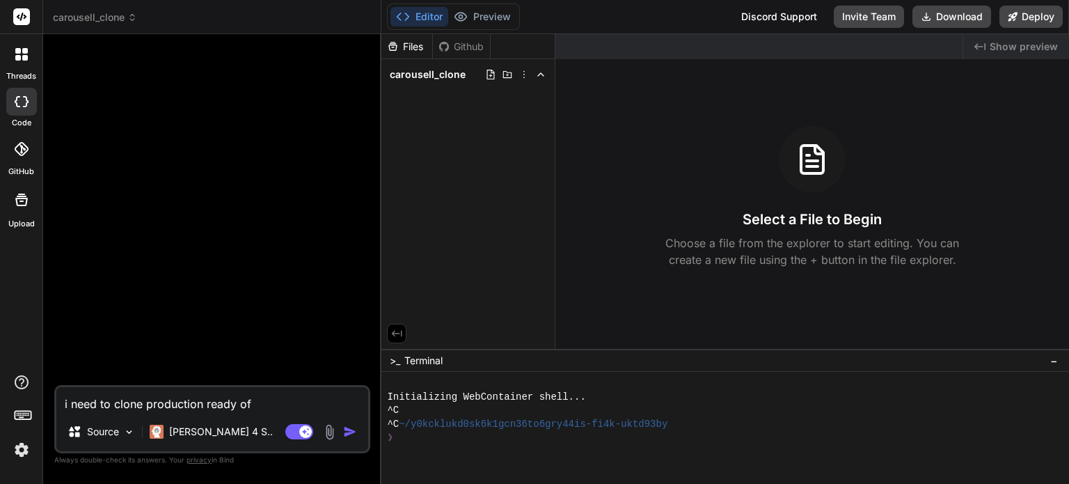
type textarea "x"
type textarea "i need to clone production ready"
type textarea "x"
type textarea "i need to clone production ready"
type textarea "x"
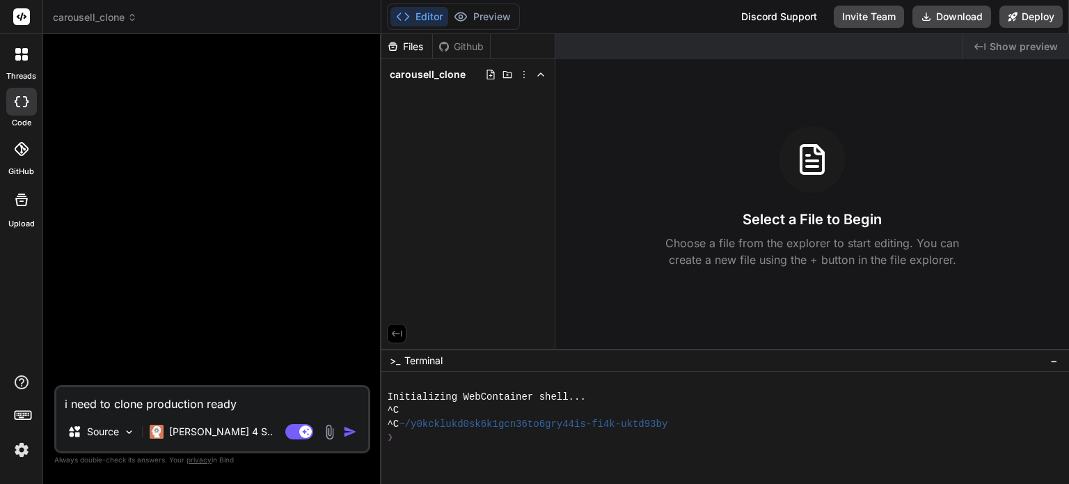
type textarea "i need to clone production read"
type textarea "x"
type textarea "i need to clone production rea"
type textarea "x"
type textarea "i need to clone production re"
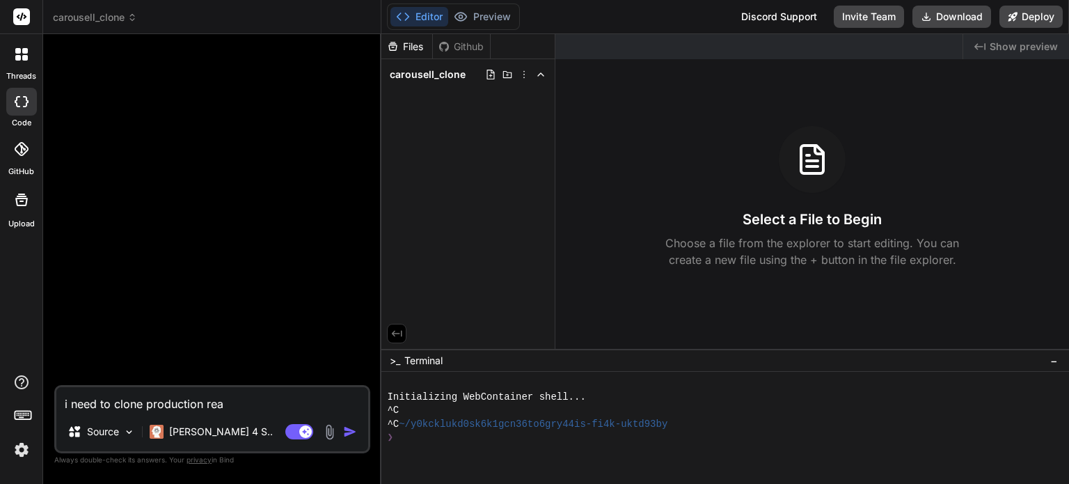
type textarea "x"
type textarea "i need to clone production r"
type textarea "x"
type textarea "i need to clone production"
type textarea "x"
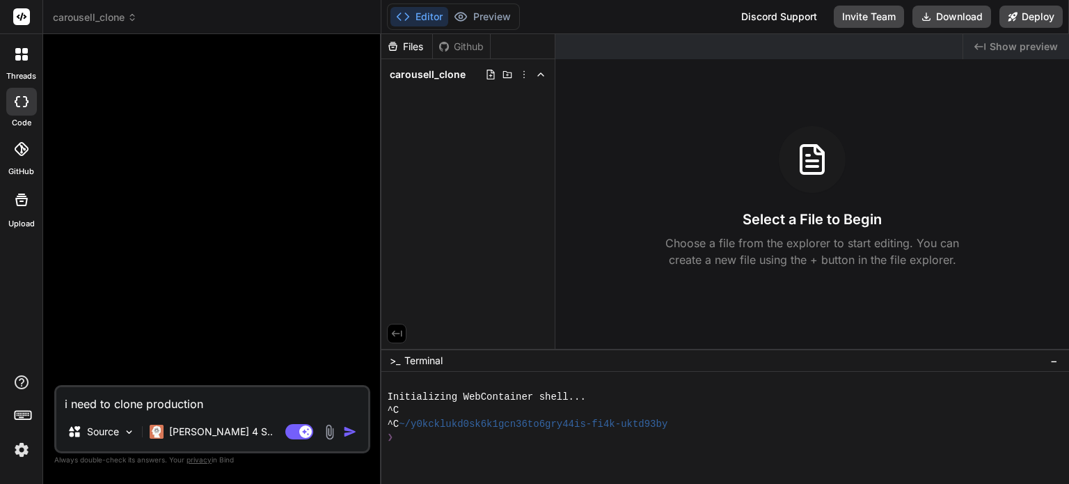
type textarea "i need to clone production"
type textarea "x"
type textarea "i need to clone productio"
type textarea "x"
type textarea "i need to clone producti"
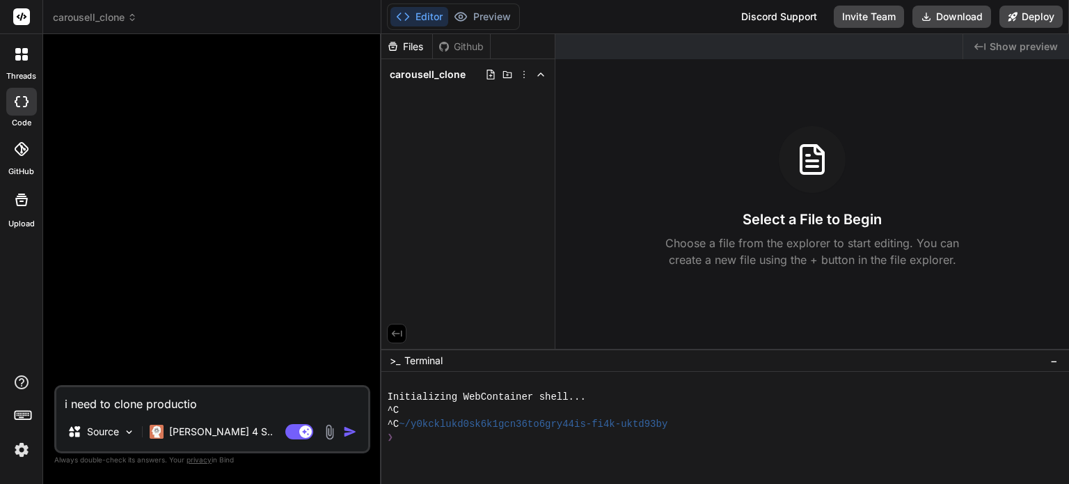
type textarea "x"
type textarea "i need to clone product"
type textarea "x"
type textarea "i need to clone produc"
type textarea "x"
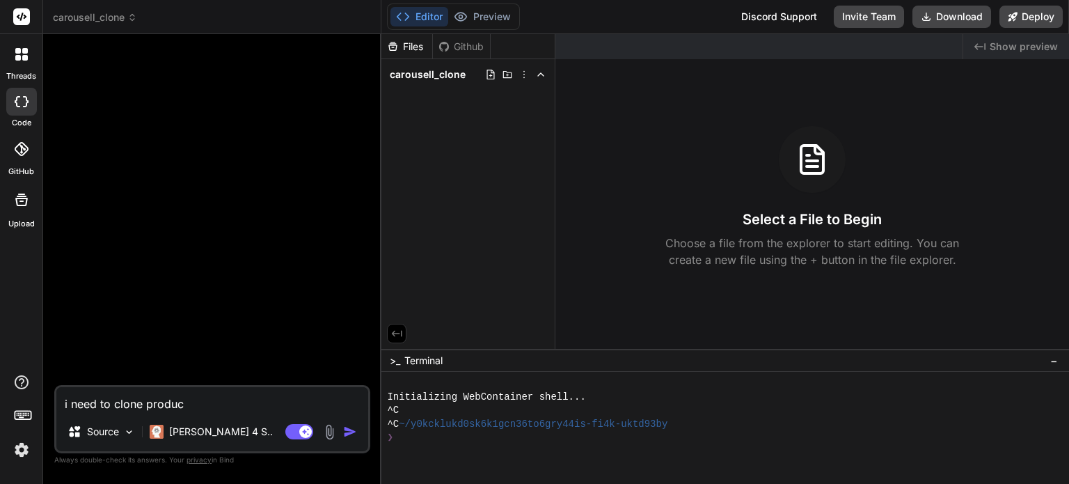
type textarea "i need to clone produ"
type textarea "x"
type textarea "i need to clone prod"
type textarea "x"
type textarea "i need to clone pro"
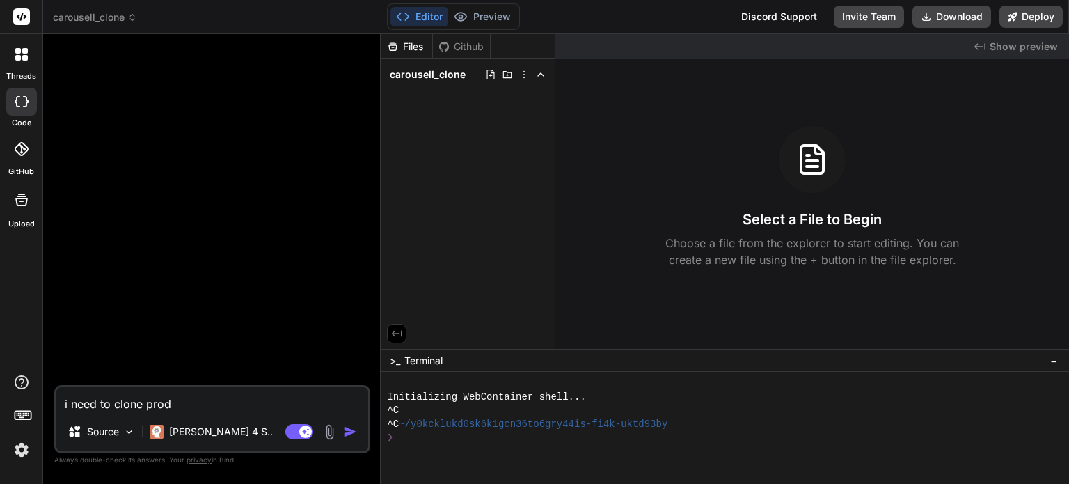
type textarea "x"
type textarea "i need to clone pr"
type textarea "x"
type textarea "i need to clone p"
type textarea "x"
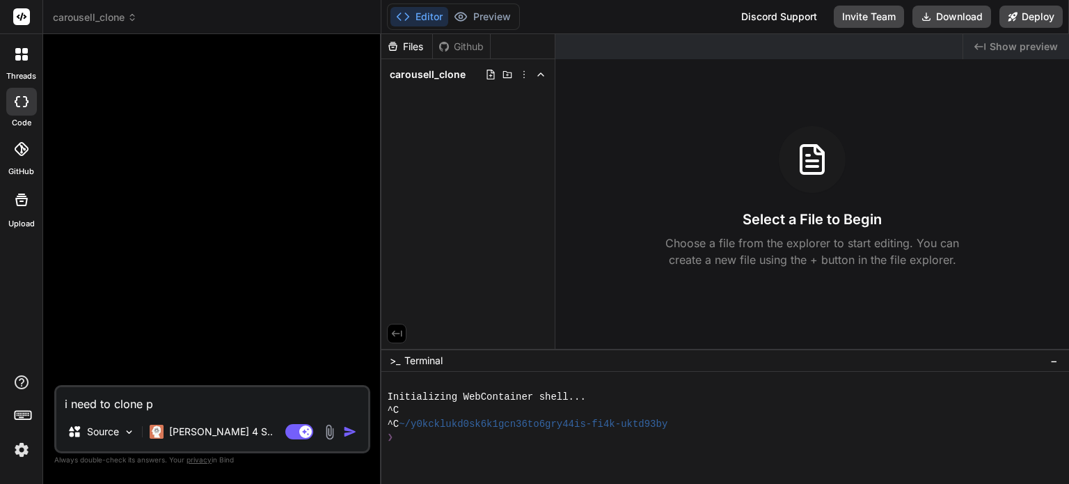
type textarea "i need to clone"
type textarea "x"
type textarea "i need to clone"
type textarea "x"
type textarea "i need to clon"
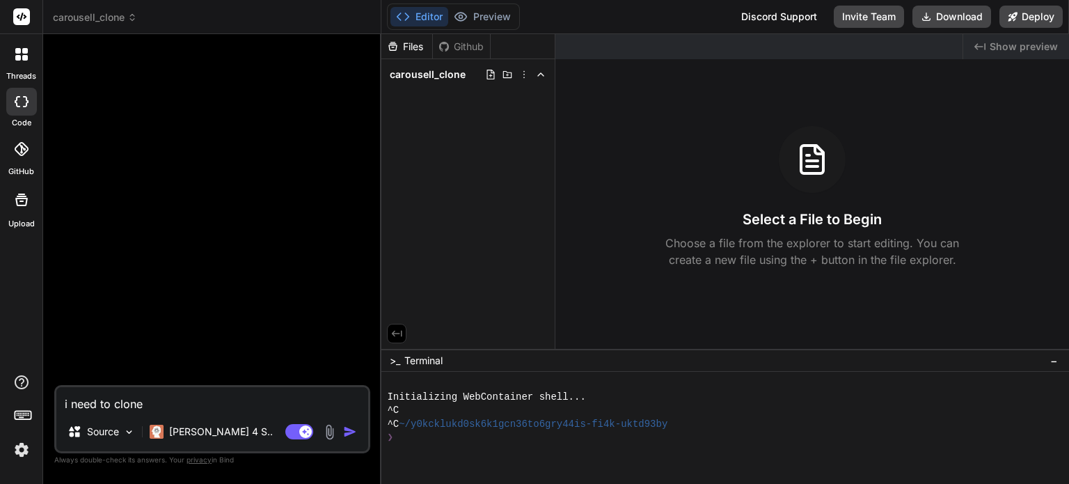
type textarea "x"
type textarea "i need to clo"
type textarea "x"
type textarea "i need to cl"
type textarea "x"
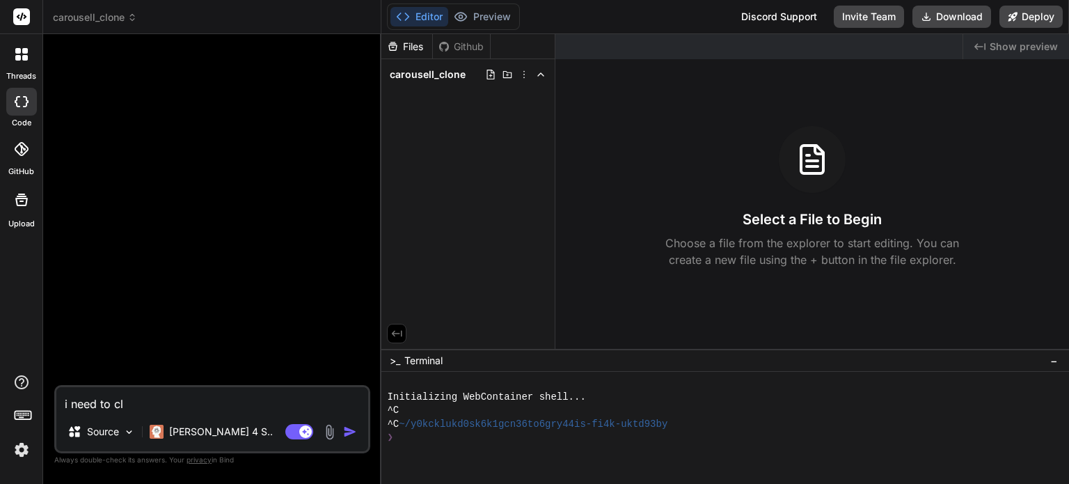
type textarea "i need to c"
type textarea "x"
type textarea "i need to"
type textarea "x"
type textarea "i need to"
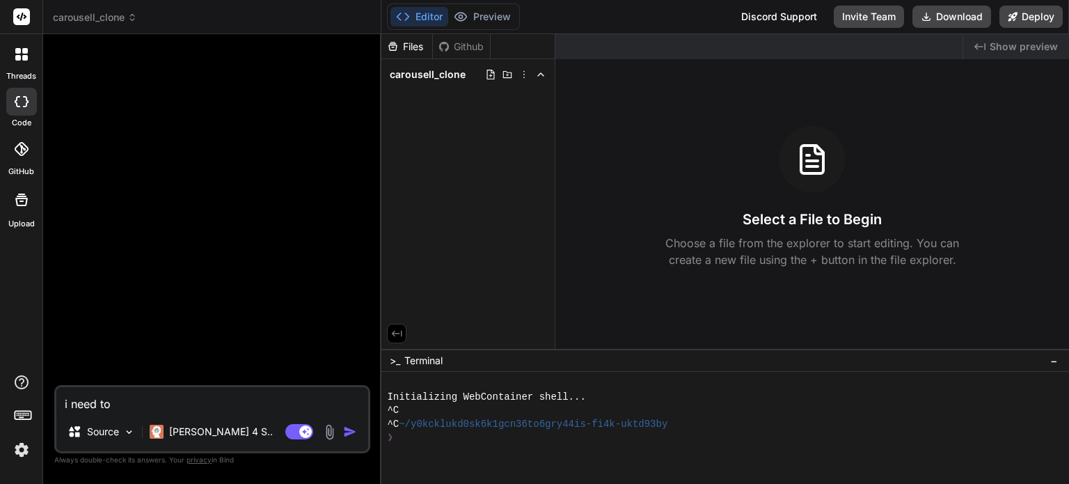
type textarea "x"
type textarea "i need t"
type textarea "x"
type textarea "i need"
type textarea "x"
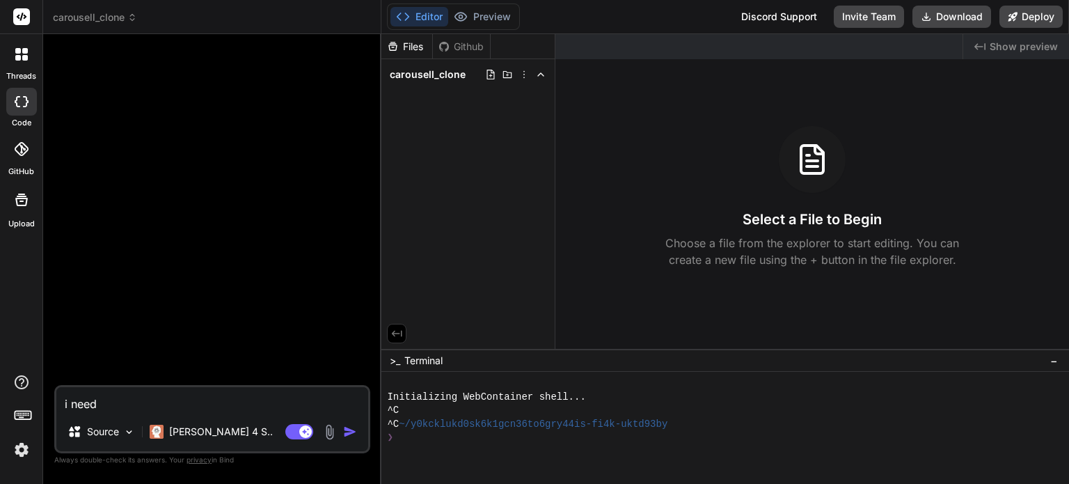
type textarea "i need"
type textarea "x"
type textarea "i nee"
type textarea "x"
type textarea "i ne"
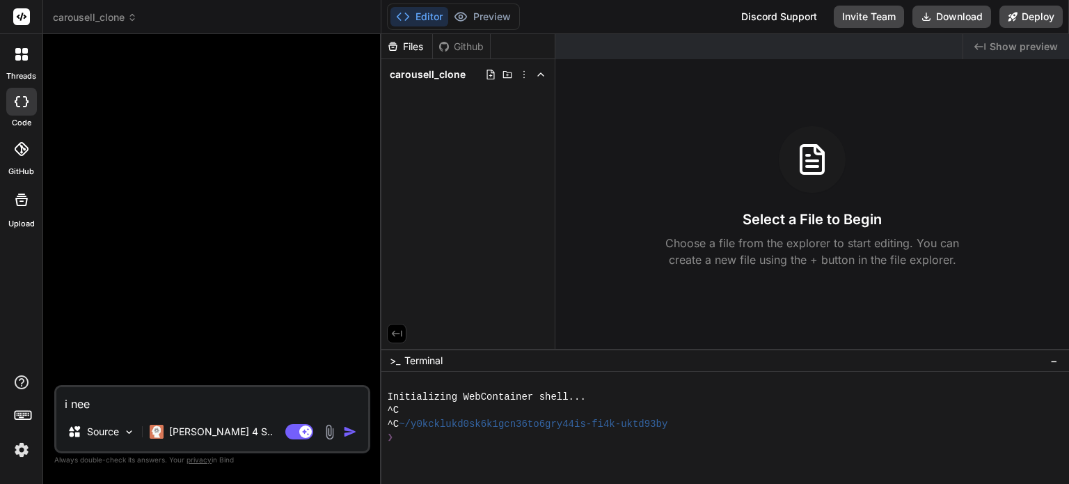
type textarea "x"
type textarea "i n"
type textarea "x"
type textarea "i"
type textarea "x"
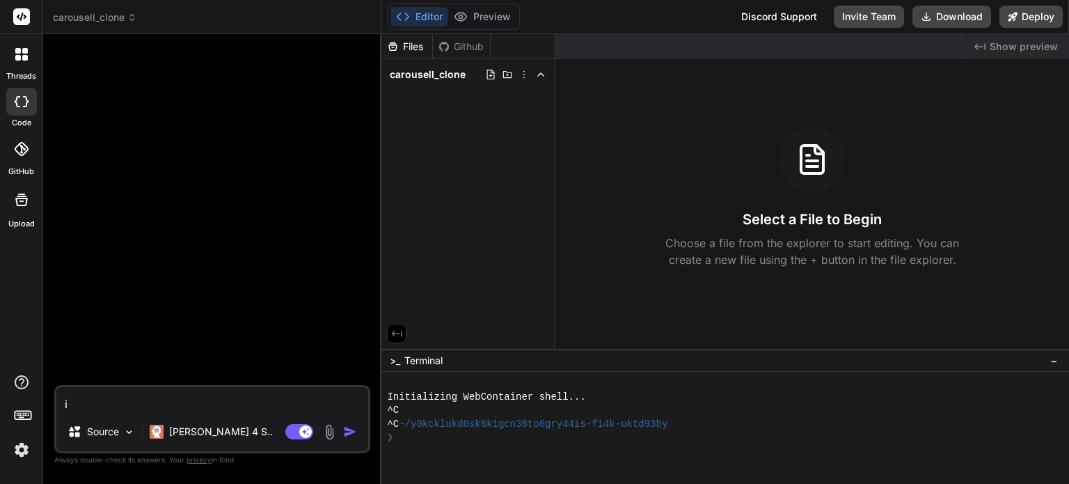
type textarea "i"
type textarea "x"
type textarea "c"
type textarea "x"
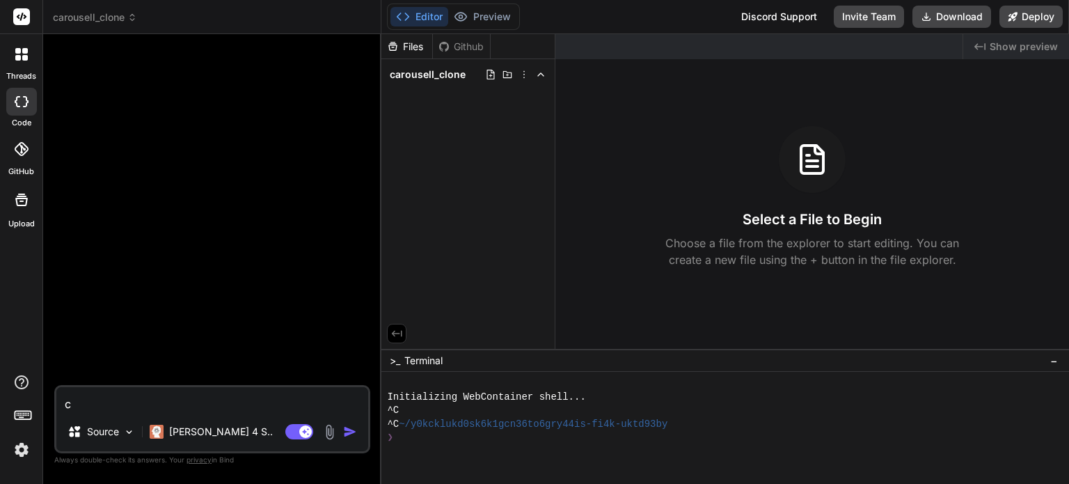
type textarea "cr"
type textarea "x"
type textarea "cre"
type textarea "x"
type textarea "crea"
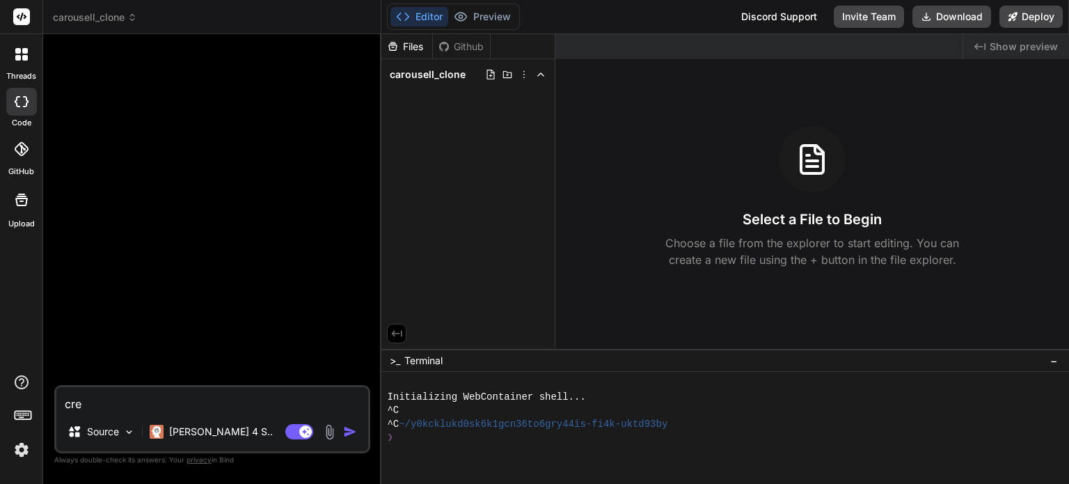
type textarea "x"
type textarea "creat"
type textarea "x"
type textarea "create"
type textarea "x"
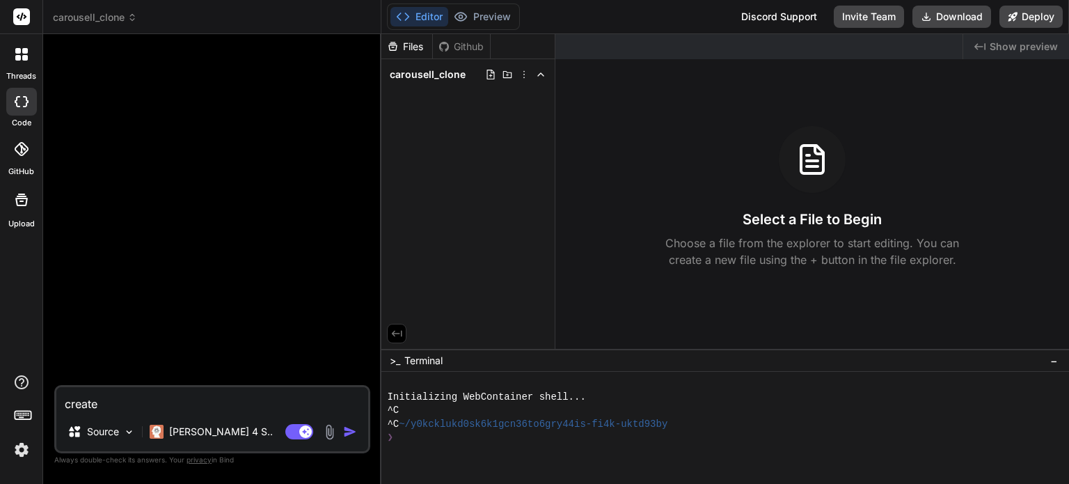
type textarea "create"
type textarea "x"
click at [187, 400] on textarea "create" at bounding box center [212, 399] width 312 height 25
type textarea "create a"
type textarea "x"
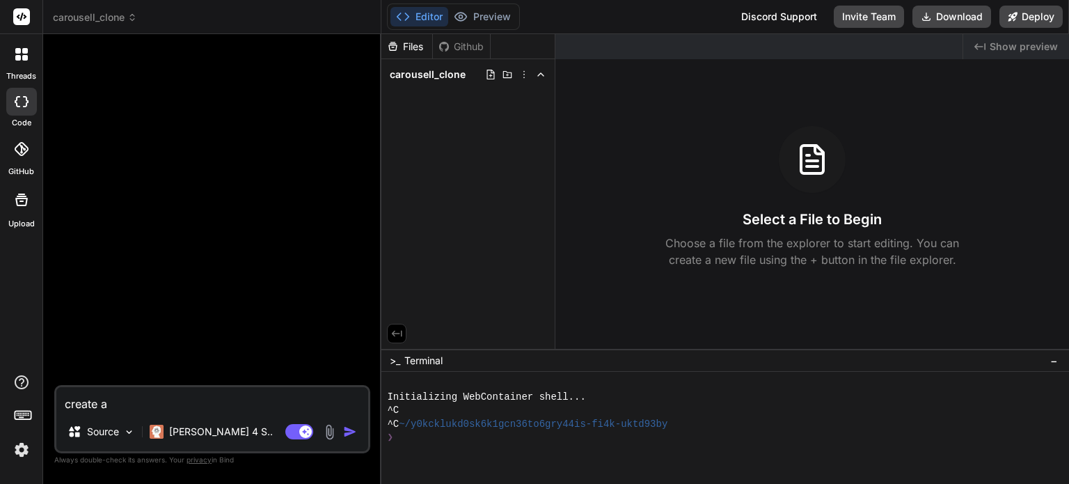
type textarea "create a"
type textarea "x"
type textarea "create a r"
type textarea "x"
type textarea "create a re"
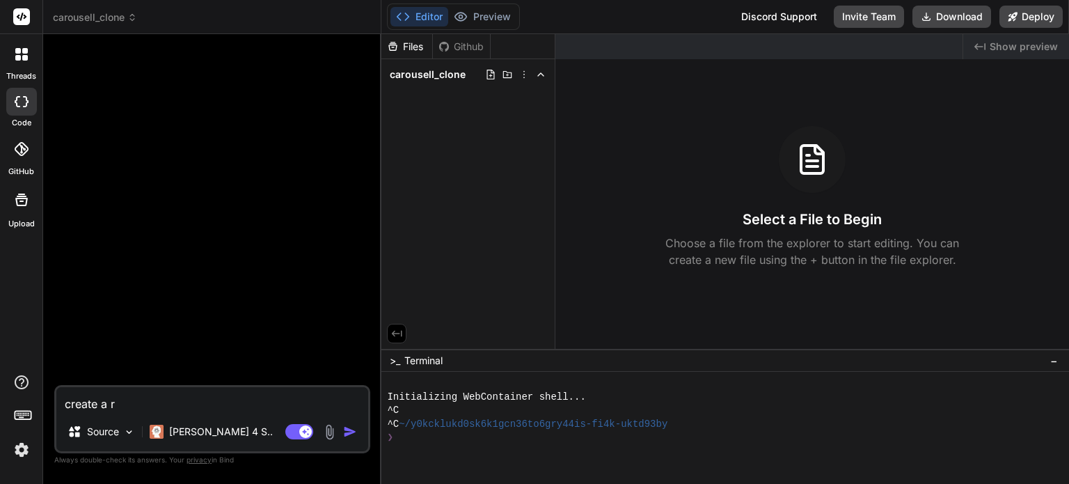
type textarea "x"
type textarea "create a res"
type textarea "x"
type textarea "create a resp"
type textarea "x"
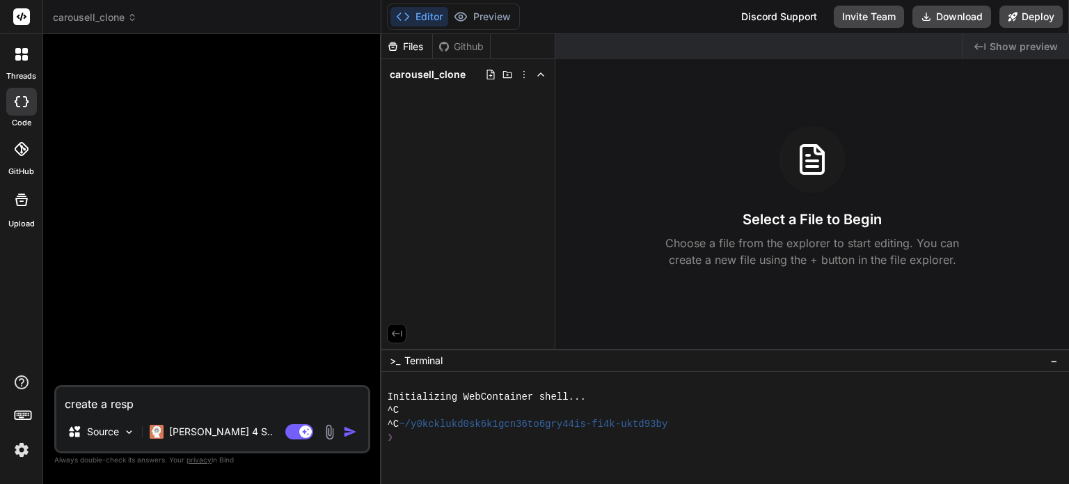
type textarea "create a respo"
type textarea "x"
type textarea "create a respon"
type textarea "x"
type textarea "create a respons"
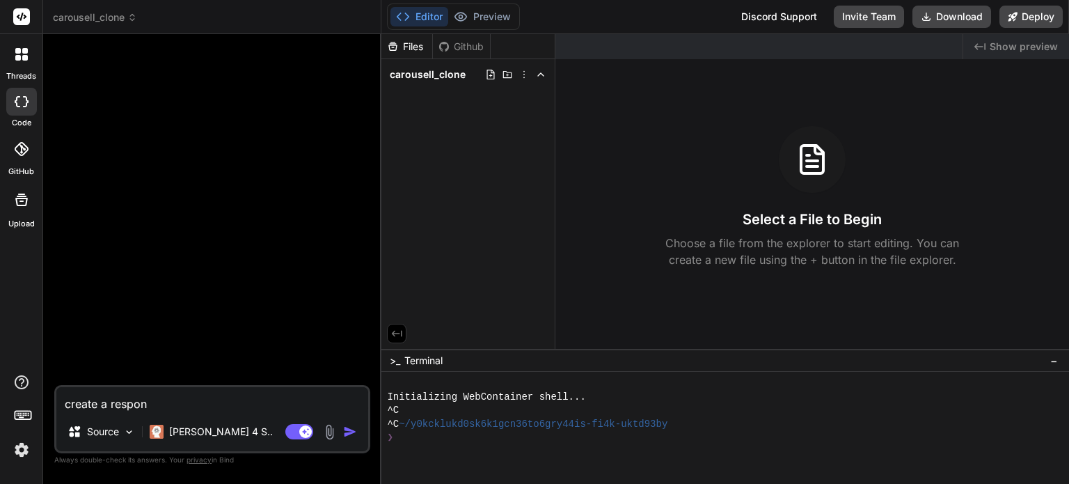
type textarea "x"
type textarea "create a responsi"
type textarea "x"
type textarea "create a responsiv"
type textarea "x"
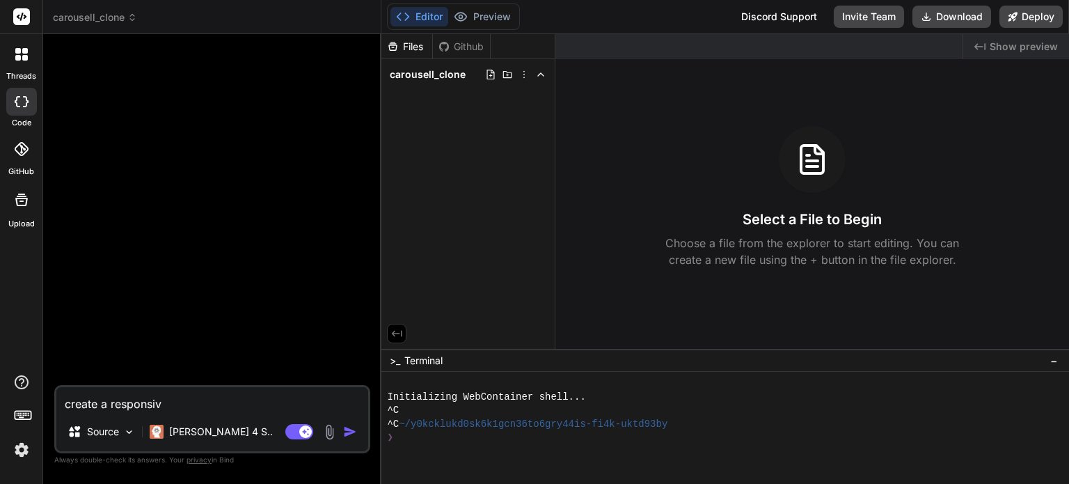
type textarea "create a responsive"
type textarea "x"
type textarea "create a responsive"
type textarea "x"
type textarea "create a responsive"
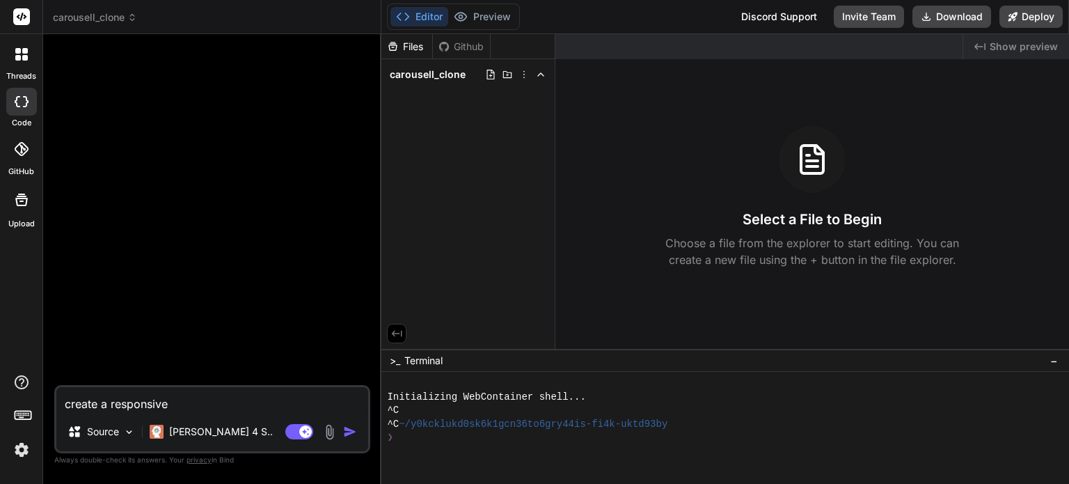
type textarea "x"
type textarea "create a responsive,"
type textarea "x"
type textarea "create a responsive,"
type textarea "x"
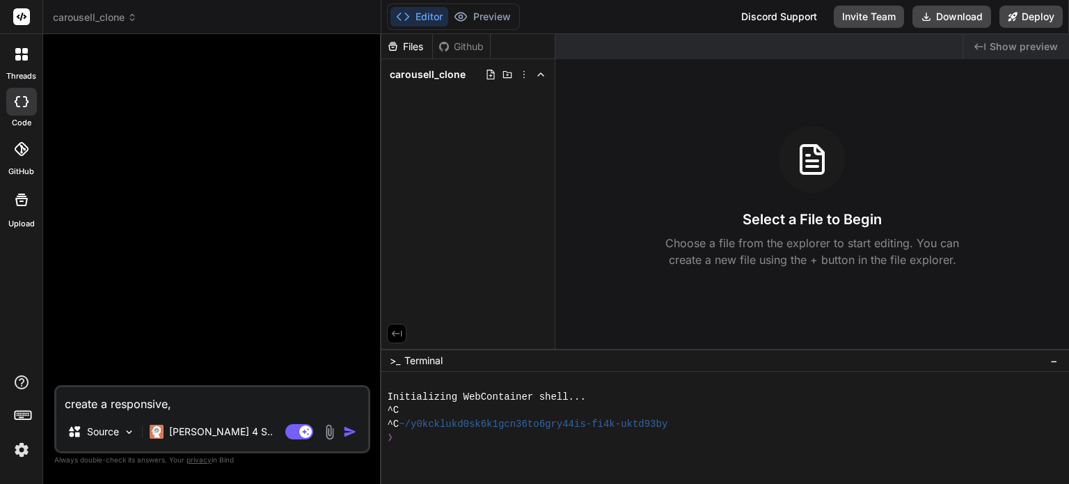
type textarea "create a responsive, m"
type textarea "x"
type textarea "create a responsive, mo"
type textarea "x"
type textarea "create a responsive, mod"
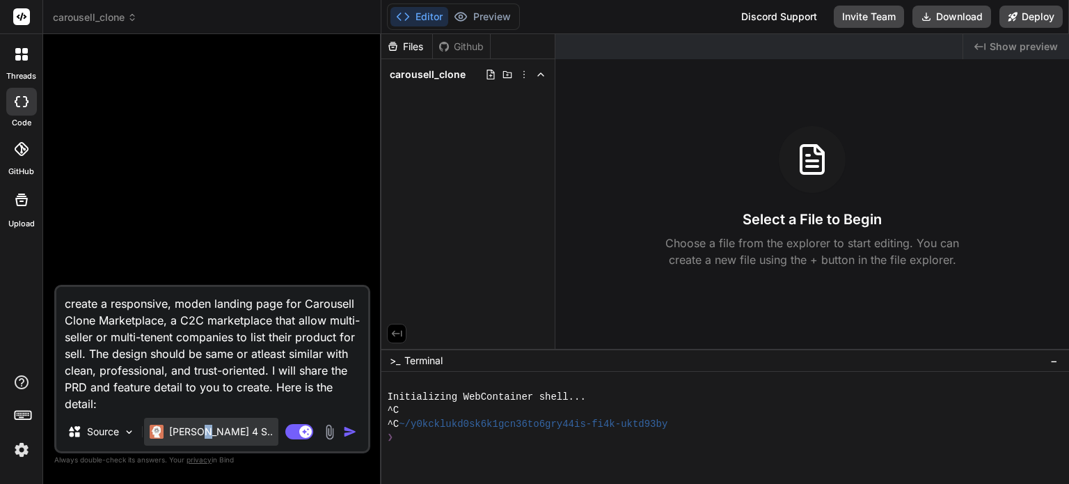
click at [203, 437] on p "Claude 4 S.." at bounding box center [221, 432] width 104 height 14
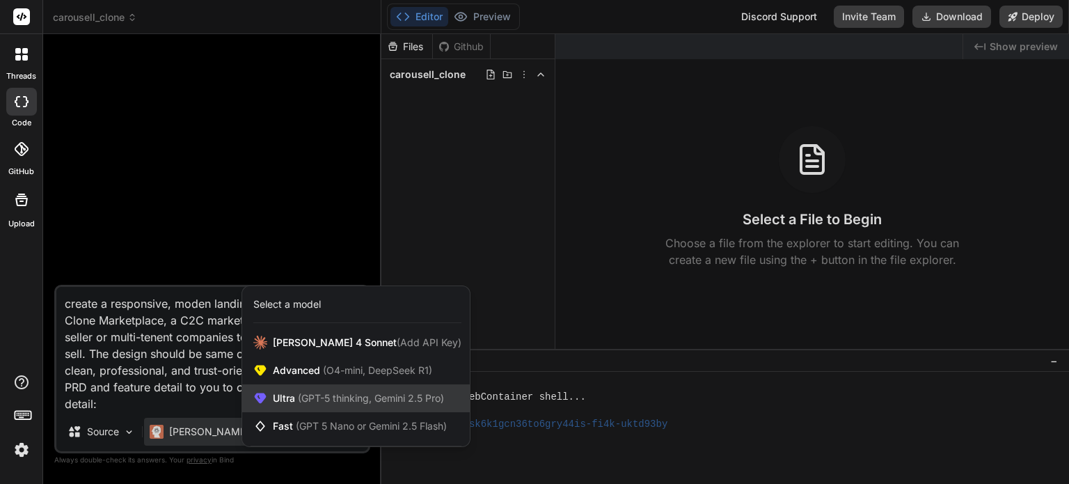
click at [310, 403] on span "(GPT-5 thinking, Gemini 2.5 Pro)" at bounding box center [369, 398] width 149 height 12
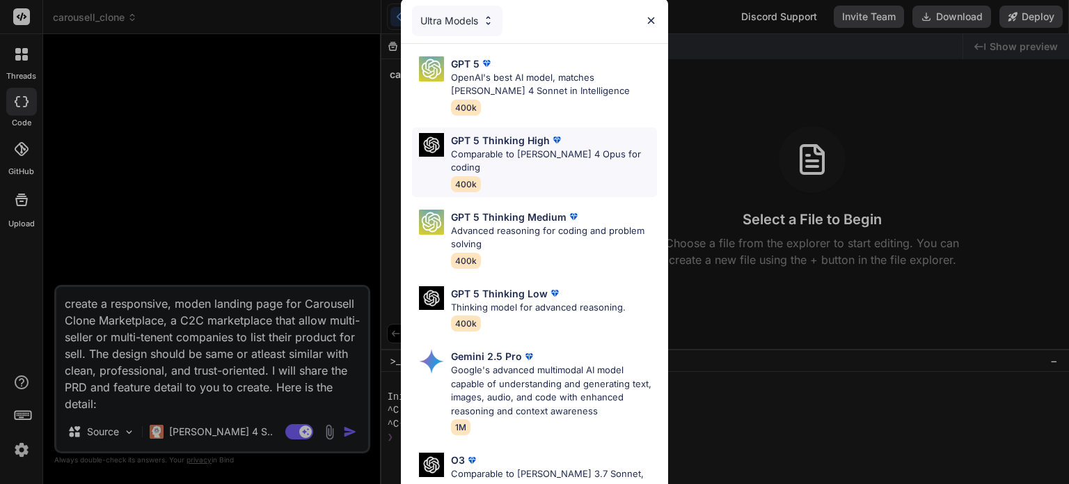
click at [516, 148] on p "Comparable to Claude 4 Opus for coding" at bounding box center [554, 161] width 206 height 27
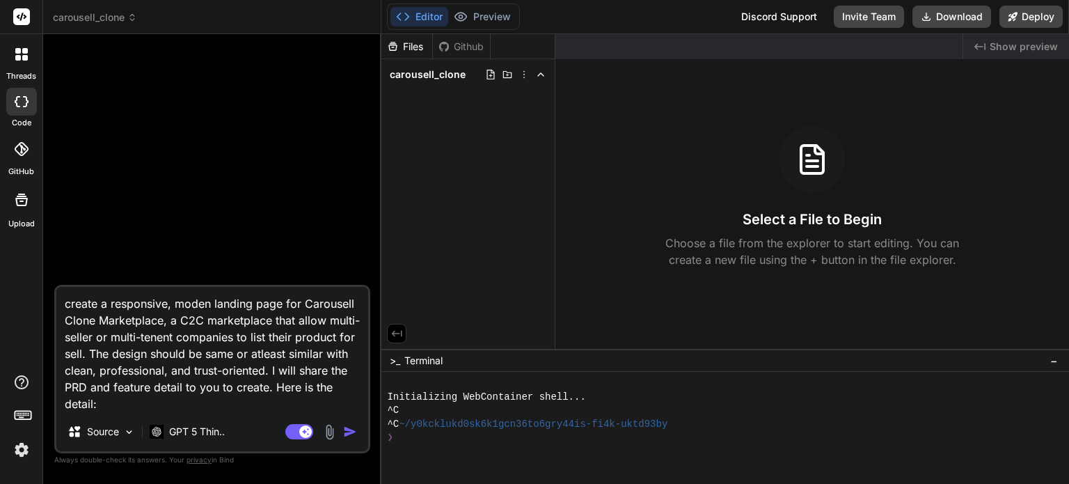
click at [262, 393] on textarea "create a responsive, moden landing page for Carousell Clone Marketplace, a C2C …" at bounding box center [212, 349] width 312 height 125
click at [134, 400] on textarea "create a responsive, moden landing page for Carousell Clone Marketplace, a C2C …" at bounding box center [212, 349] width 312 height 125
click at [119, 406] on textarea "create a responsive, moden landing page for Carousell Clone Marketplace, a C2C …" at bounding box center [212, 349] width 312 height 125
paste textarea "🎯 Product Requirements Document (PRD) Project Overview Product Name: Carousell …"
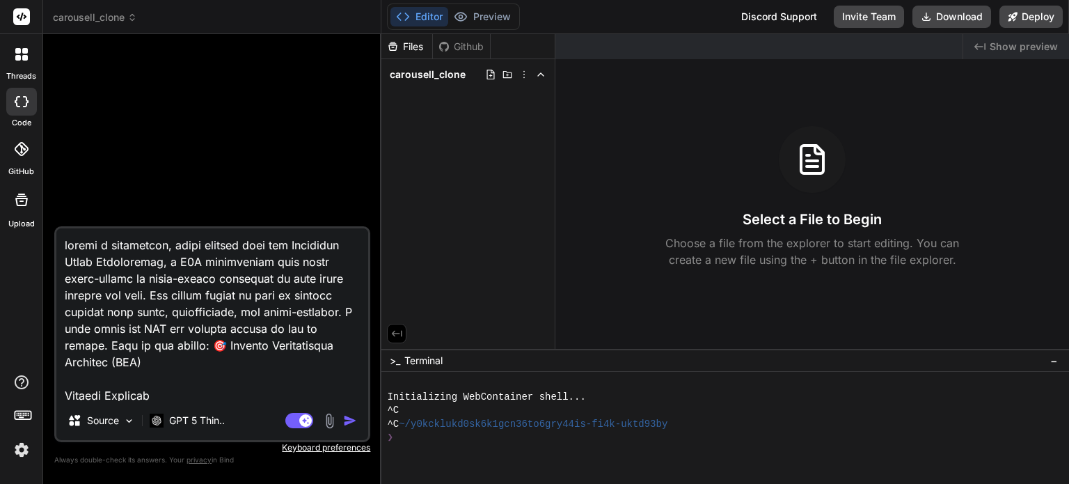
click at [228, 381] on textarea at bounding box center [212, 314] width 312 height 173
click at [347, 423] on img "button" at bounding box center [350, 421] width 14 height 14
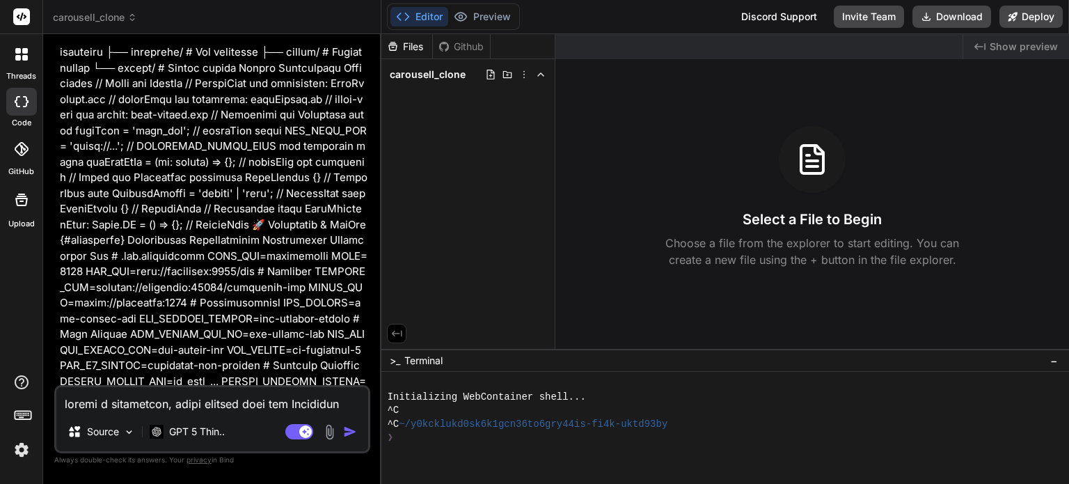
scroll to position [5639, 0]
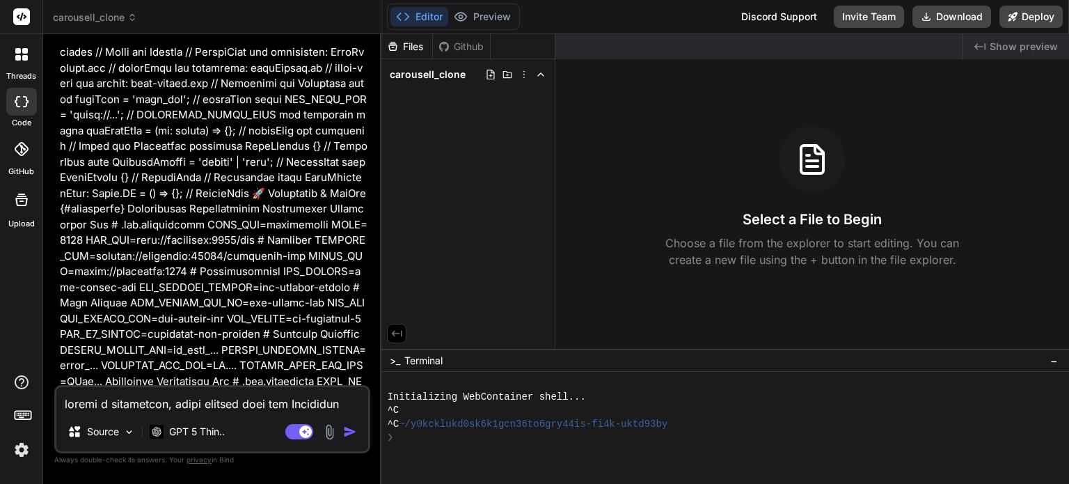
click at [351, 425] on img "button" at bounding box center [350, 432] width 14 height 14
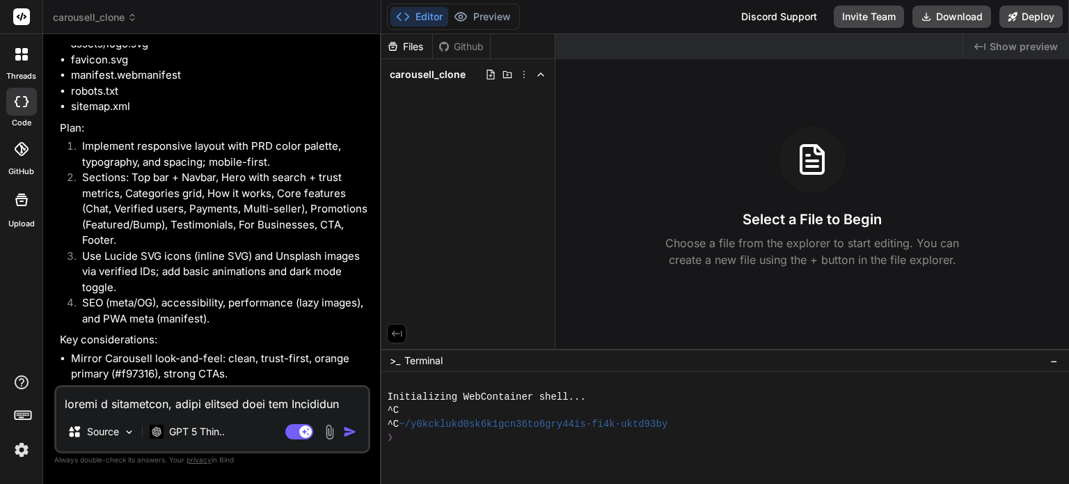
scroll to position [8736, 0]
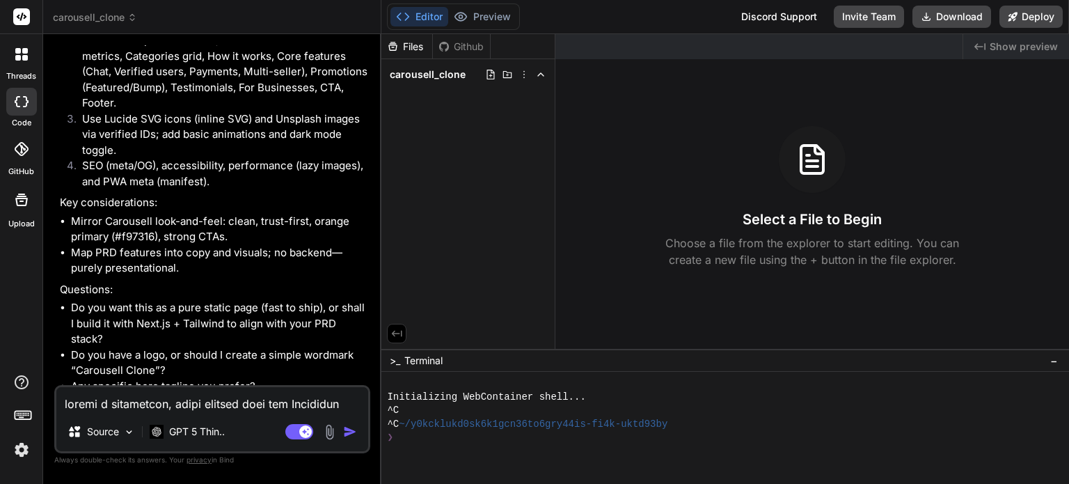
click at [254, 403] on textarea at bounding box center [212, 399] width 312 height 25
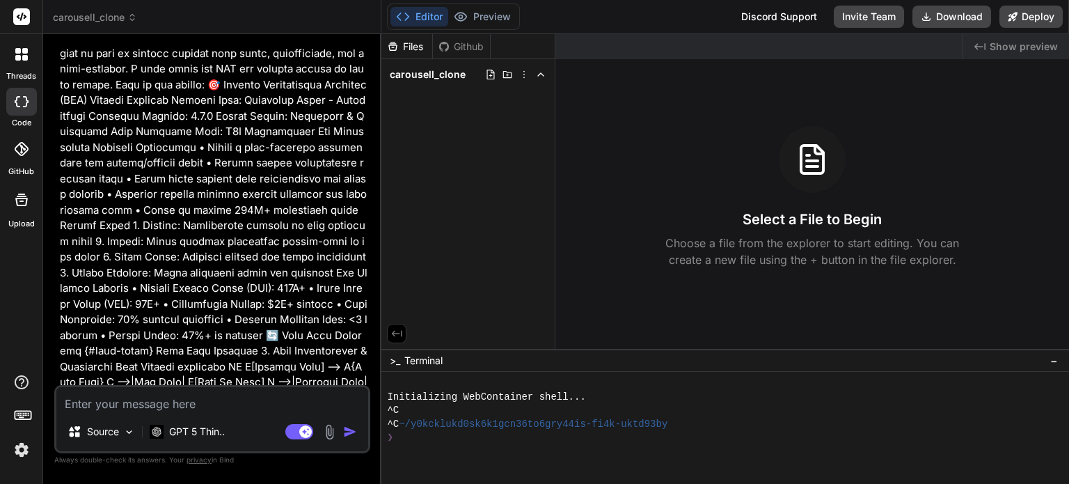
scroll to position [0, 0]
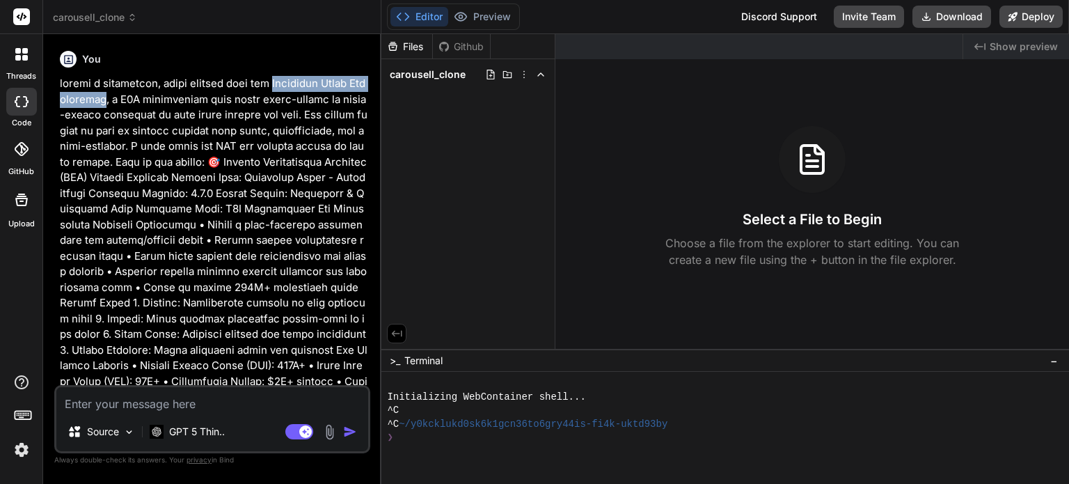
drag, startPoint x: 285, startPoint y: 83, endPoint x: 120, endPoint y: 101, distance: 166.7
copy p "Carousell Clone Marketplace"
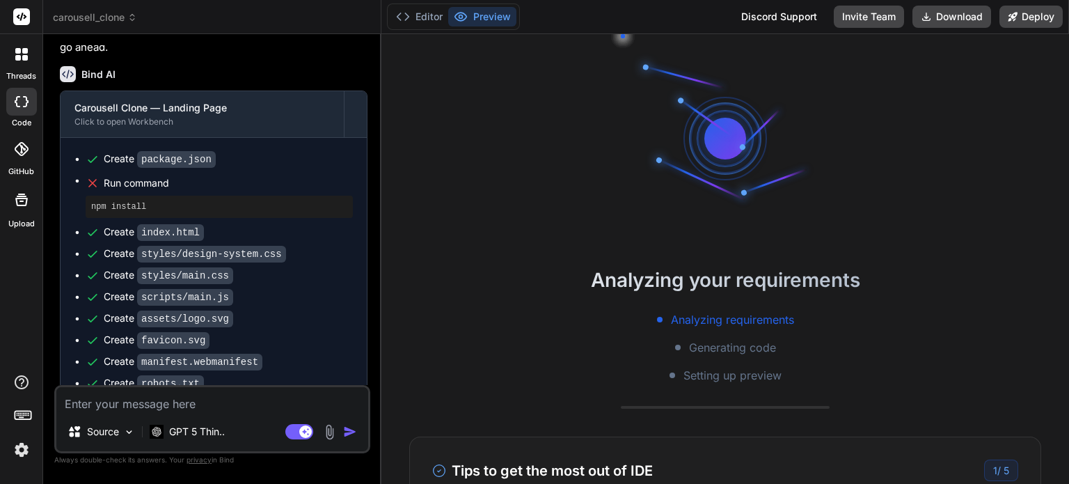
scroll to position [9204, 0]
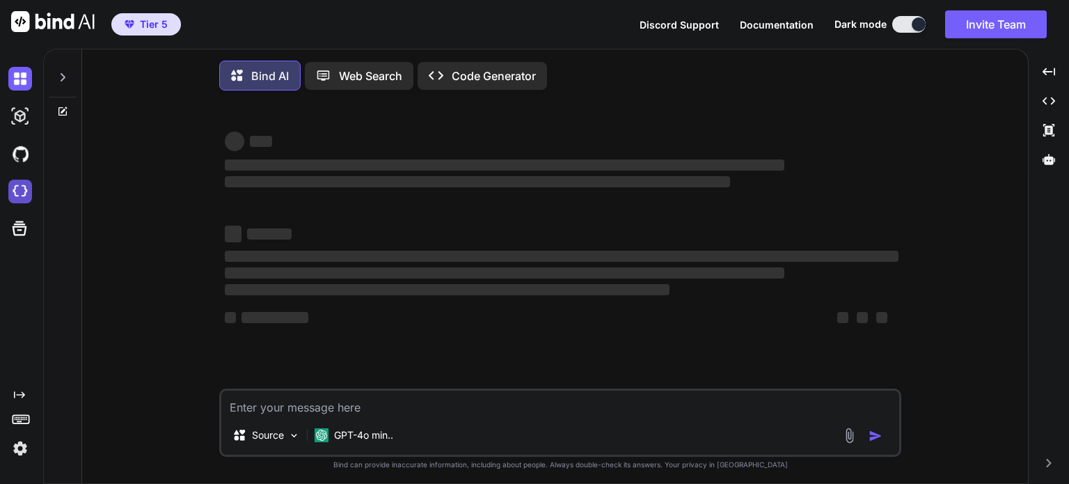
click at [17, 191] on img at bounding box center [20, 192] width 24 height 24
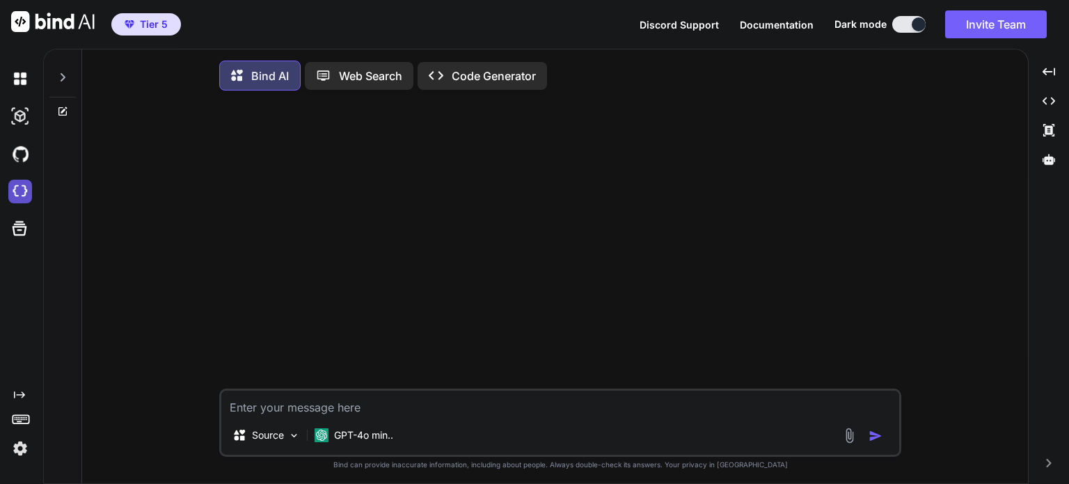
type textarea "x"
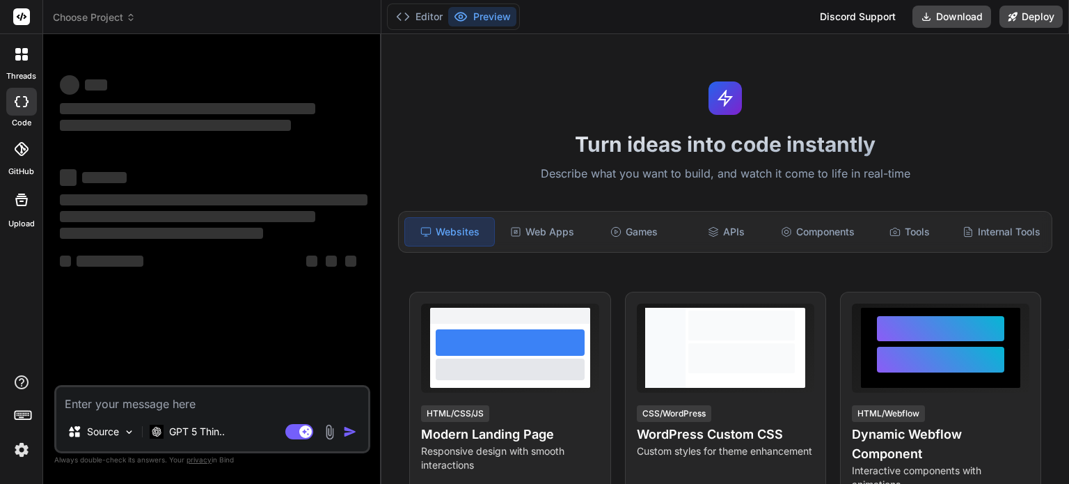
click at [121, 19] on span "Choose Project" at bounding box center [94, 17] width 83 height 14
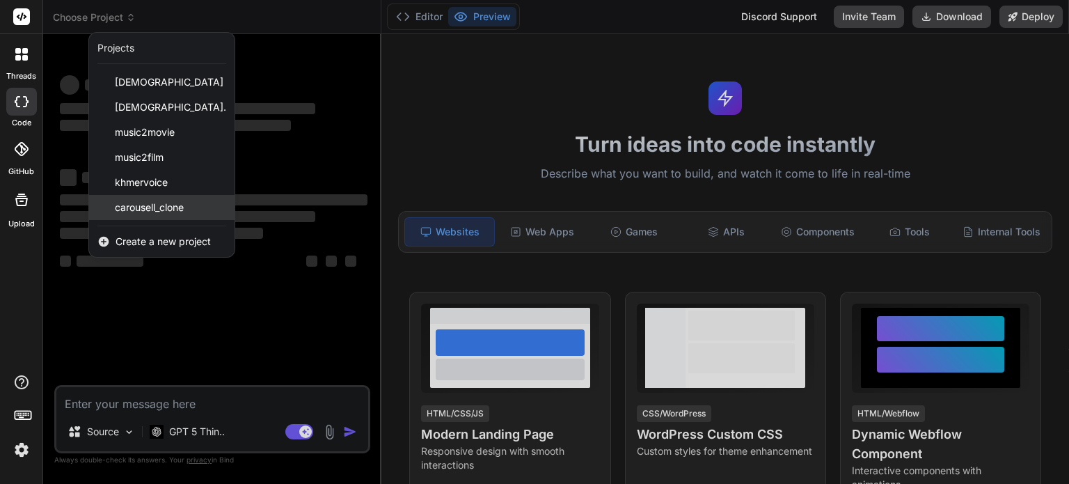
click at [157, 208] on span "carousell_clone" at bounding box center [149, 207] width 69 height 14
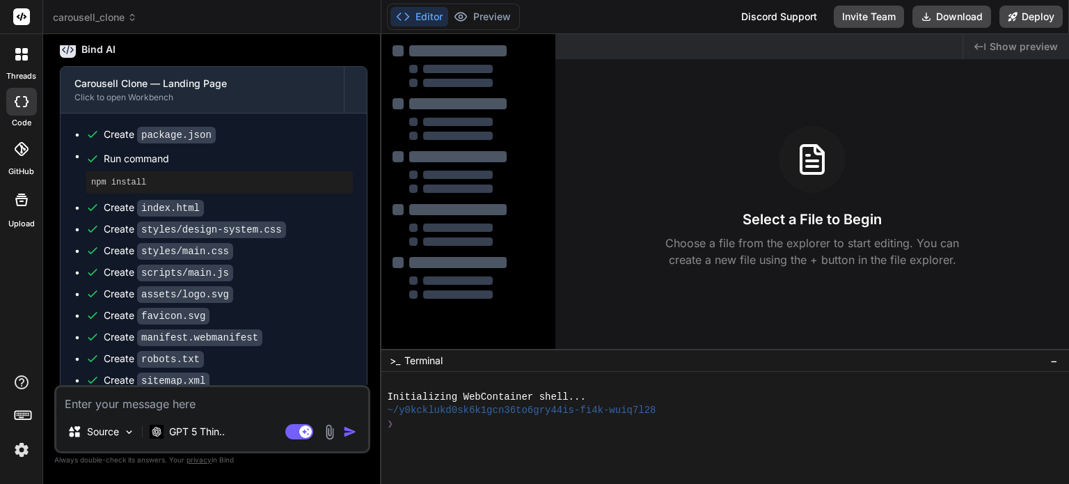
scroll to position [8427, 0]
type textarea "x"
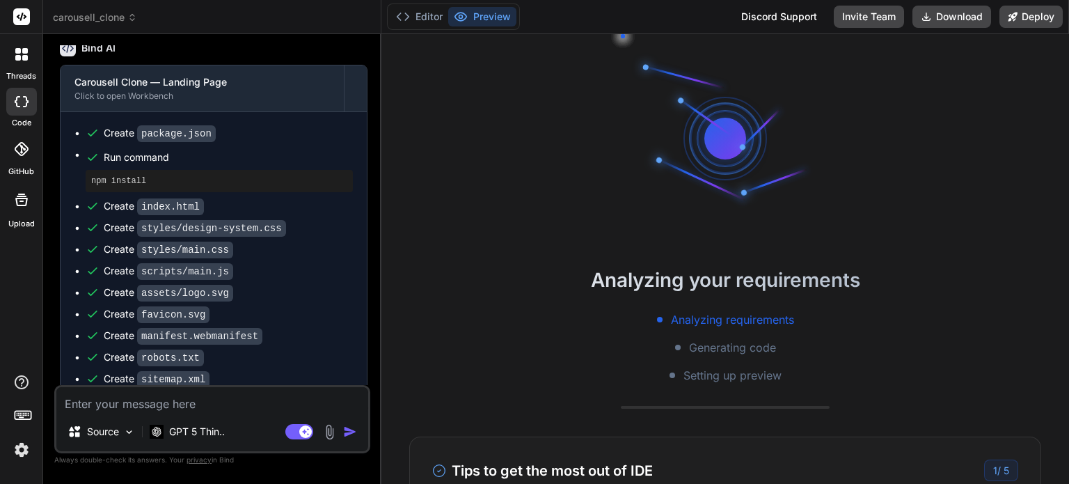
scroll to position [26, 0]
click at [241, 400] on textarea at bounding box center [212, 399] width 312 height 25
type textarea "l"
type textarea "x"
type textarea "le"
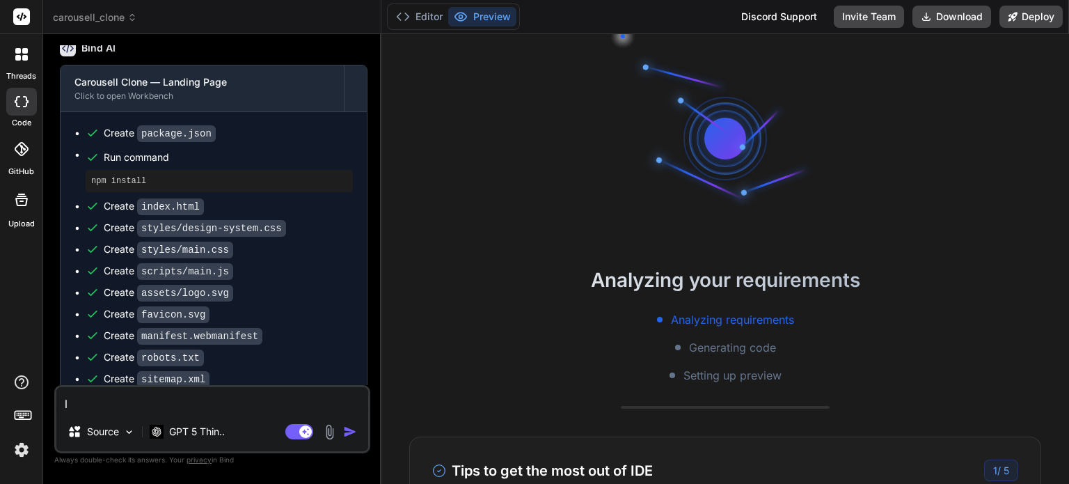
type textarea "x"
type textarea "let"
type textarea "x"
type textarea "let"
type textarea "x"
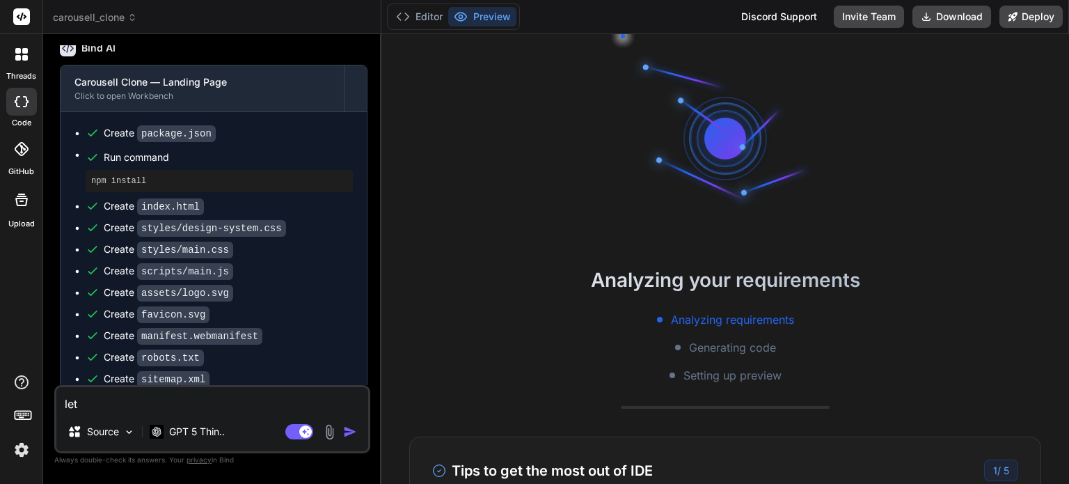
scroll to position [120, 0]
type textarea "let"
type textarea "x"
type textarea "le"
type textarea "x"
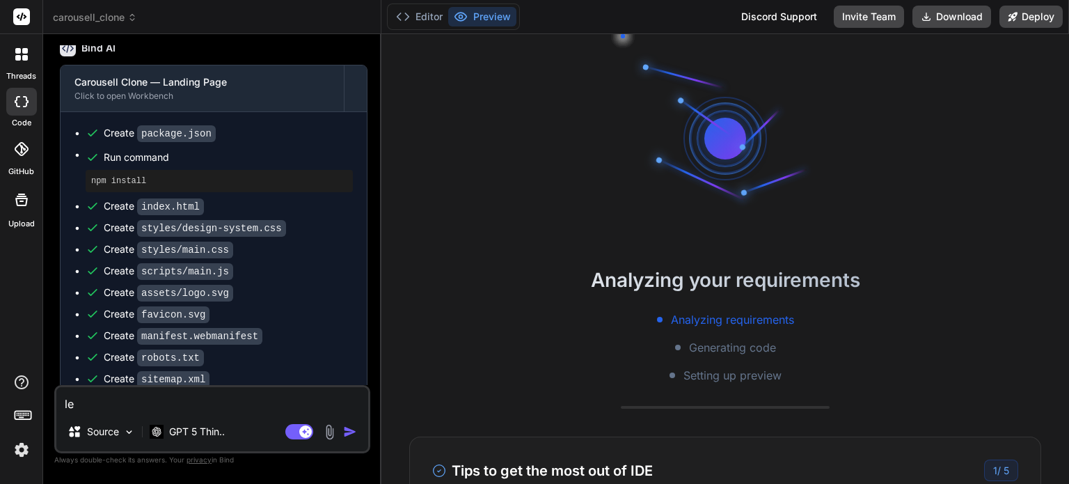
type textarea "l"
type textarea "x"
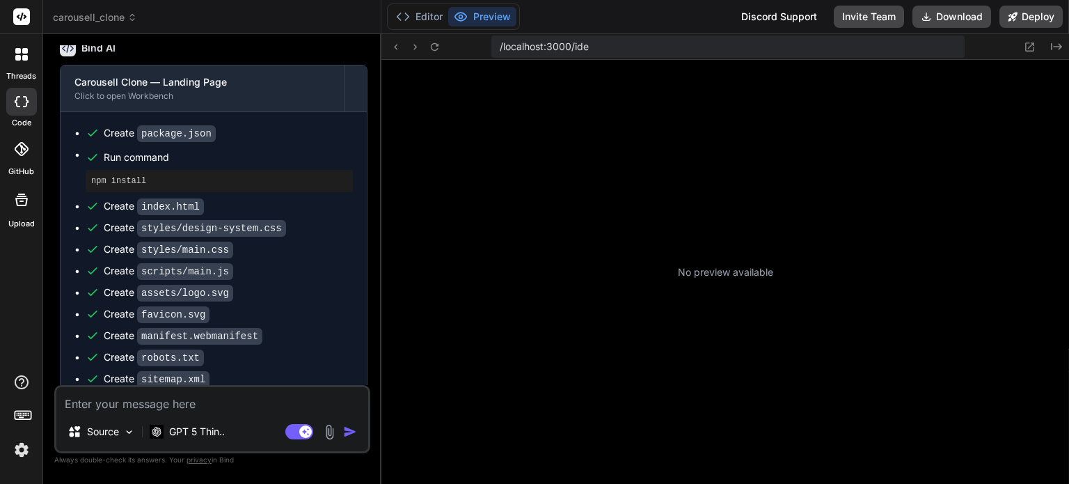
type textarea "i"
type textarea "x"
type textarea "it"
type textarea "x"
type textarea "it"
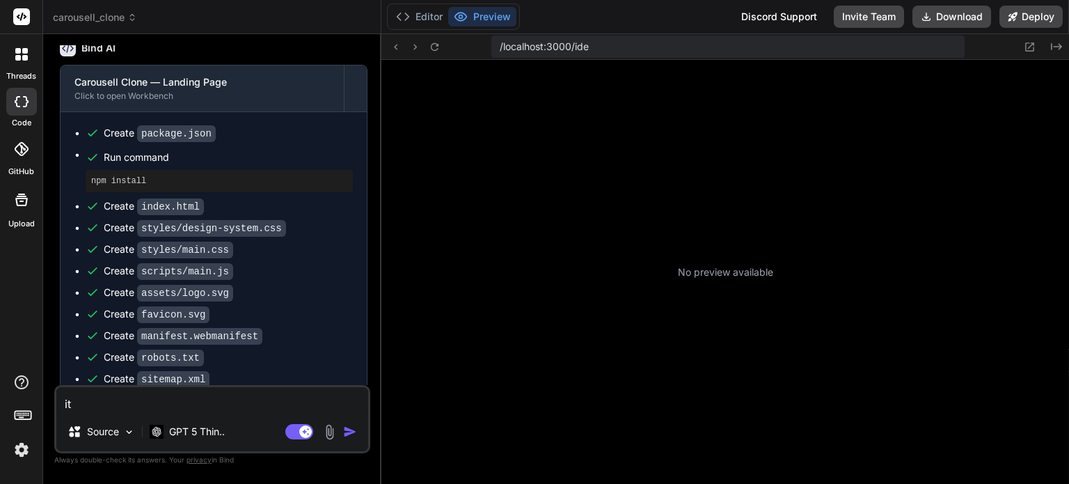
type textarea "x"
type textarea "it w"
type textarea "x"
type textarea "it wa"
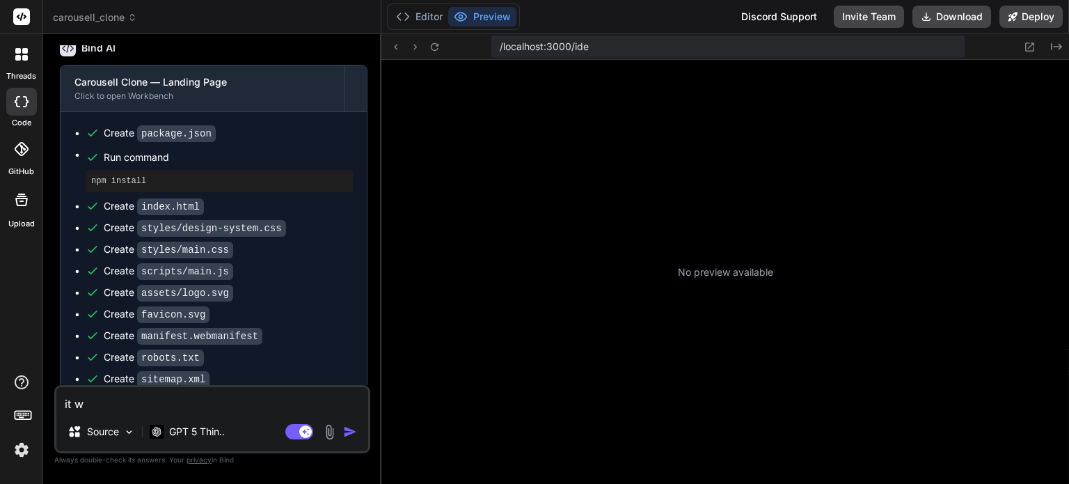
type textarea "x"
type textarea "it was"
type textarea "x"
type textarea "it was"
type textarea "x"
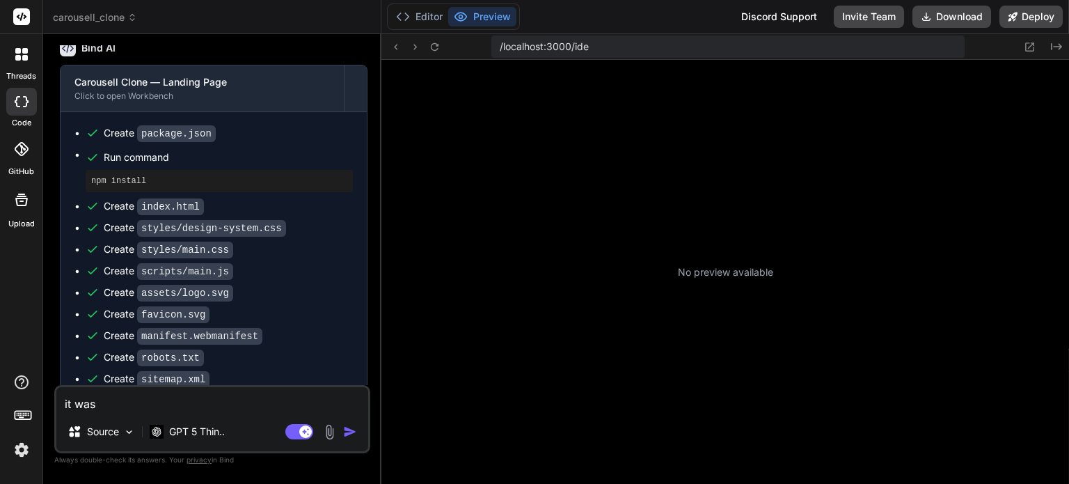
type textarea "it was t"
type textarea "x"
type textarea "it was tr"
type textarea "x"
type textarea "it was tru"
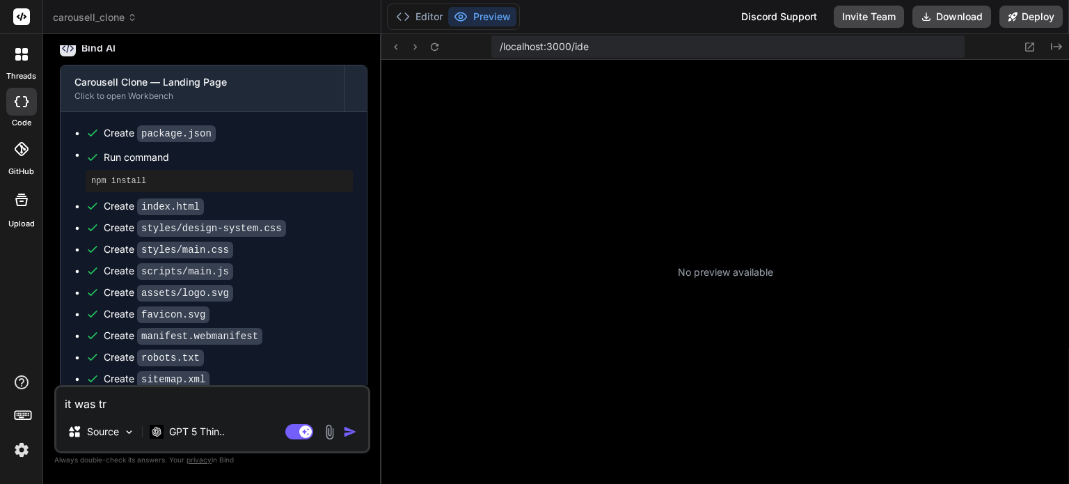
type textarea "x"
type textarea "it was truc"
type textarea "x"
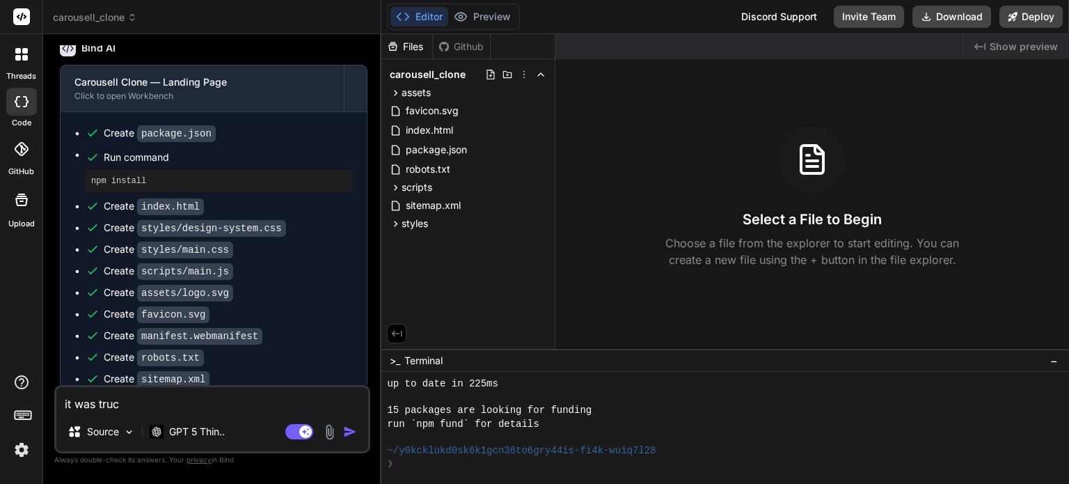
type textarea "it was tru"
type textarea "x"
type textarea "it was trun"
type textarea "x"
type textarea "it was trunc"
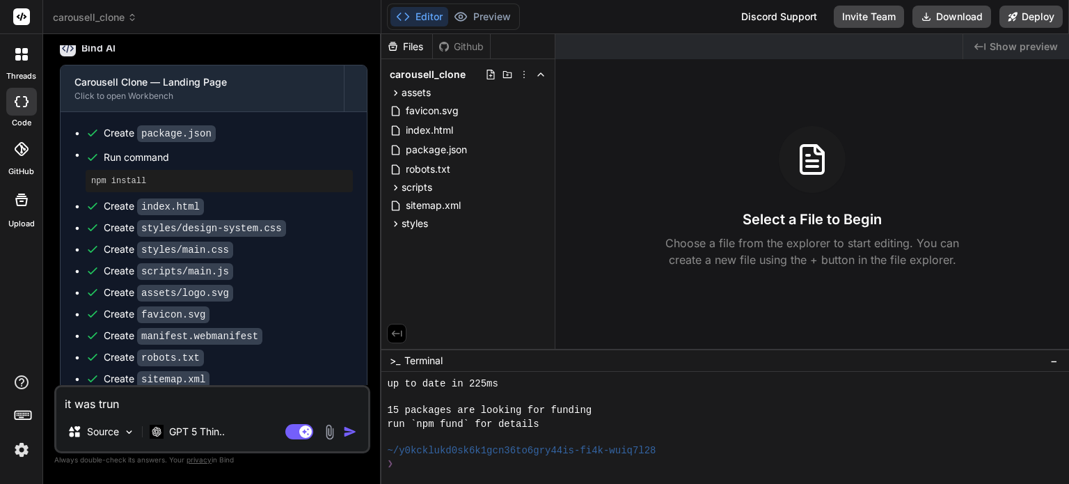
type textarea "x"
type textarea "it was trunca"
type textarea "x"
type textarea "it was truncat"
type textarea "x"
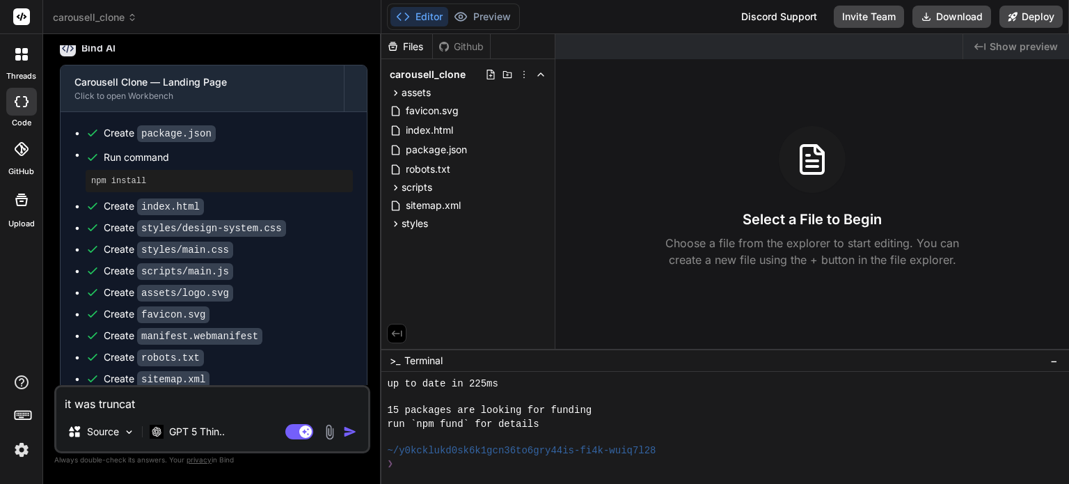
type textarea "it was truncate"
type textarea "x"
type textarea "it was truncated"
type textarea "x"
type textarea "it was truncated."
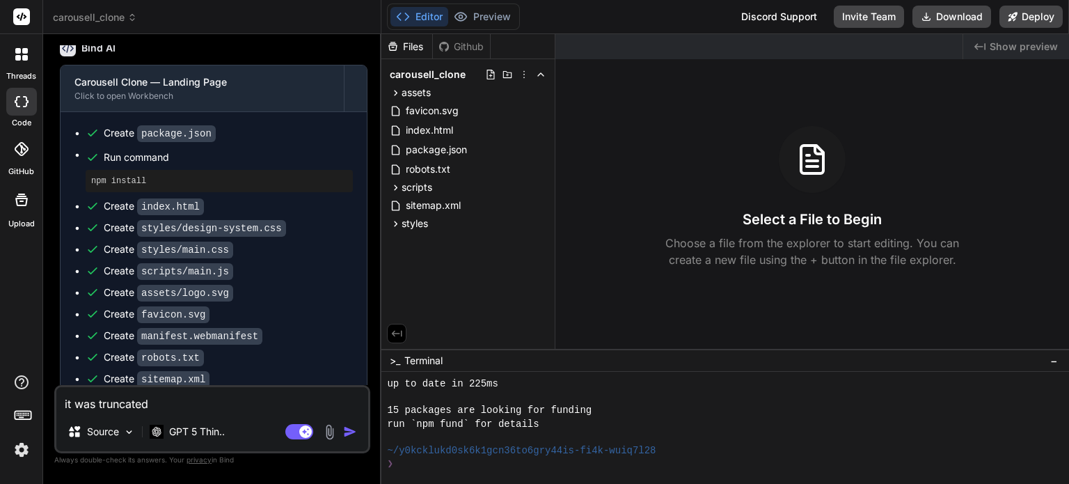
type textarea "x"
type textarea "it was truncated."
type textarea "x"
type textarea "it was truncated. l"
type textarea "x"
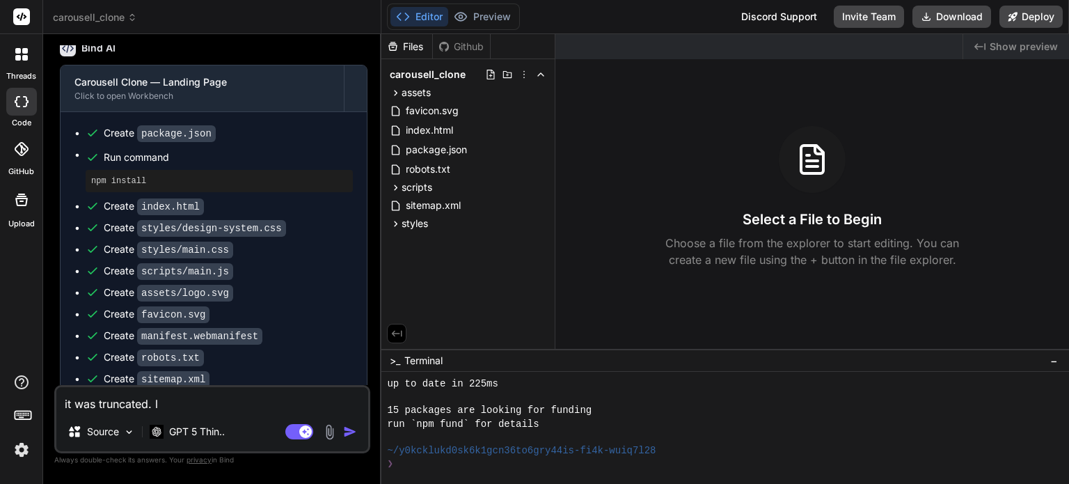
type textarea "it was truncated. le"
type textarea "x"
type textarea "it was truncated. let"
type textarea "x"
type textarea "it was truncated. let"
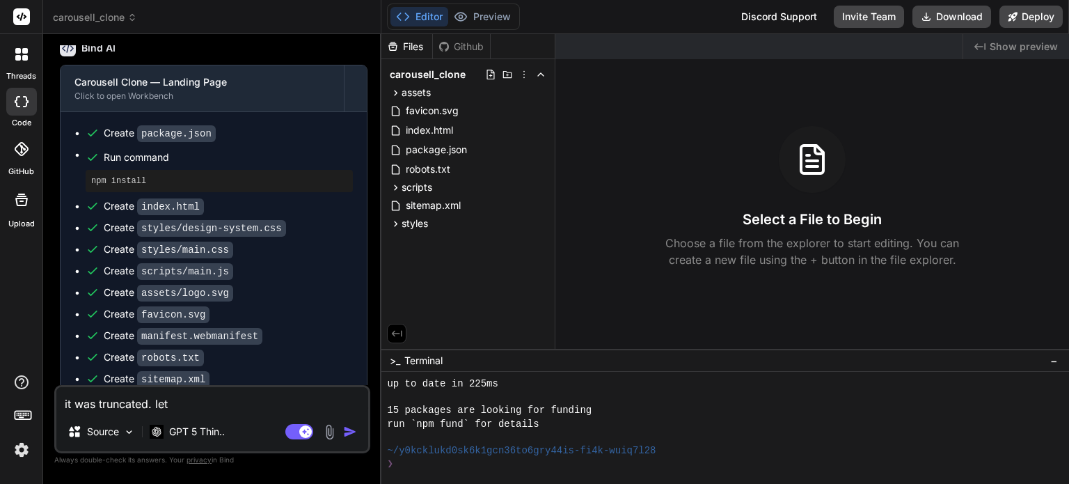
type textarea "x"
type textarea "it was truncated. let c"
type textarea "x"
type textarea "it was truncated. let co"
type textarea "x"
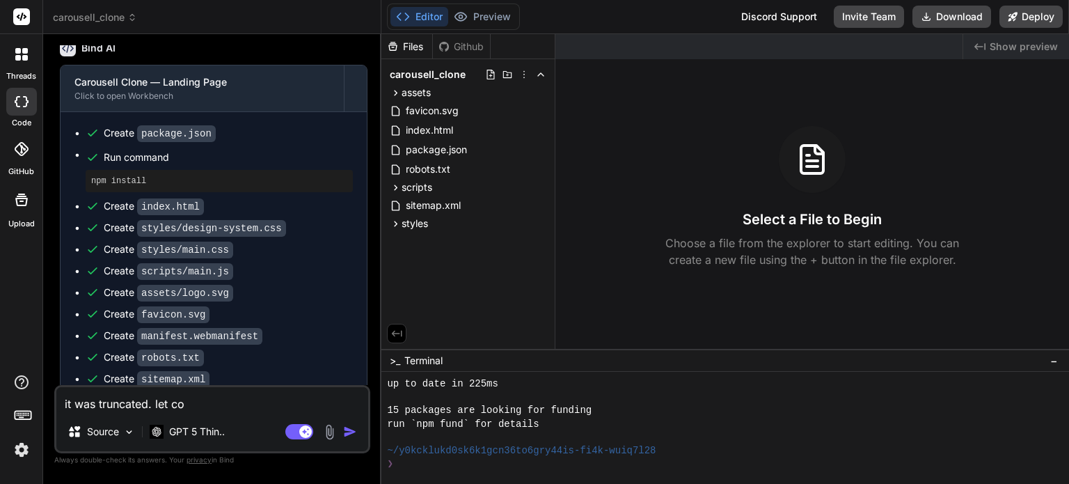
type textarea "it was truncated. let com"
type textarea "x"
type textarea "it was truncated. let comp"
type textarea "x"
type textarea "it was truncated. let compl"
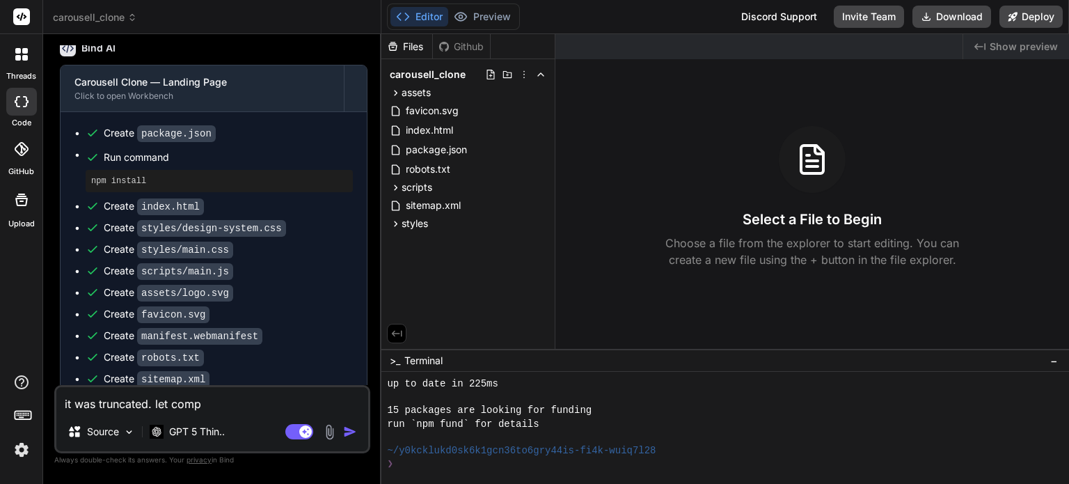
type textarea "x"
type textarea "it was truncated. let comple"
type textarea "x"
type textarea "it was truncated. let complet"
type textarea "x"
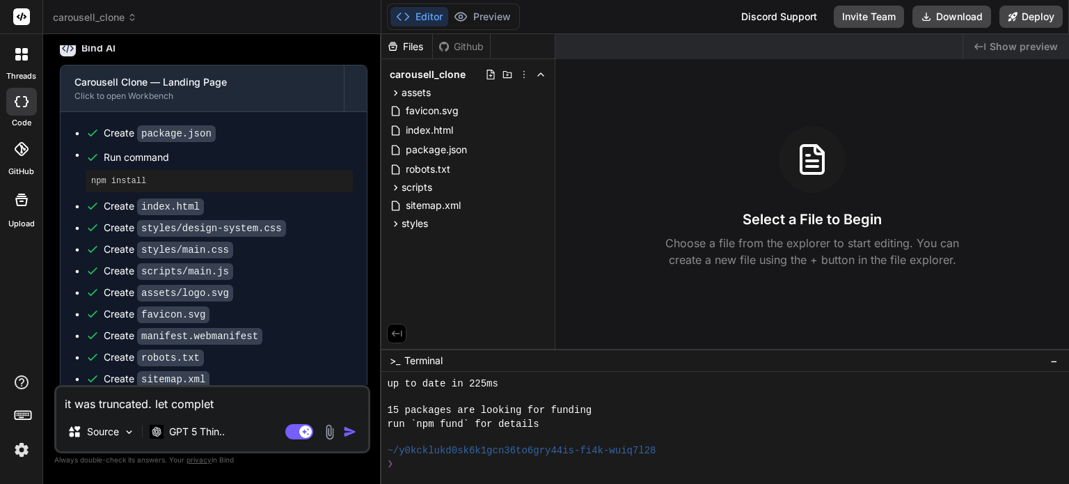
type textarea "it was truncated. let complete"
type textarea "x"
type textarea "it was truncated. let complete."
type textarea "x"
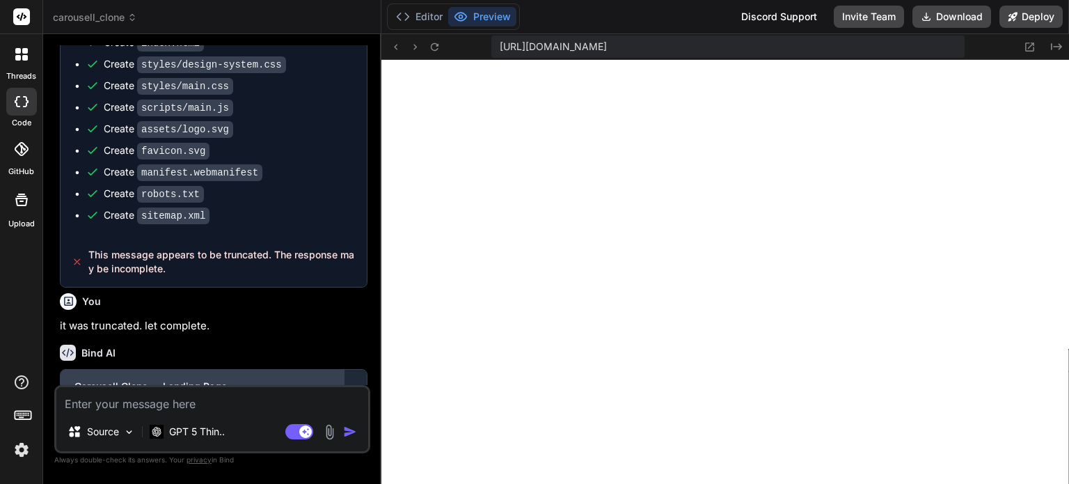
scroll to position [8629, 0]
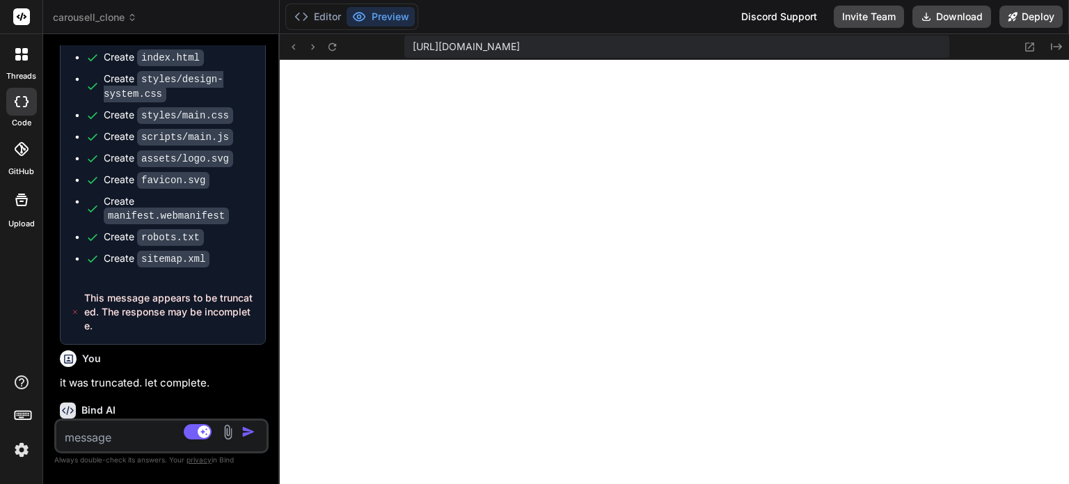
drag, startPoint x: 381, startPoint y: 216, endPoint x: 290, endPoint y: 225, distance: 91.6
click at [248, 225] on div "Bind AI Web Search Created with Pixso. Code Generator You Bind AI Carousell Clo…" at bounding box center [161, 259] width 237 height 450
type textarea "x"
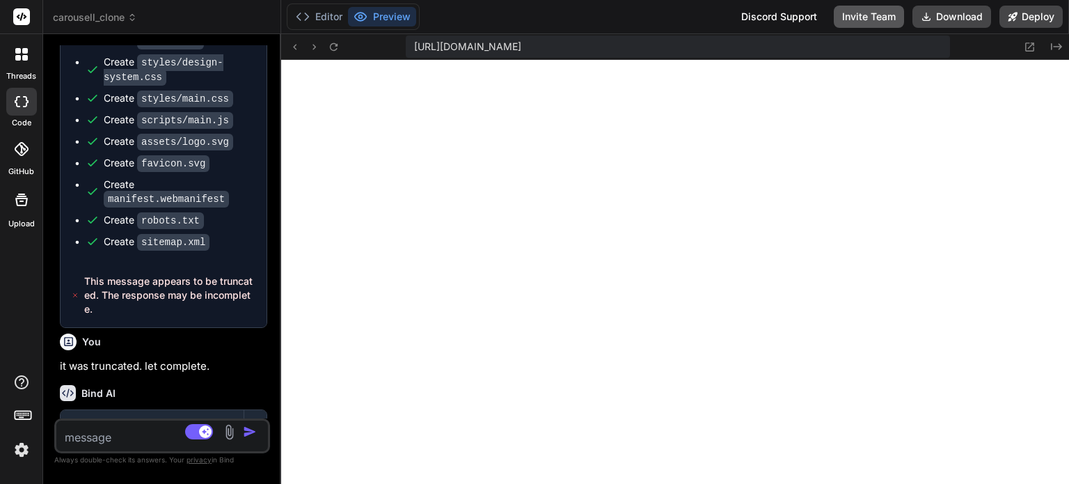
click at [891, 17] on button "Invite Team" at bounding box center [869, 17] width 70 height 22
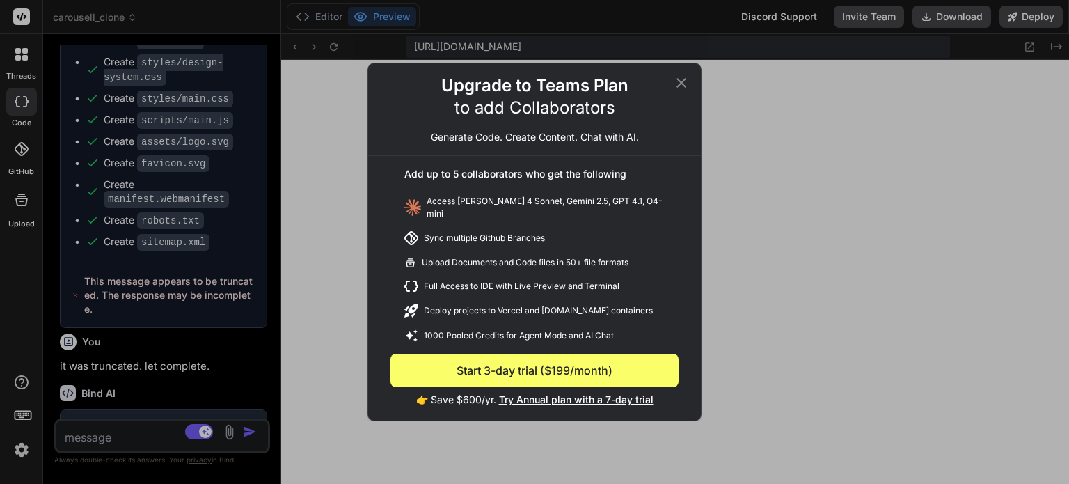
click at [682, 85] on icon at bounding box center [682, 83] width 10 height 10
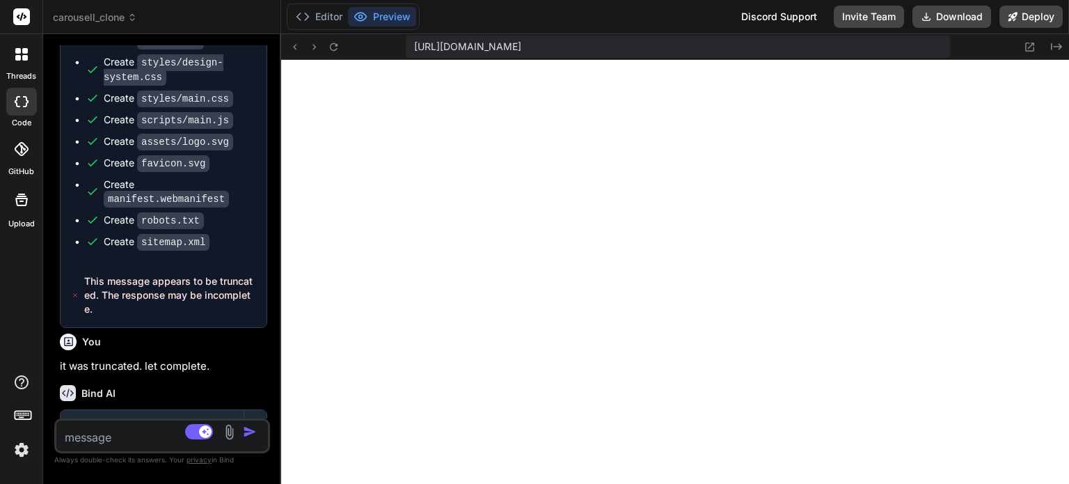
click at [125, 441] on textarea at bounding box center [144, 432] width 176 height 25
click at [138, 429] on textarea at bounding box center [144, 432] width 176 height 25
type textarea "l"
type textarea "x"
type textarea "le"
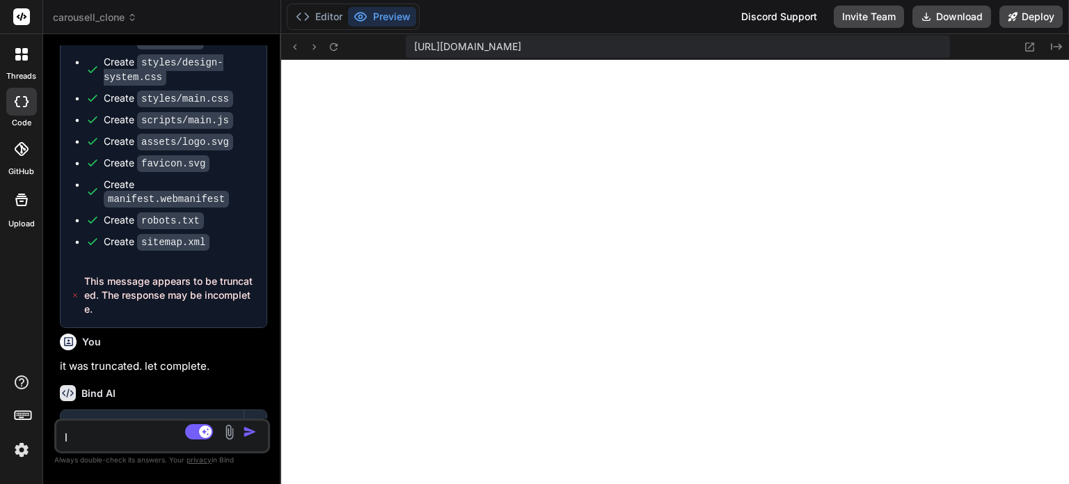
type textarea "x"
type textarea "let"
type textarea "x"
type textarea "let"
type textarea "x"
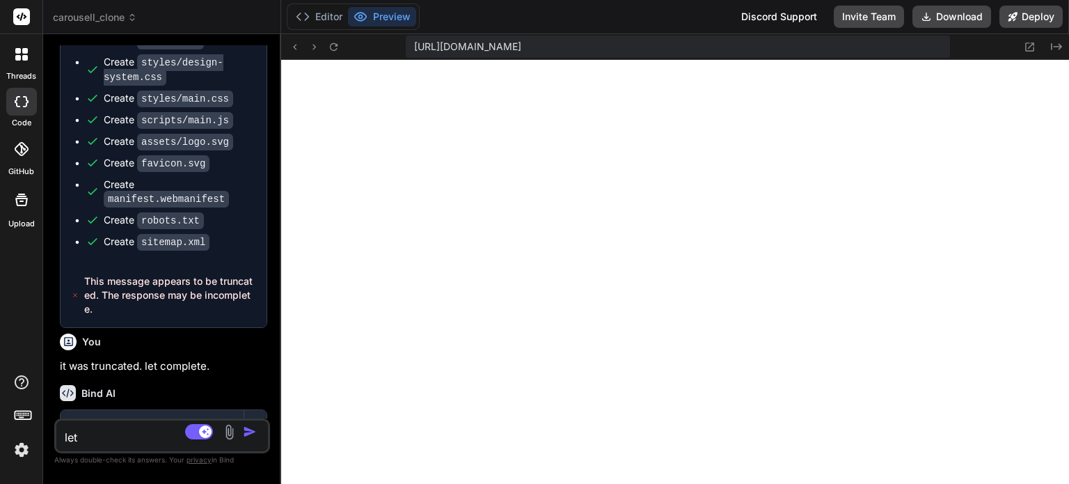
type textarea "let e"
type textarea "x"
type textarea "let en"
type textarea "x"
type textarea "let ens"
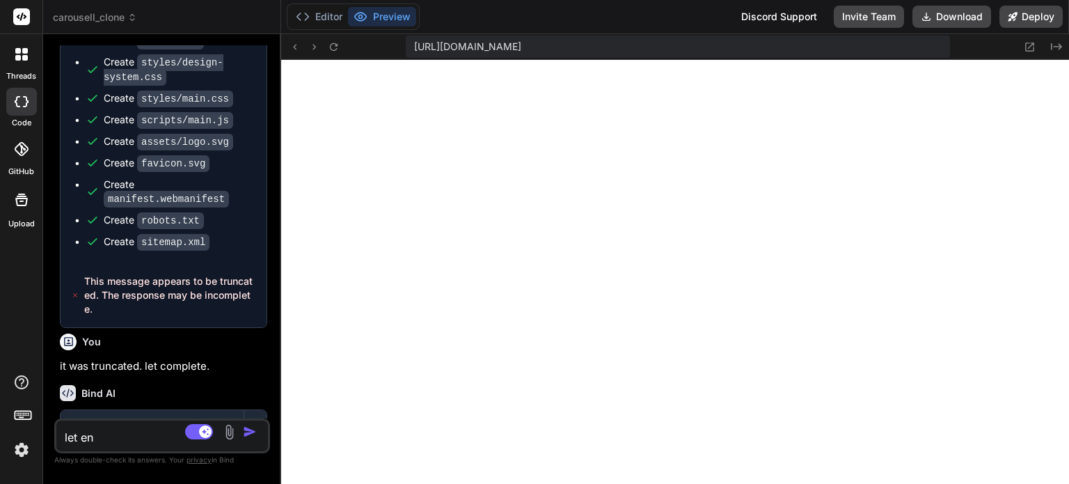
type textarea "x"
type textarea "let ensu"
type textarea "x"
type textarea "let ens"
type textarea "x"
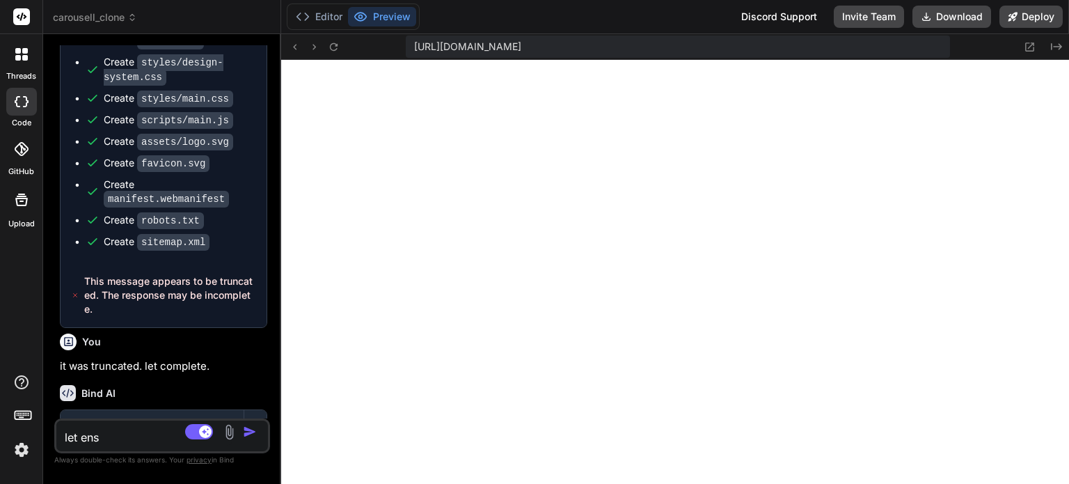
type textarea "let en"
type textarea "x"
type textarea "let e"
type textarea "x"
type textarea "let"
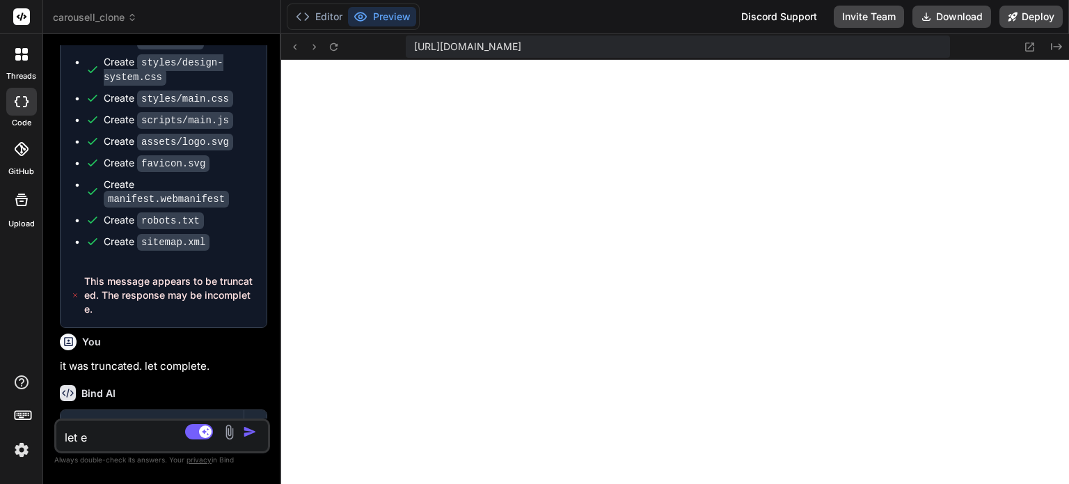
type textarea "x"
type textarea "let"
type textarea "x"
type textarea "le"
type textarea "x"
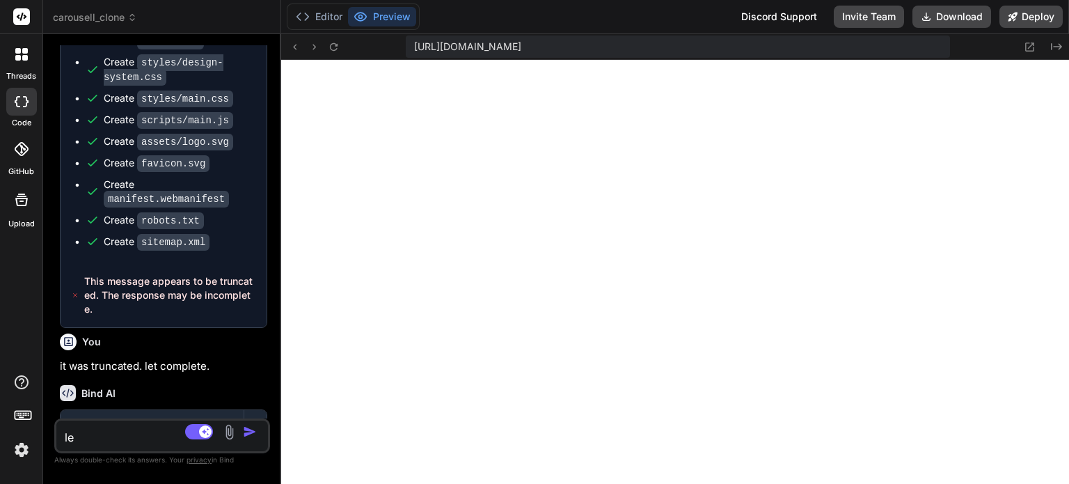
type textarea "l"
type textarea "x"
type textarea "c"
type textarea "x"
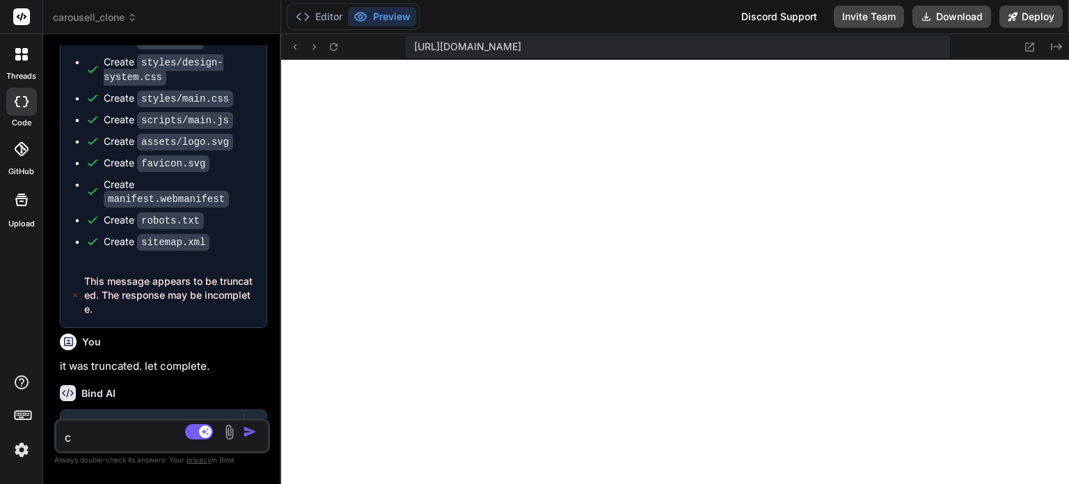
type textarea "cr"
type textarea "x"
type textarea "cre"
type textarea "x"
type textarea "crea"
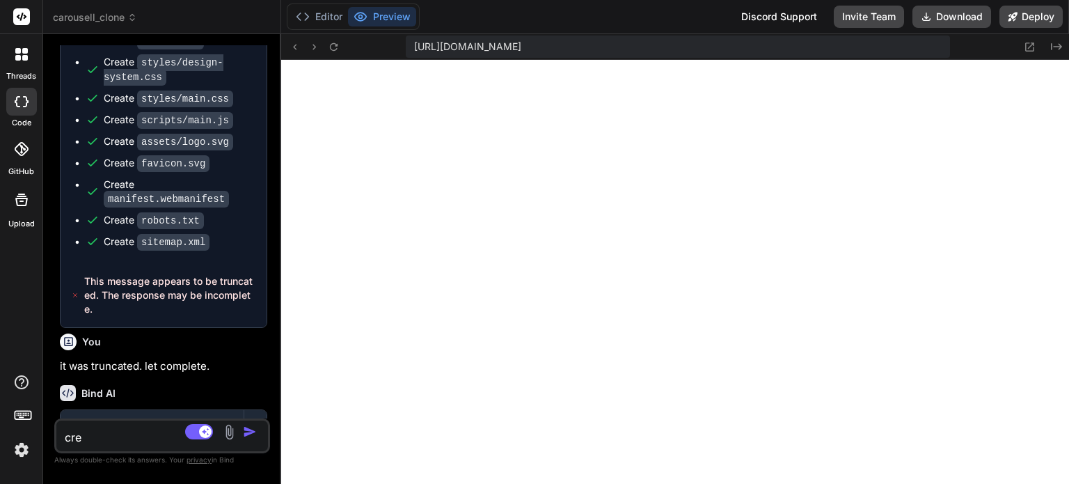
type textarea "x"
type textarea "creat"
type textarea "x"
type textarea "create"
type textarea "x"
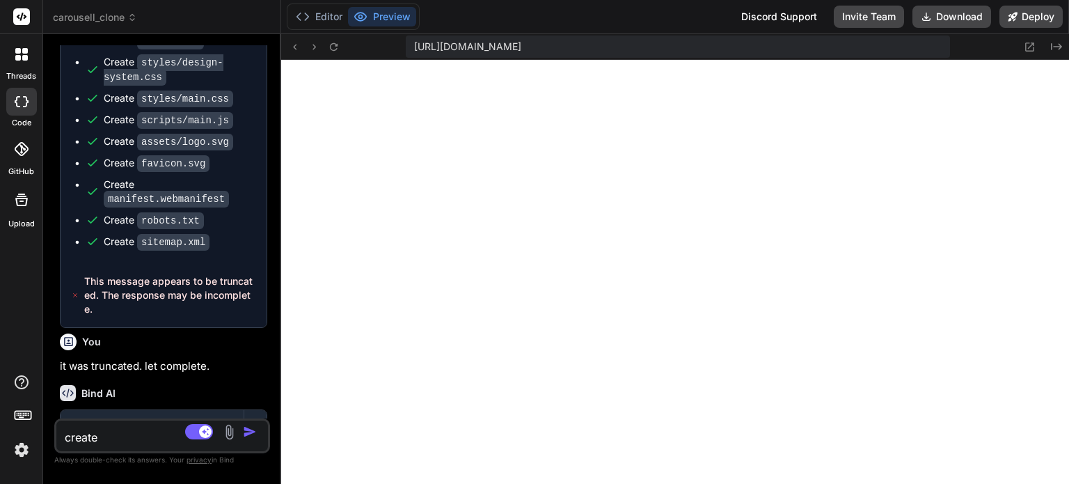
type textarea "create"
type textarea "x"
type textarea "create t"
type textarea "x"
type textarea "create"
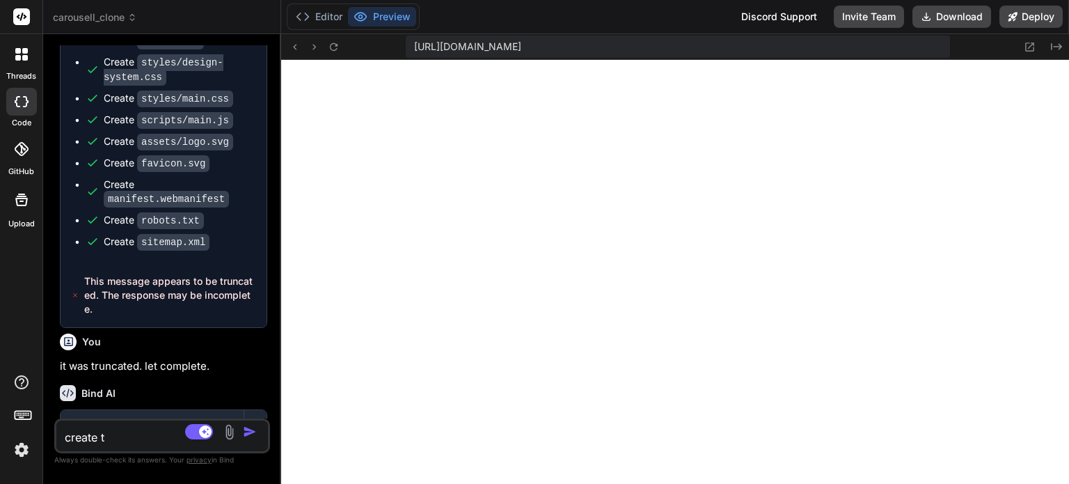
type textarea "x"
type textarea "create"
type textarea "x"
type textarea "creat"
type textarea "x"
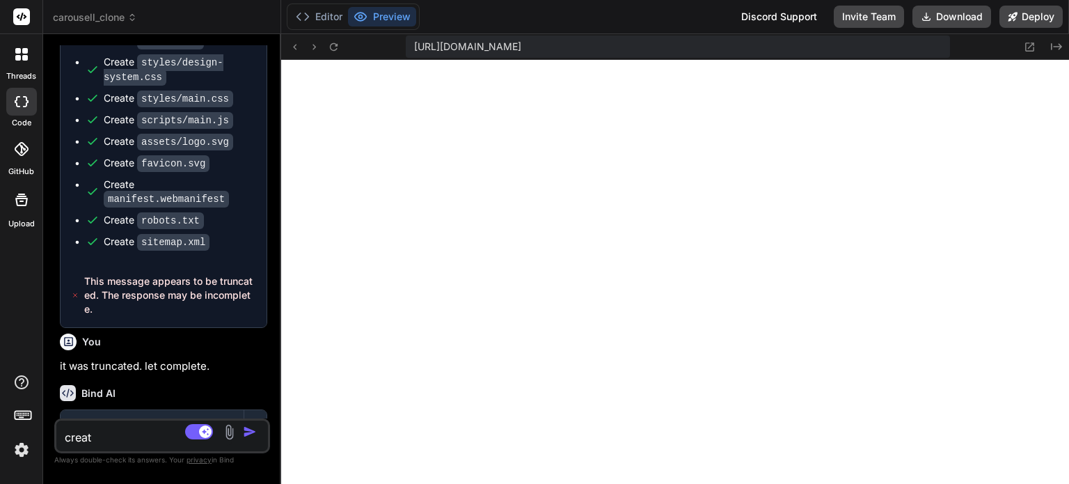
type textarea "crea"
type textarea "x"
type textarea "cre"
type textarea "x"
type textarea "cr"
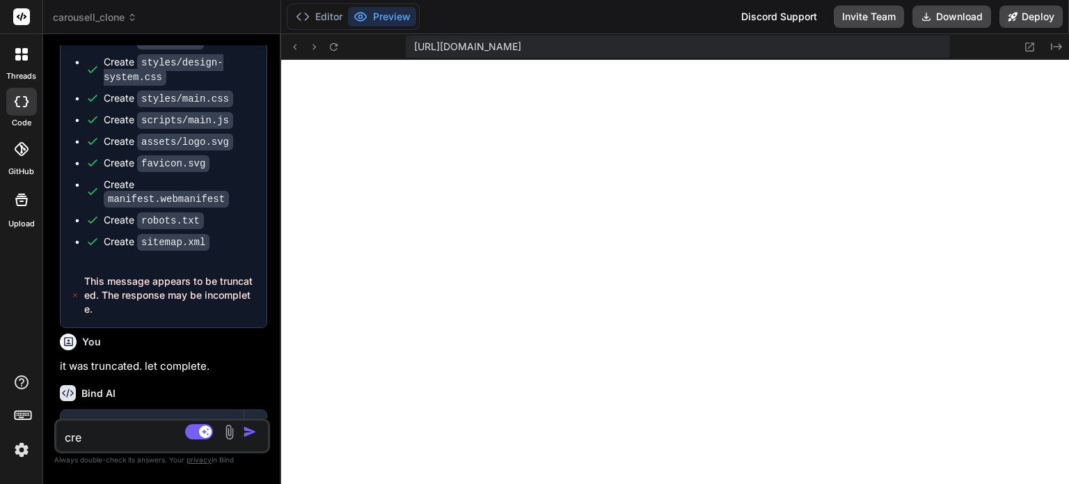
type textarea "x"
type textarea "c"
type textarea "x"
type textarea "l"
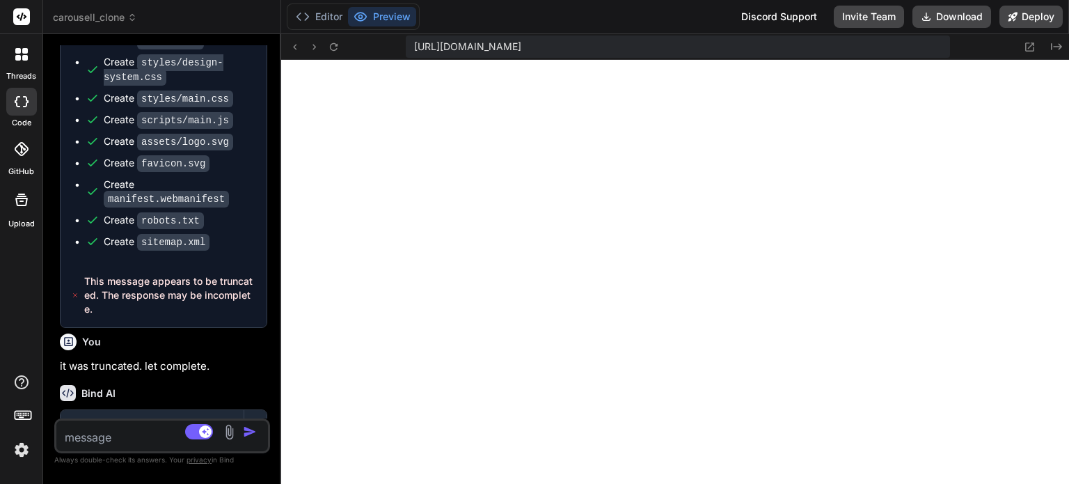
type textarea "x"
type textarea "le"
type textarea "x"
type textarea "let"
type textarea "x"
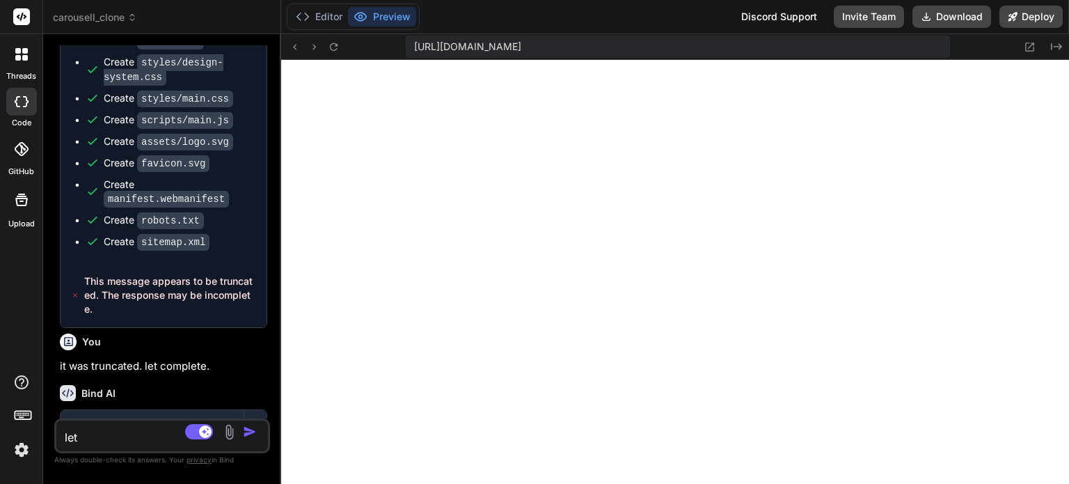
type textarea "let"
type textarea "x"
type textarea "let e"
type textarea "x"
type textarea "let en"
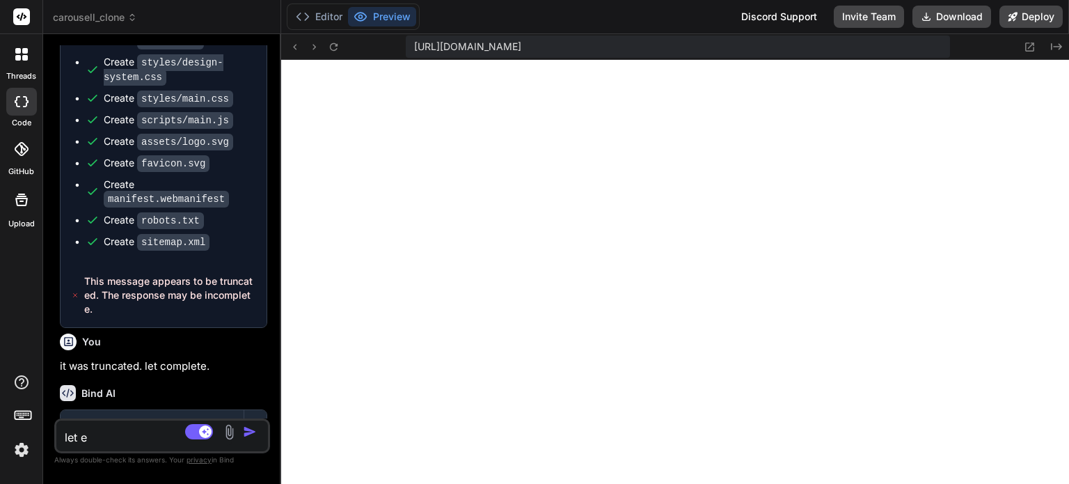
type textarea "x"
type textarea "let ena"
type textarea "x"
type textarea "let enan"
type textarea "x"
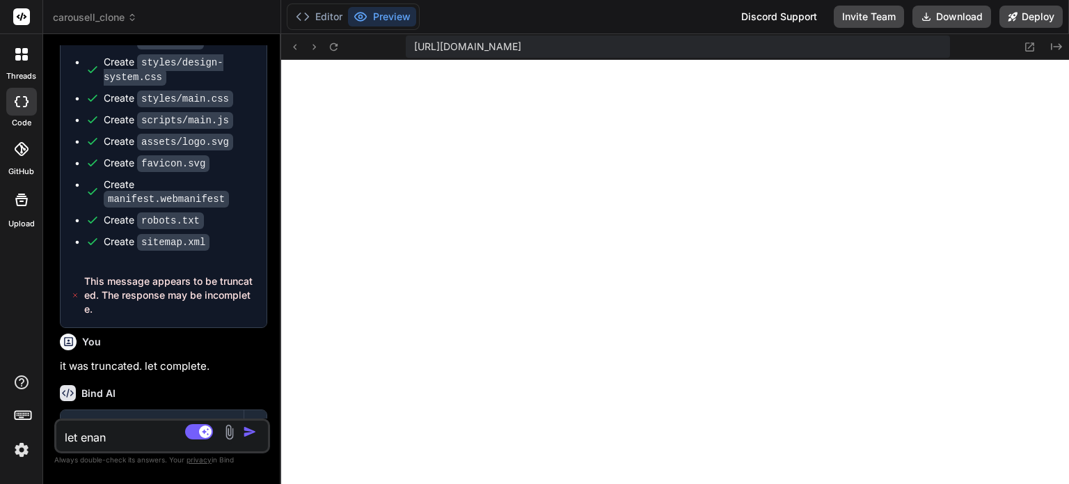
type textarea "let enanl"
type textarea "x"
type textarea "let enan"
type textarea "x"
type textarea "let ena"
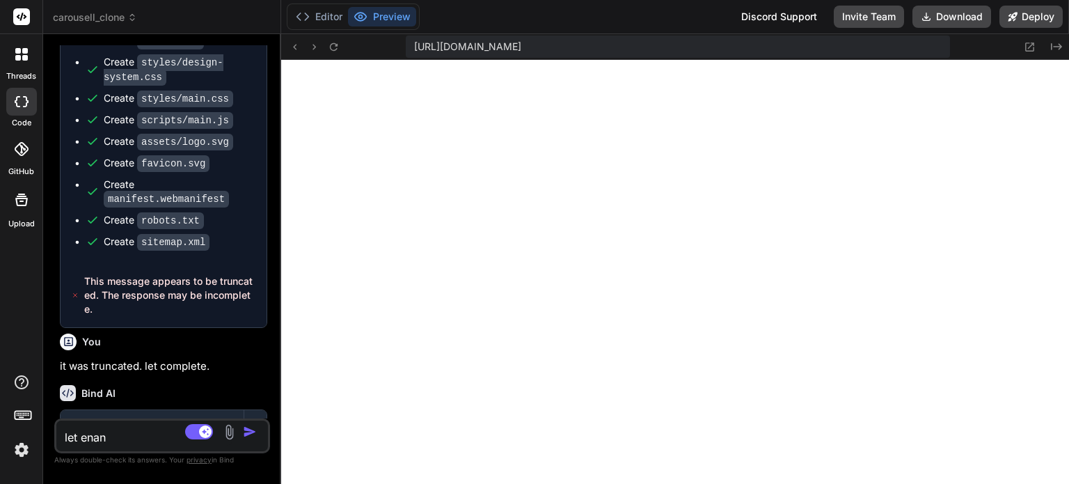
type textarea "x"
type textarea "let enab"
type textarea "x"
type textarea "let enabl"
type textarea "x"
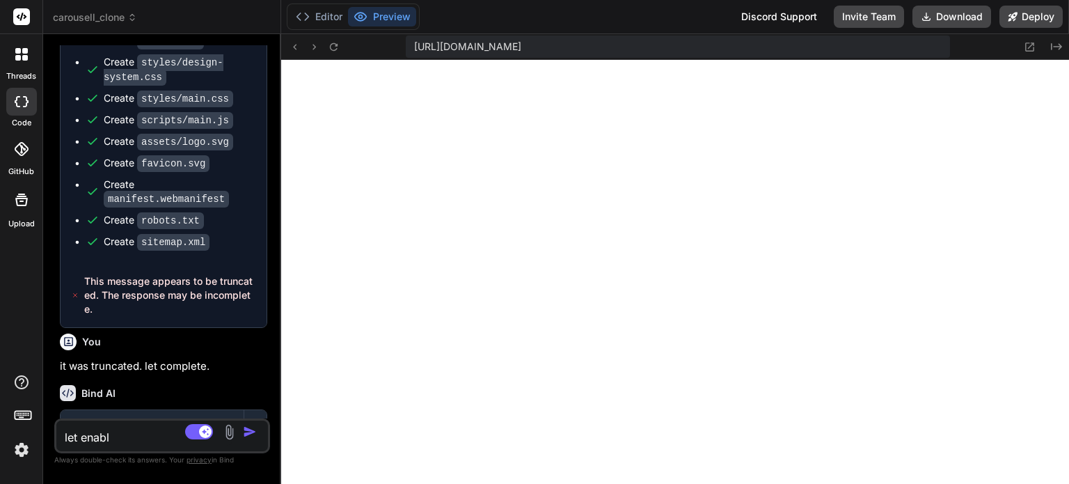
type textarea "let enable"
type textarea "x"
type textarea "let enable"
type textarea "x"
type textarea "let enable f"
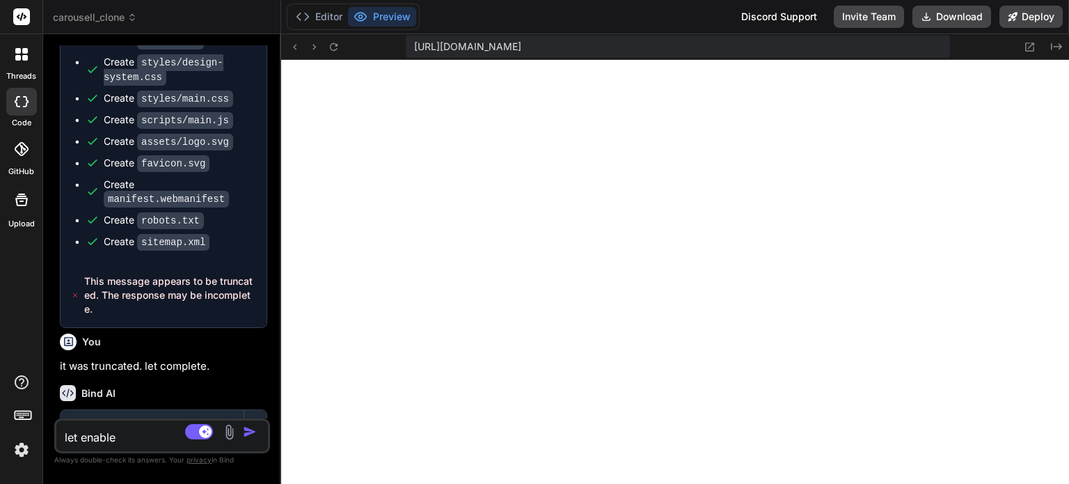
type textarea "x"
type textarea "let enable fu"
type textarea "x"
type textarea "let enable fun"
type textarea "x"
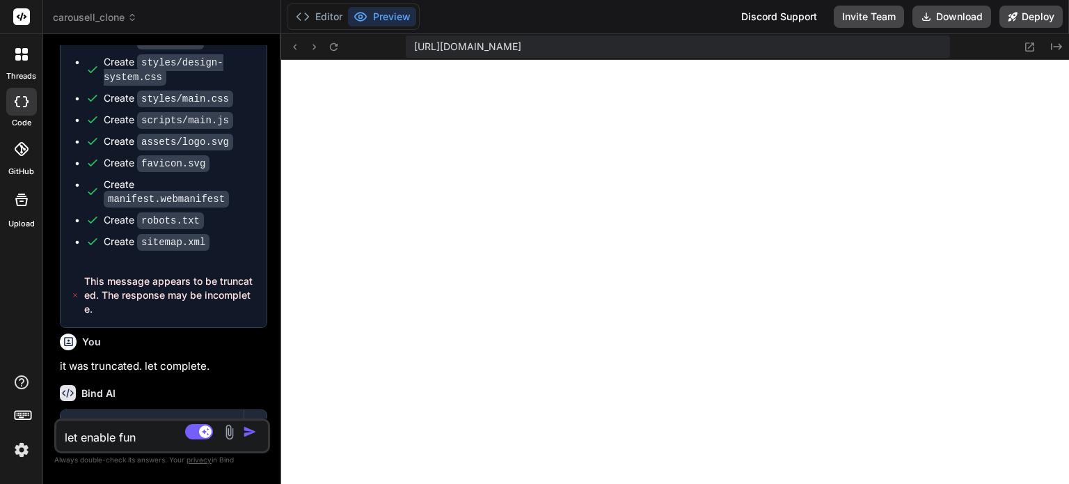
type textarea "let enable func"
type textarea "x"
type textarea "let enable funct"
type textarea "x"
type textarea "let enable functi"
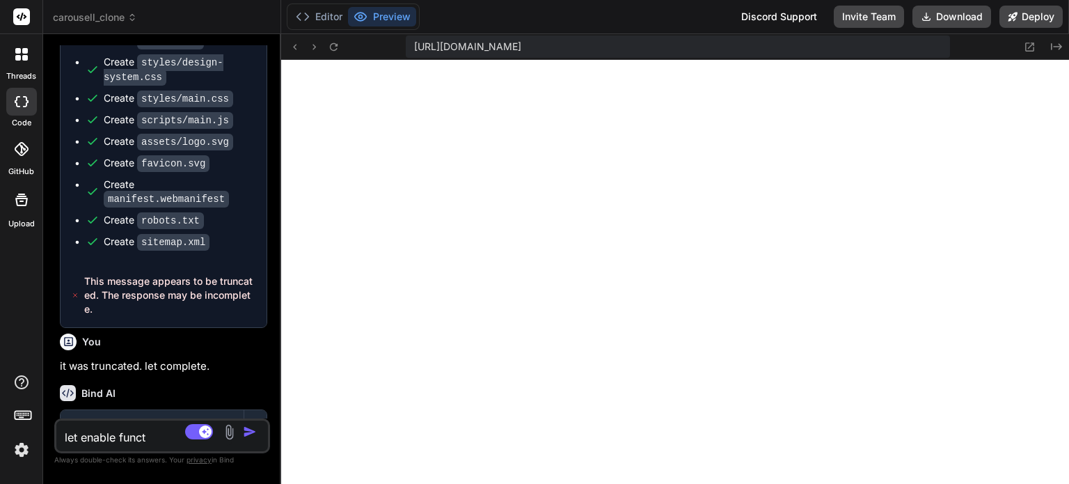
type textarea "x"
type textarea "let enable functin"
type textarea "x"
type textarea "let enable functi"
type textarea "x"
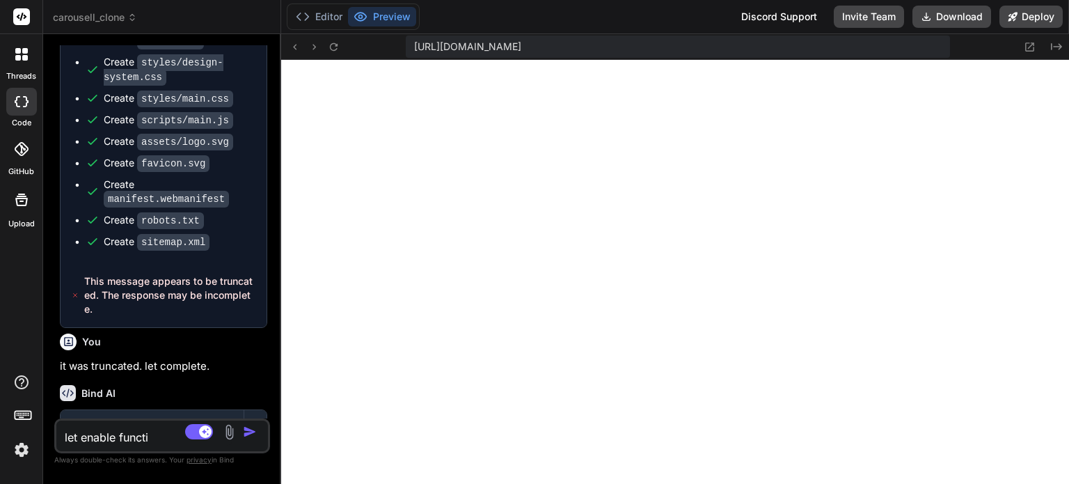
type textarea "let enable functio"
type textarea "x"
type textarea "let enable functioa"
type textarea "x"
type textarea "let enable functioan"
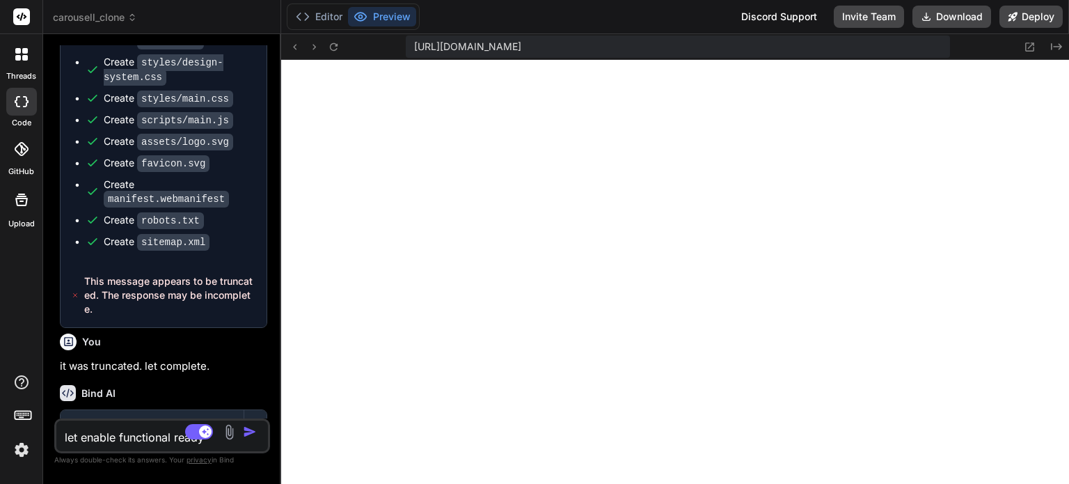
scroll to position [12744, 0]
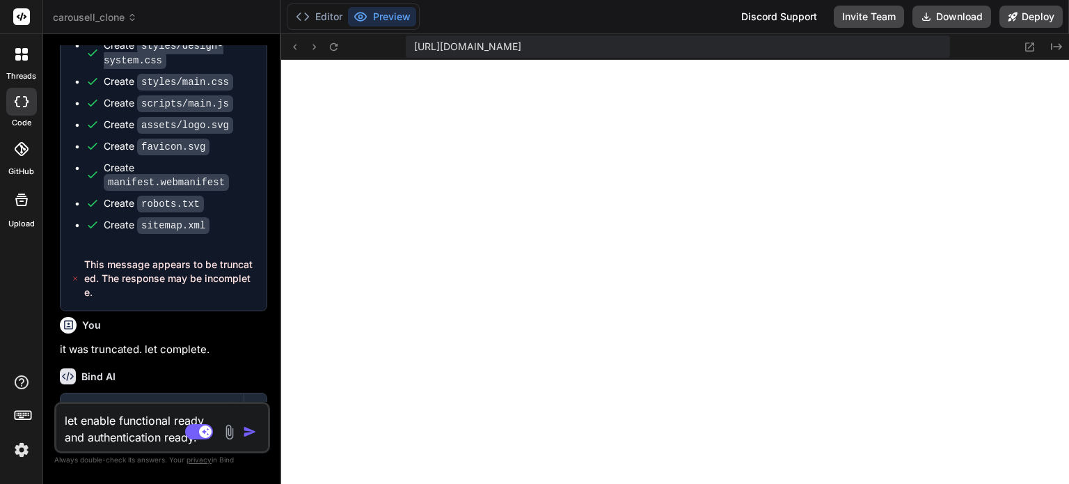
click at [246, 428] on img "button" at bounding box center [250, 432] width 14 height 14
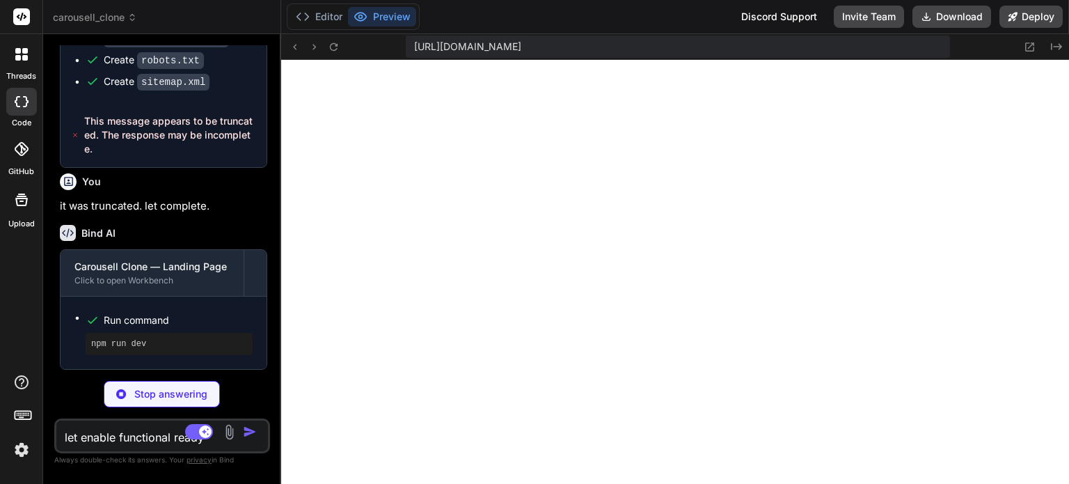
scroll to position [12888, 0]
